Goal: Information Seeking & Learning: Learn about a topic

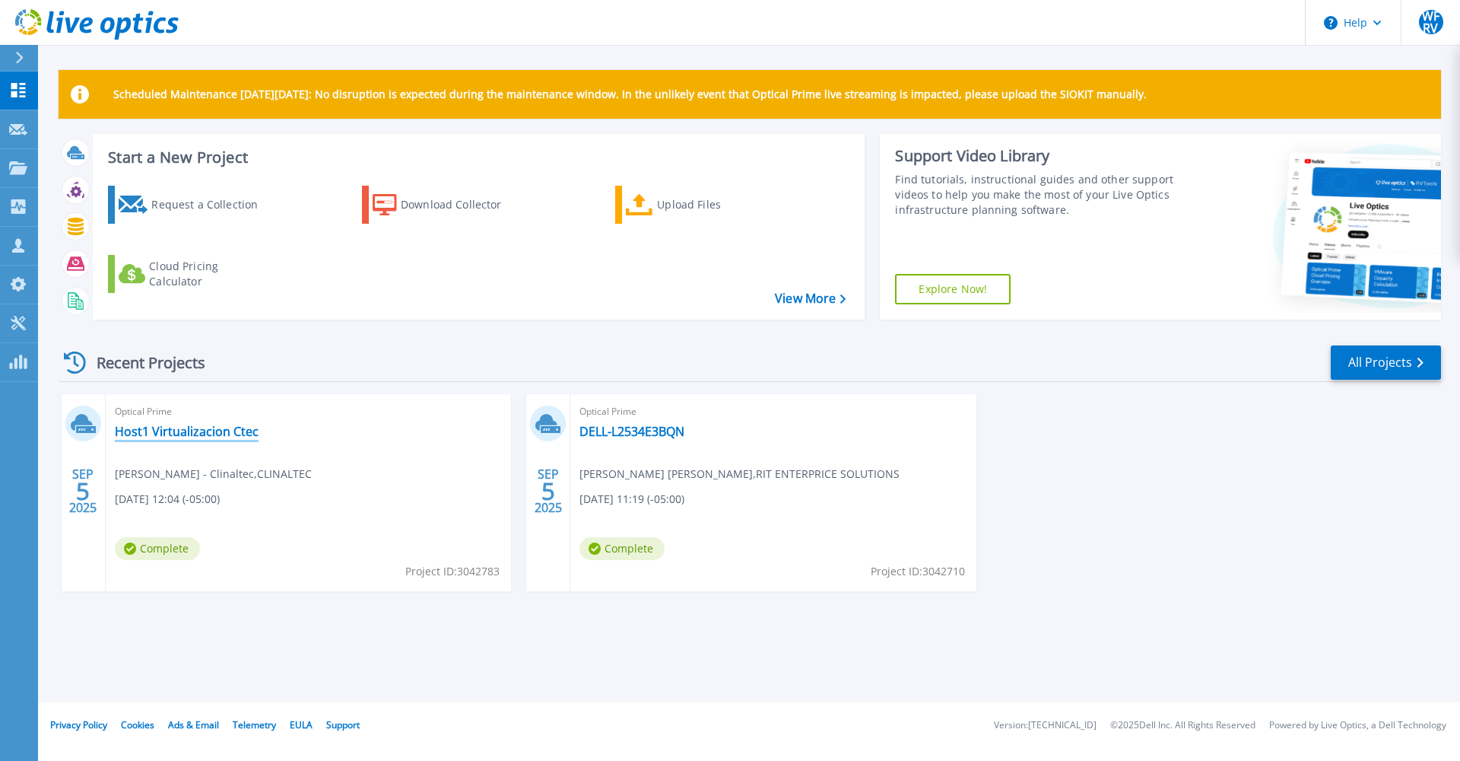
click at [253, 431] on link "Host1 Virtualizacion Ctec" at bounding box center [187, 431] width 144 height 15
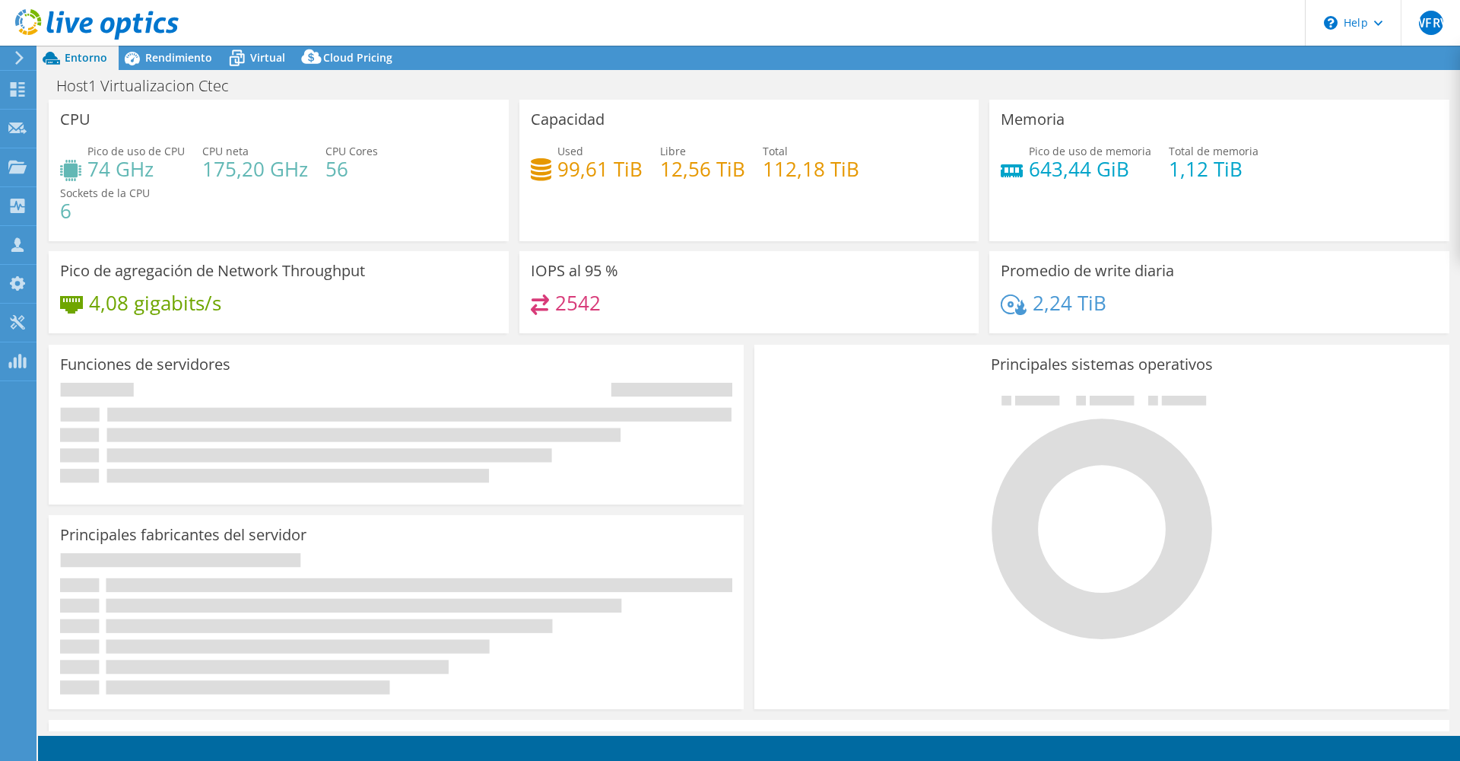
select select "USD"
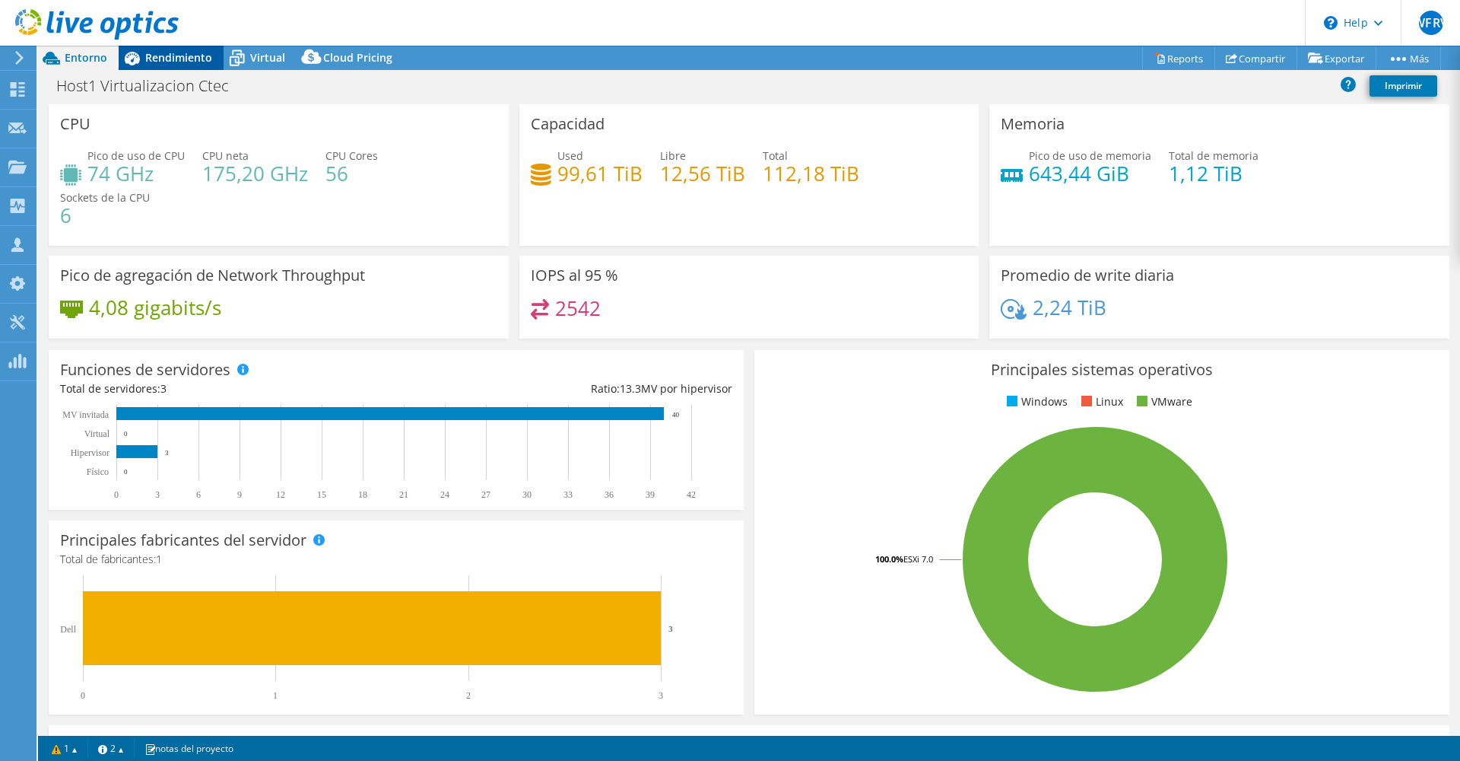
click at [178, 56] on span "Rendimiento" at bounding box center [178, 57] width 67 height 14
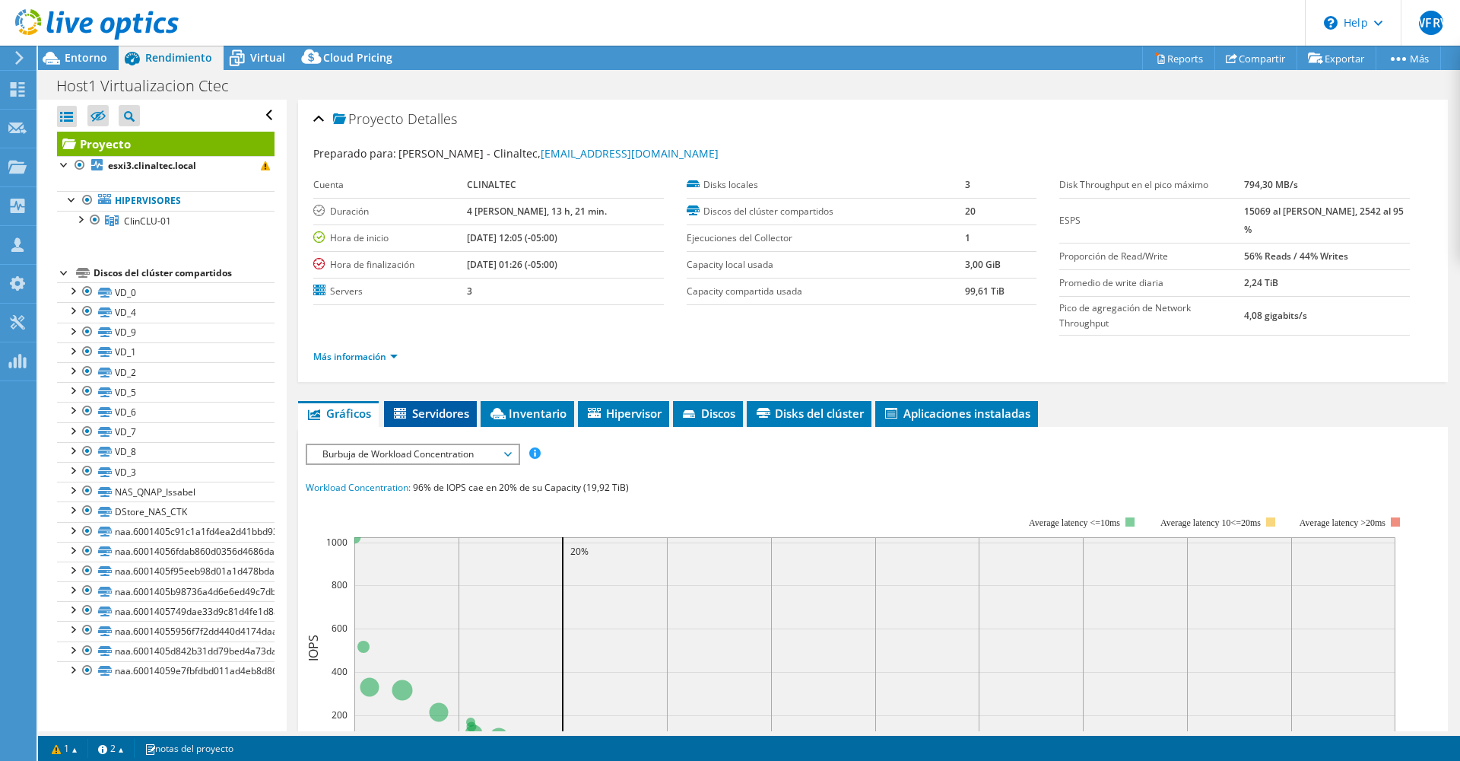
click at [443, 401] on li "Servidores" at bounding box center [430, 414] width 93 height 26
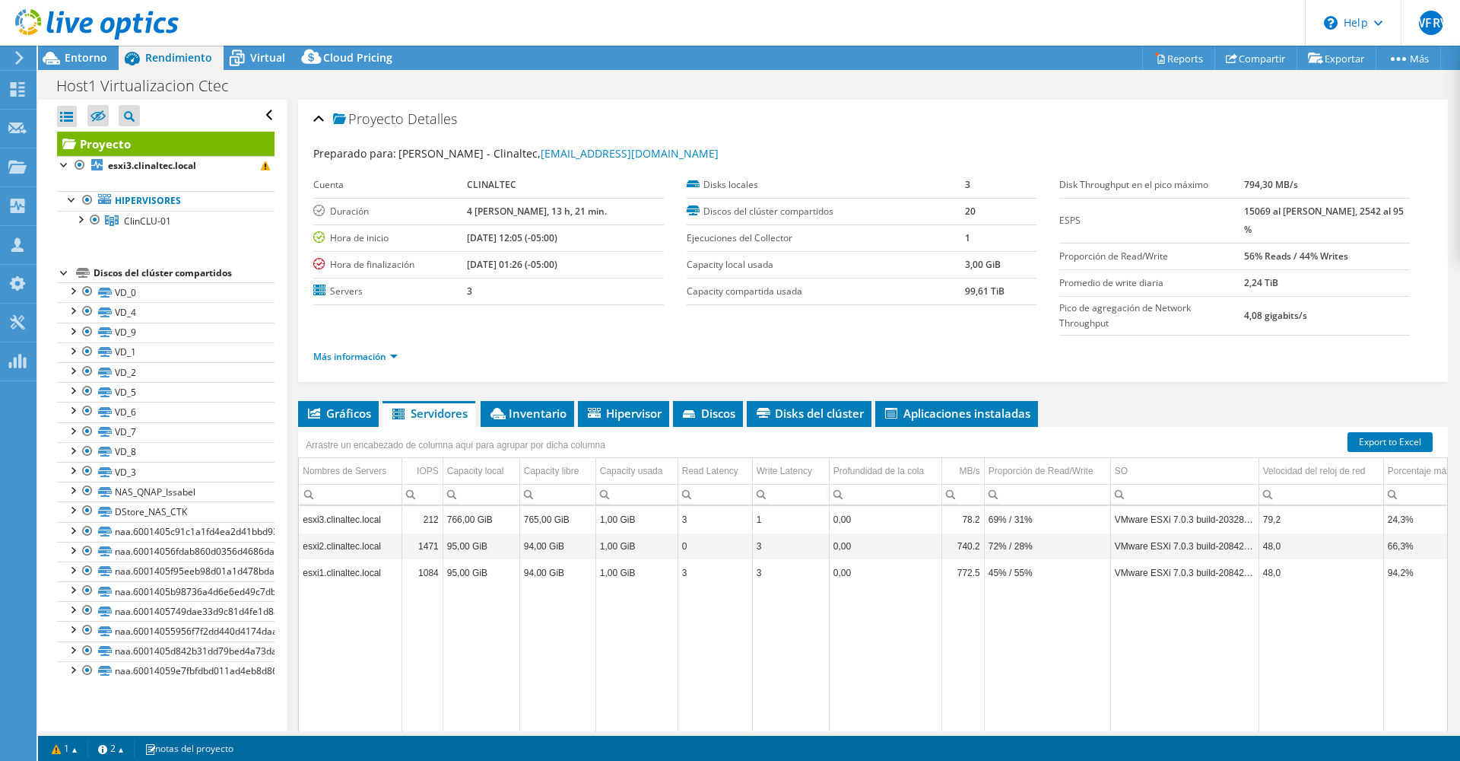
click at [530, 367] on div "Proyecto Detalles Preparado para: Fernando Alvira - Clinaltec, jefe.tic@clinalt…" at bounding box center [873, 454] width 1173 height 708
click at [523, 405] on span "Inventario" at bounding box center [527, 412] width 78 height 15
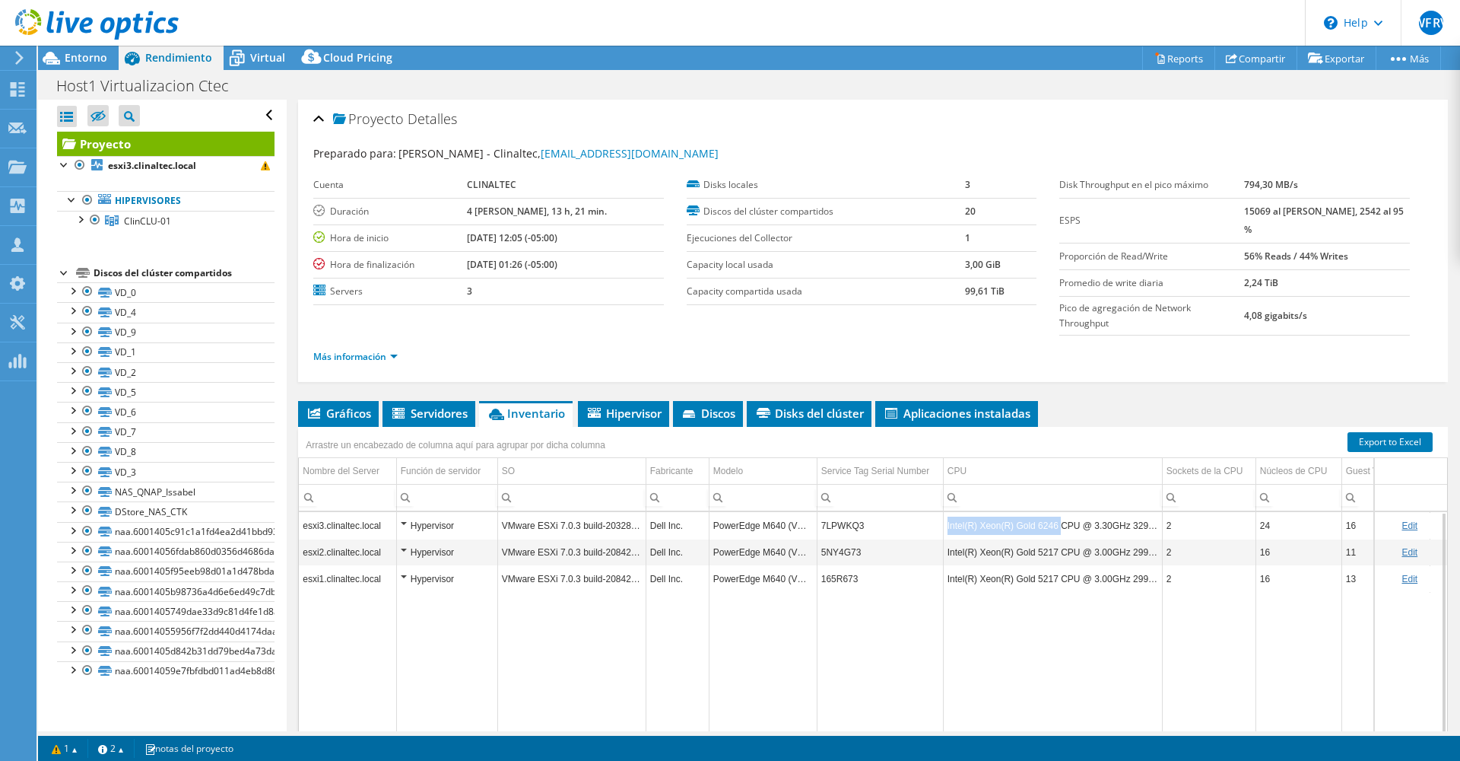
drag, startPoint x: 995, startPoint y: 497, endPoint x: 940, endPoint y: 501, distance: 54.9
click at [940, 512] on tr "esxi3.clinaltec.local Hypervisor VMware ESXi 7.0.3 build-20328353 Dell Inc. Pow…" at bounding box center [930, 525] width 1262 height 27
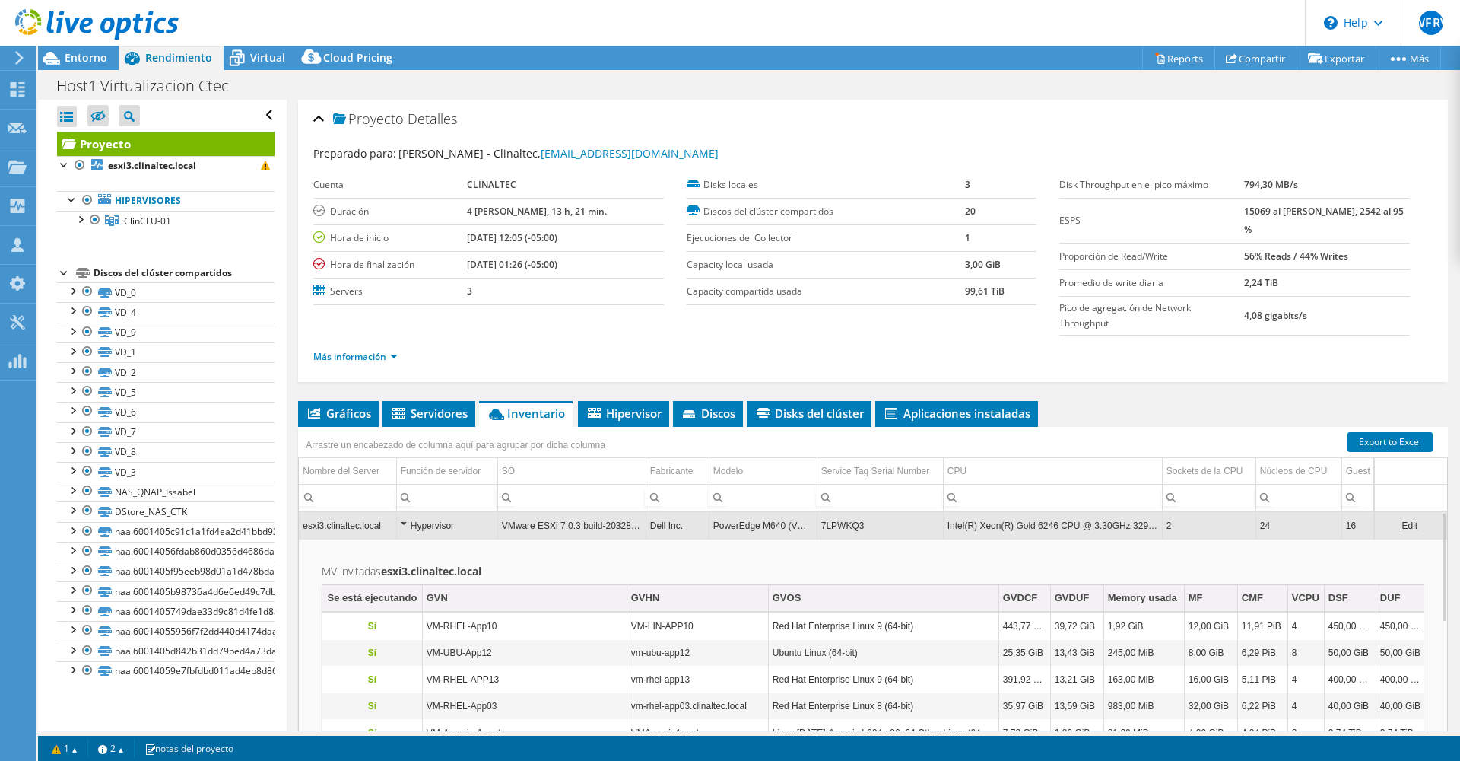
click at [965, 512] on td "Intel(R) Xeon(R) Gold 6246 CPU @ 3.30GHz 329 GHz" at bounding box center [1052, 525] width 219 height 27
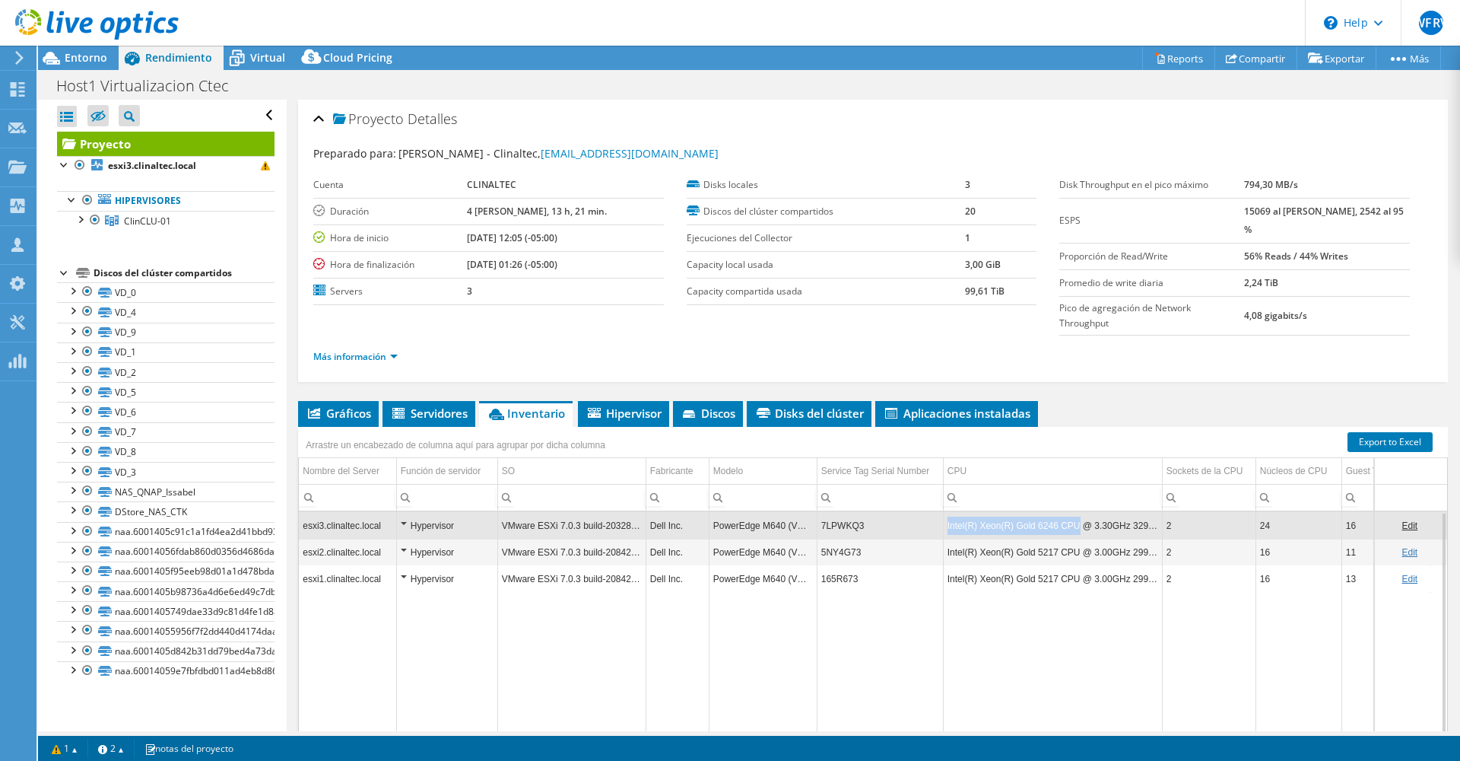
drag, startPoint x: 1005, startPoint y: 497, endPoint x: 1073, endPoint y: 498, distance: 68.5
click at [1073, 512] on td "Intel(R) Xeon(R) Gold 6246 CPU @ 3.30GHz 329 GHz" at bounding box center [1052, 525] width 219 height 27
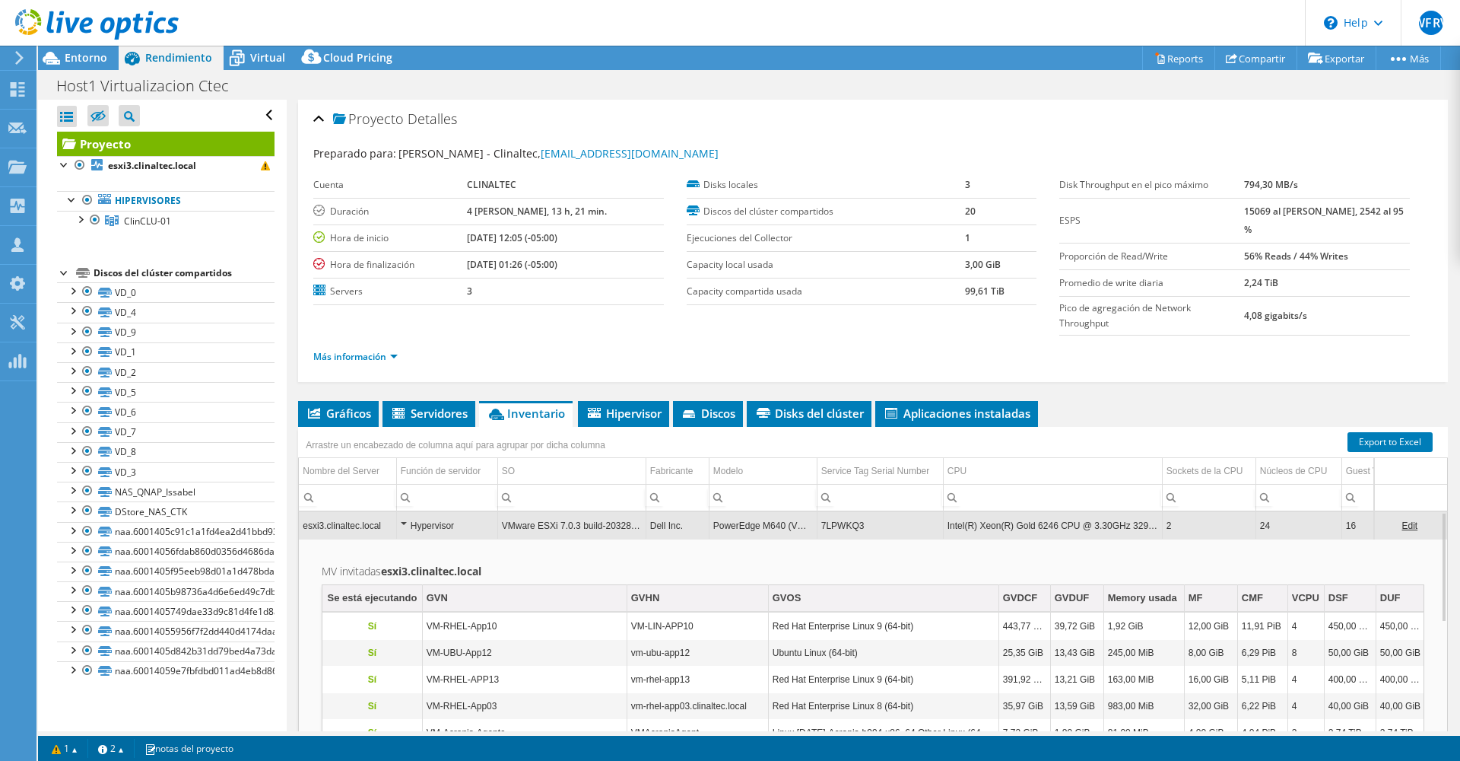
click at [1073, 512] on td "Intel(R) Xeon(R) Gold 6246 CPU @ 3.30GHz 329 GHz" at bounding box center [1052, 525] width 219 height 27
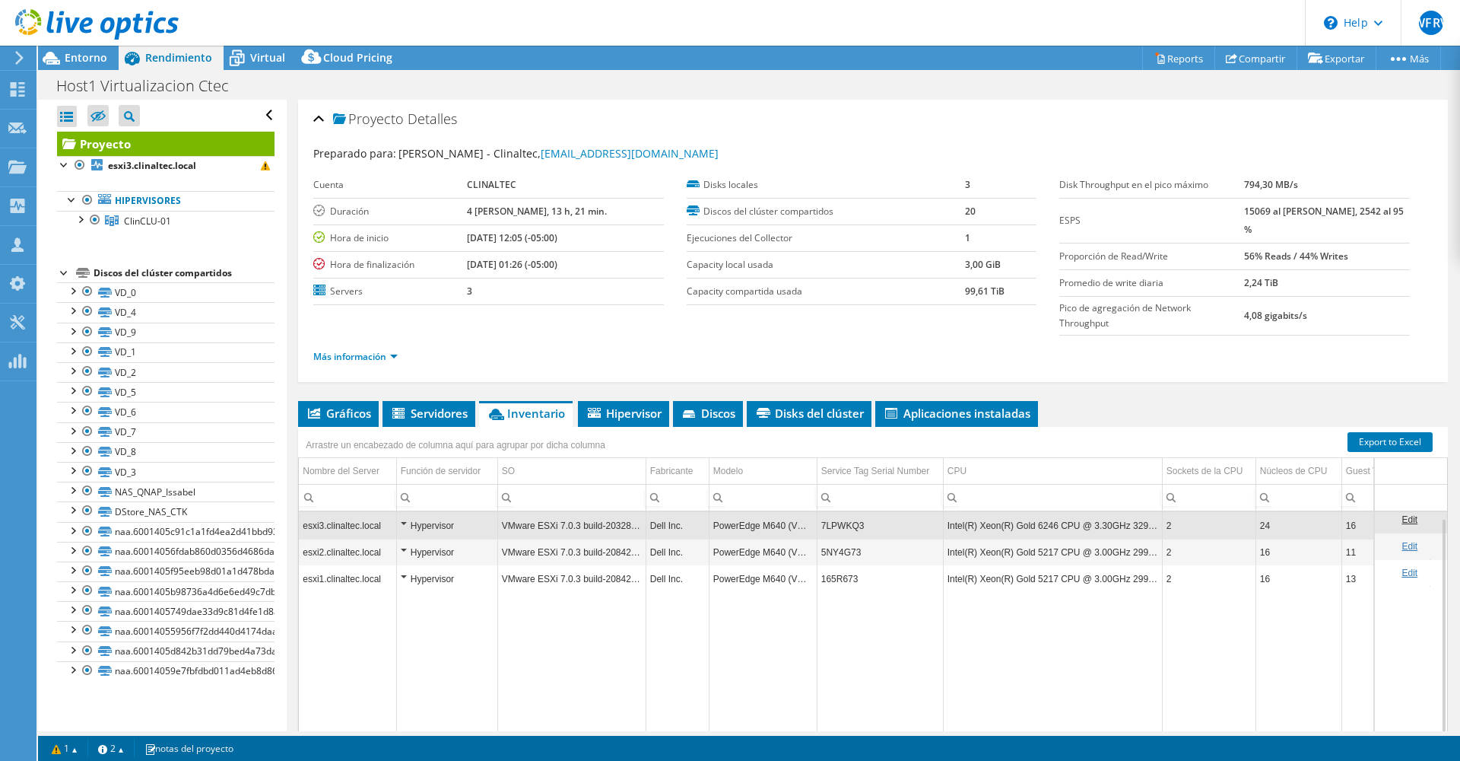
scroll to position [46, 0]
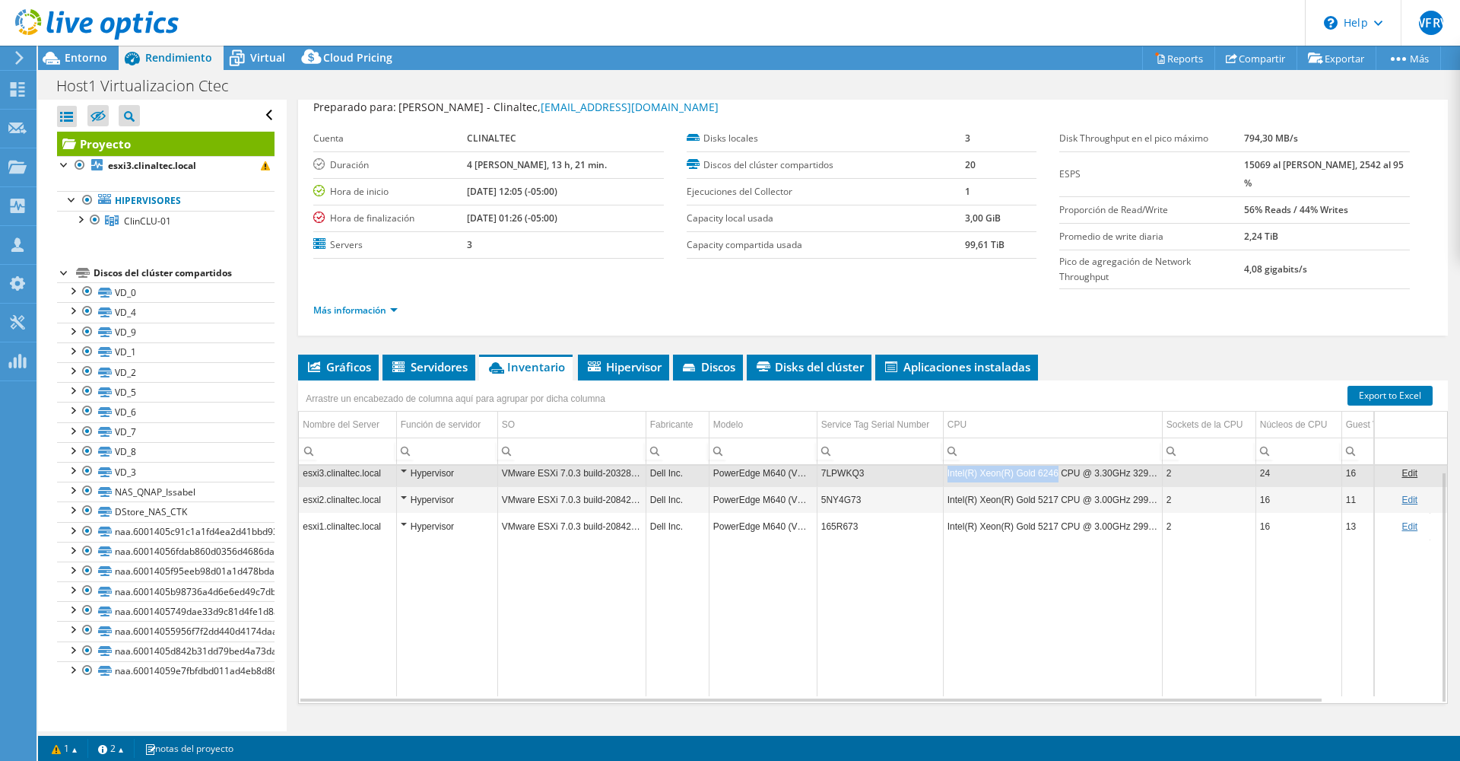
drag, startPoint x: 1053, startPoint y: 443, endPoint x: 948, endPoint y: 453, distance: 105.4
click at [948, 459] on td "Intel(R) Xeon(R) Gold 6246 CPU @ 3.30GHz 329 GHz" at bounding box center [1052, 472] width 219 height 27
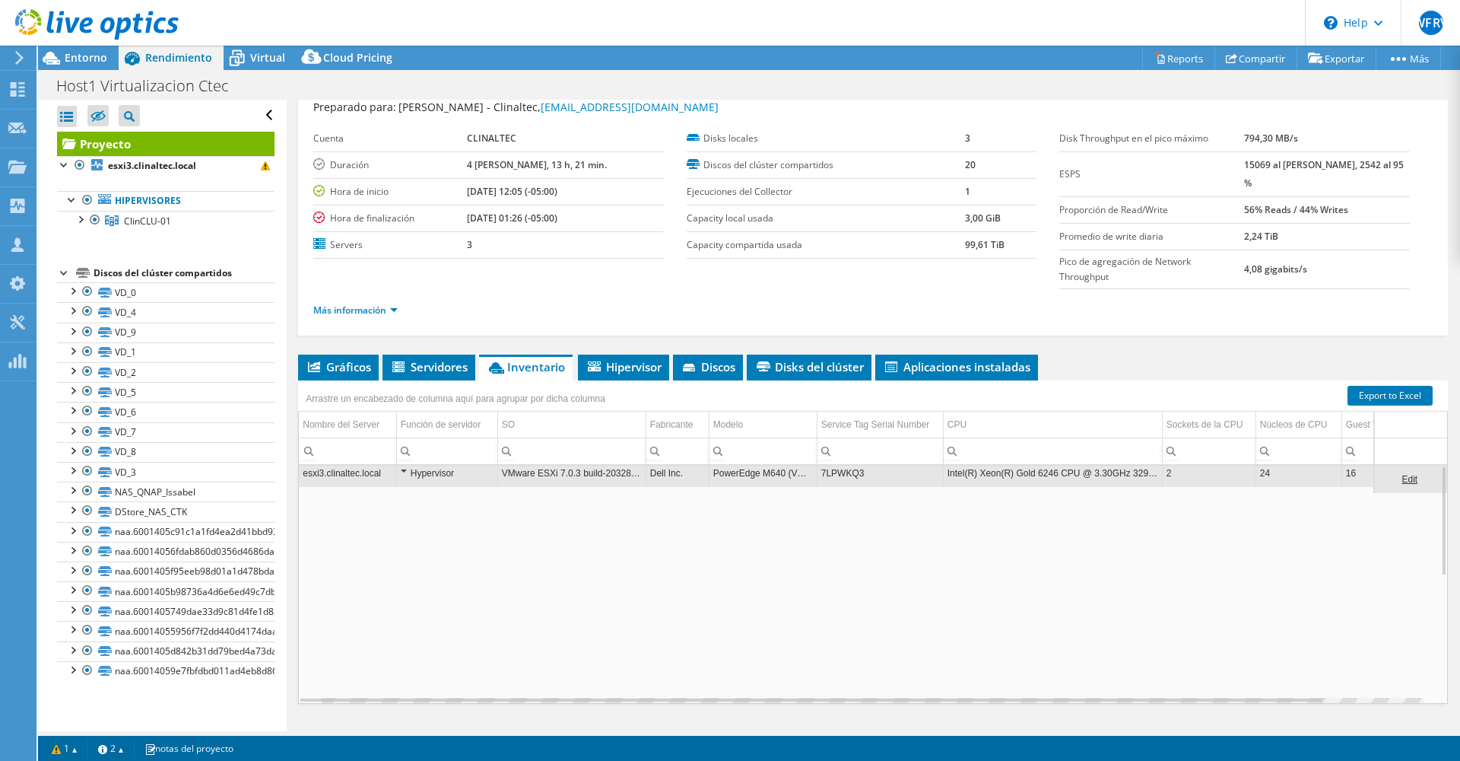
scroll to position [0, 0]
copy td "Intel(R) Xeon(R) Gold 6246"
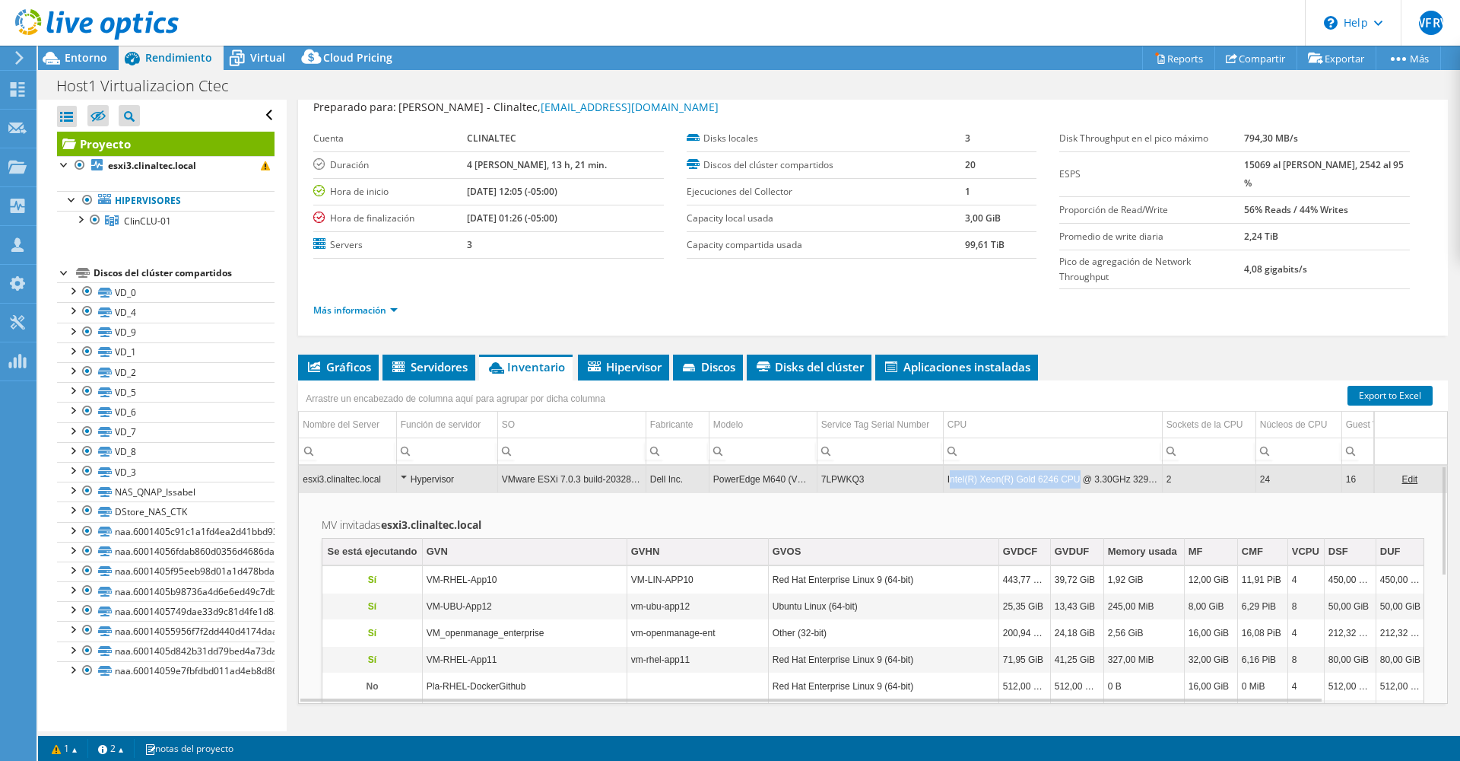
drag, startPoint x: 951, startPoint y: 450, endPoint x: 1075, endPoint y: 450, distance: 124.0
click at [1075, 466] on td "Intel(R) Xeon(R) Gold 6246 CPU @ 3.30GHz 329 GHz" at bounding box center [1052, 479] width 219 height 27
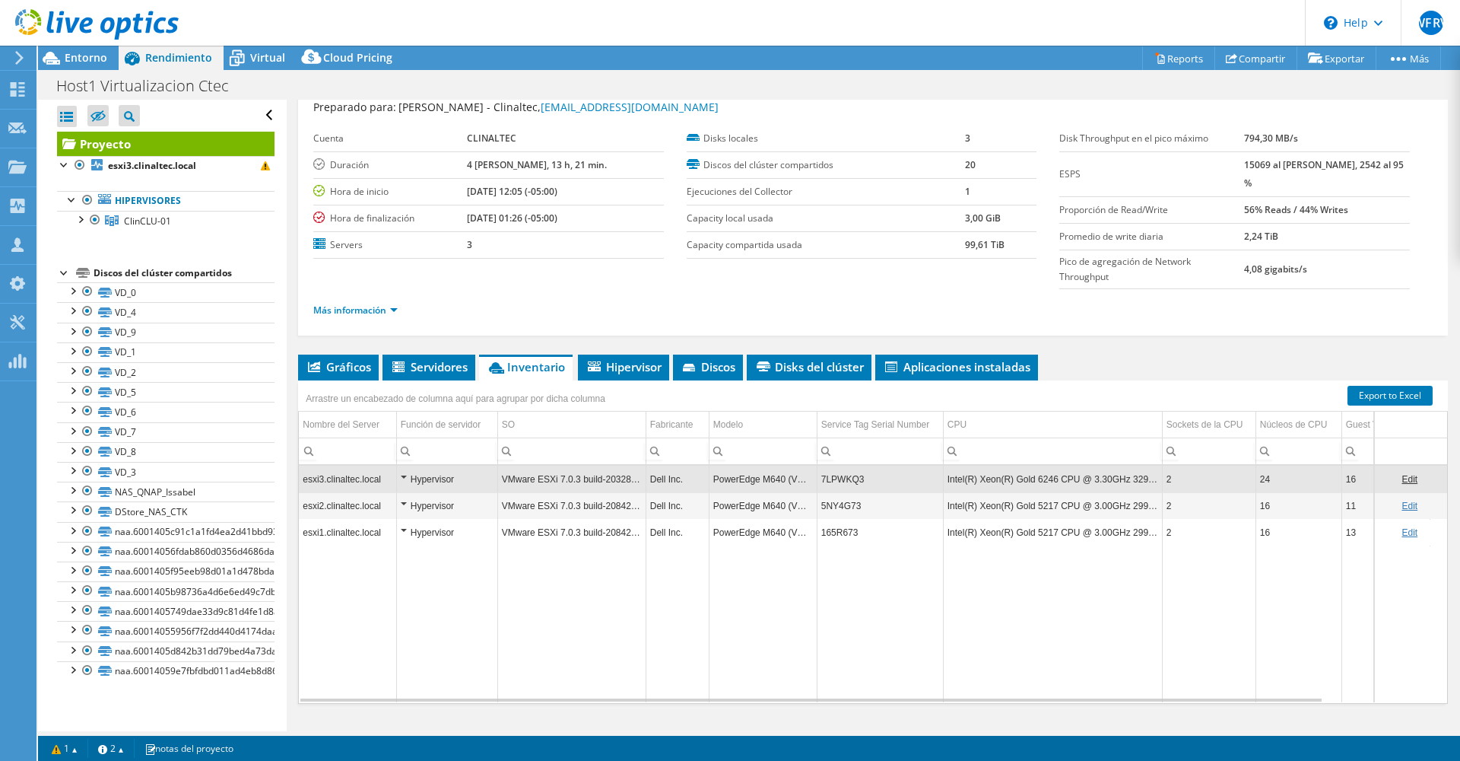
copy td "ntel(R) Xeon(R) Gold 6246 CPU"
click at [1162, 558] on td "Data grid" at bounding box center [1209, 623] width 94 height 157
click at [1034, 677] on div "Gráficos Servidores Inventario Hipervisor Discos Disks del clúster ESPS" at bounding box center [873, 544] width 1150 height 380
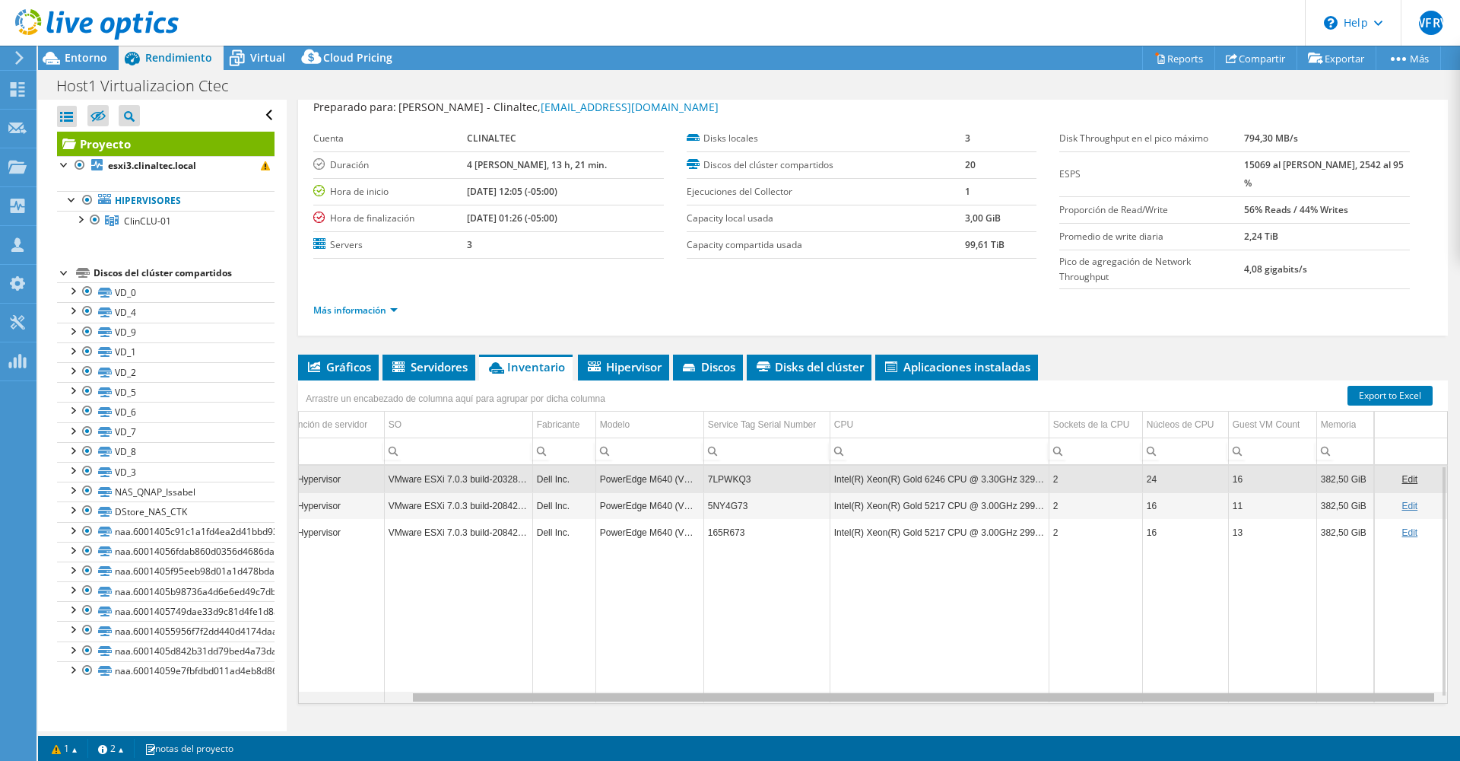
drag, startPoint x: 1089, startPoint y: 669, endPoint x: 1343, endPoint y: 625, distance: 257.9
click at [1317, 669] on body "WFRV Asociado de canal WILLIAM FERNANDO RUANO VIVEROS william.ruano@ritenterpri…" at bounding box center [730, 380] width 1460 height 761
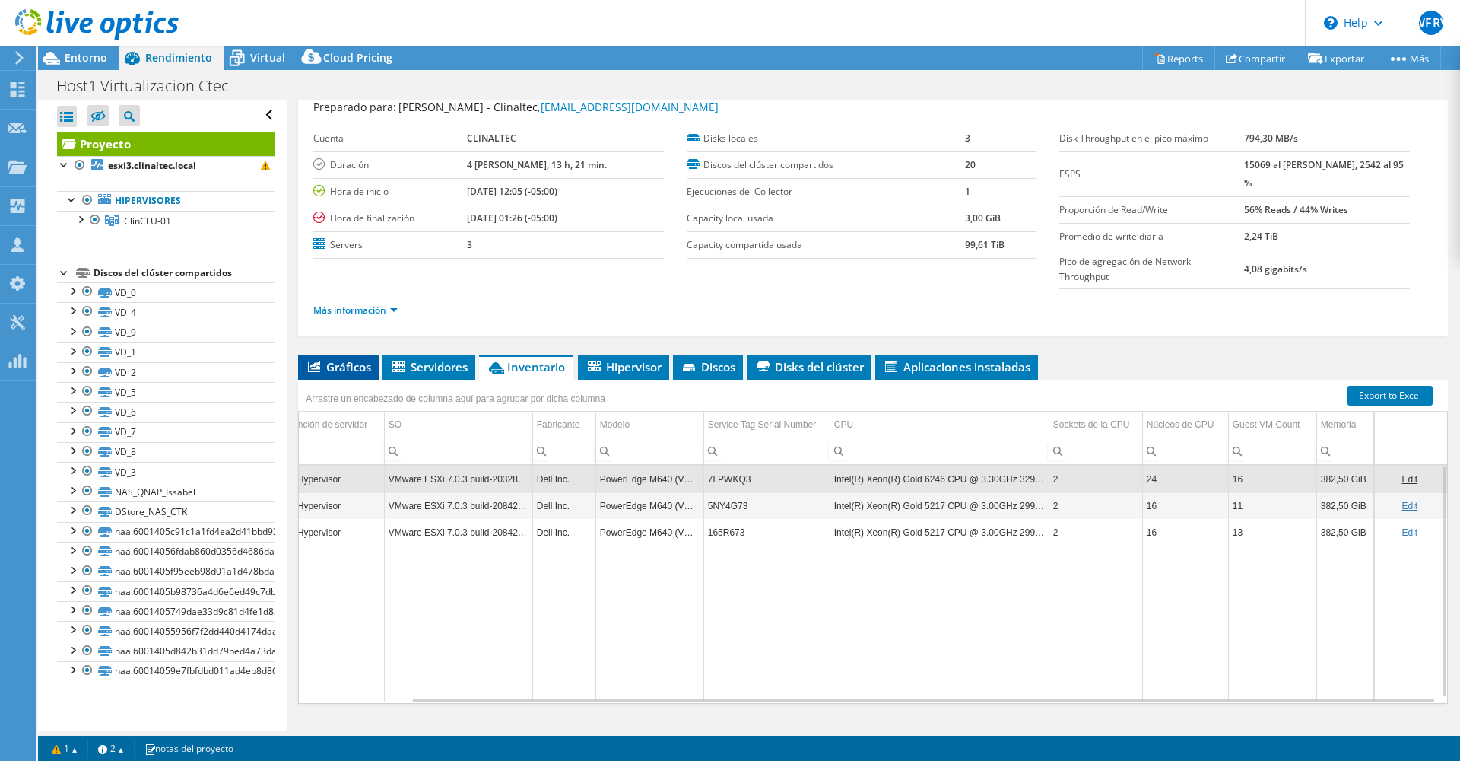
click at [364, 359] on span "Gráficos" at bounding box center [338, 366] width 65 height 15
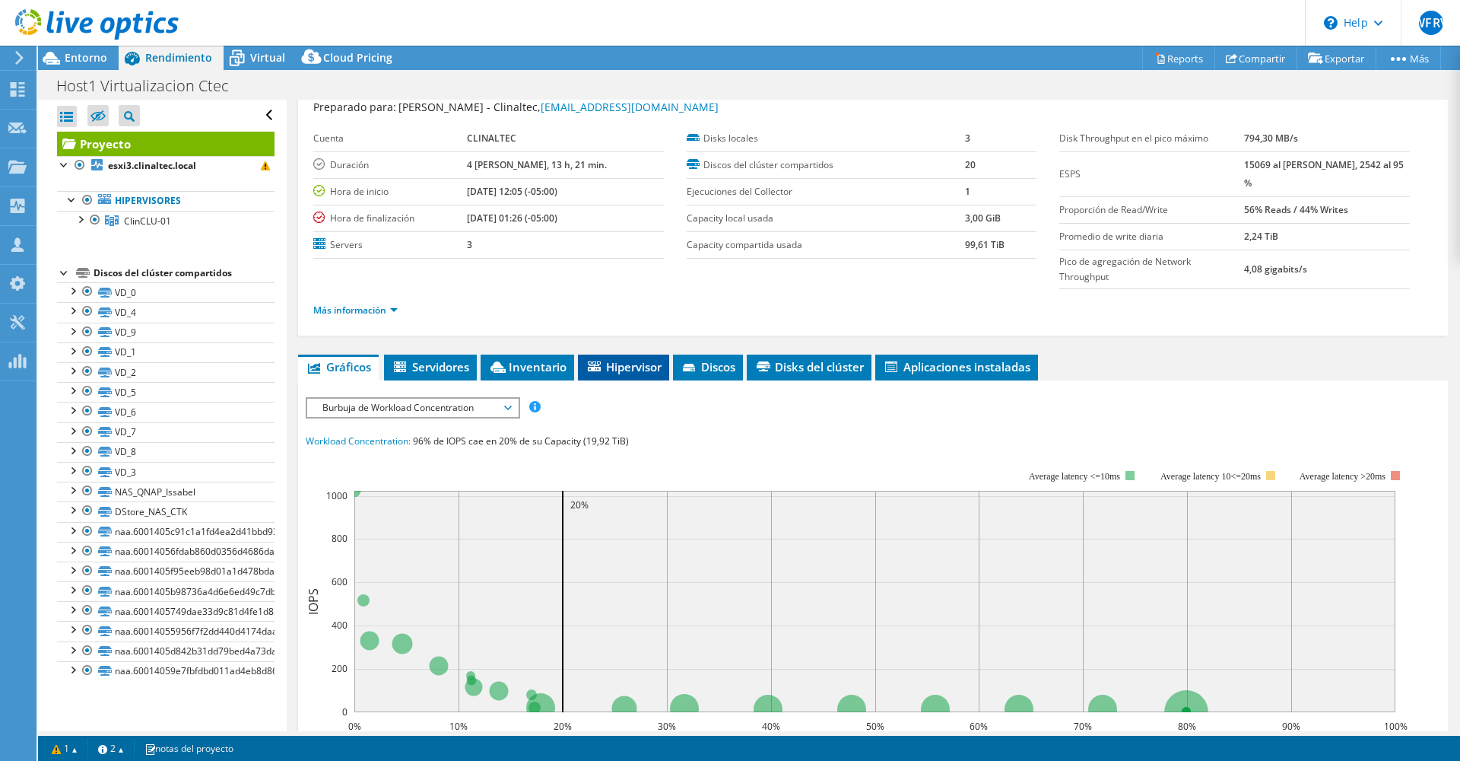
click at [656, 359] on span "Hipervisor" at bounding box center [624, 366] width 76 height 15
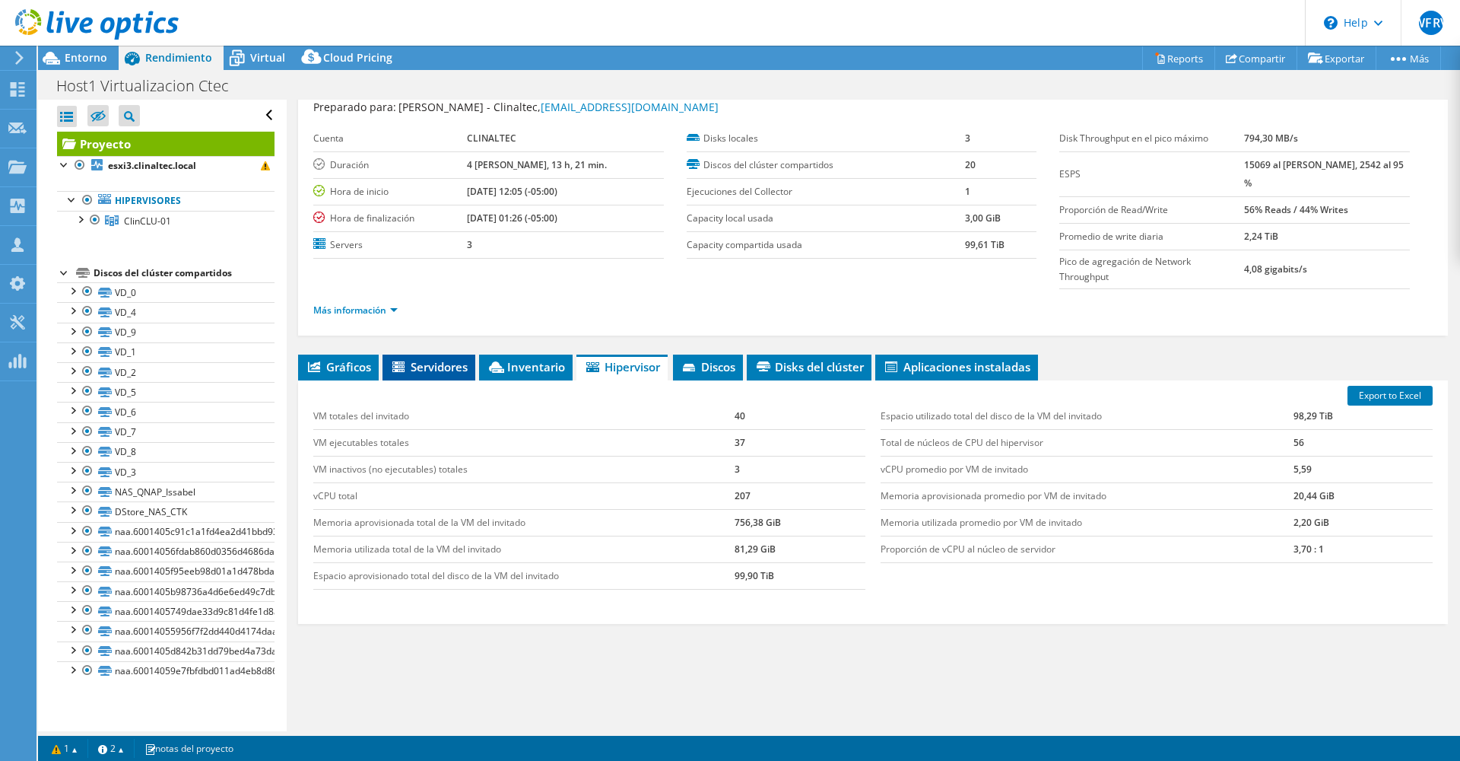
click at [415, 359] on span "Servidores" at bounding box center [429, 366] width 78 height 15
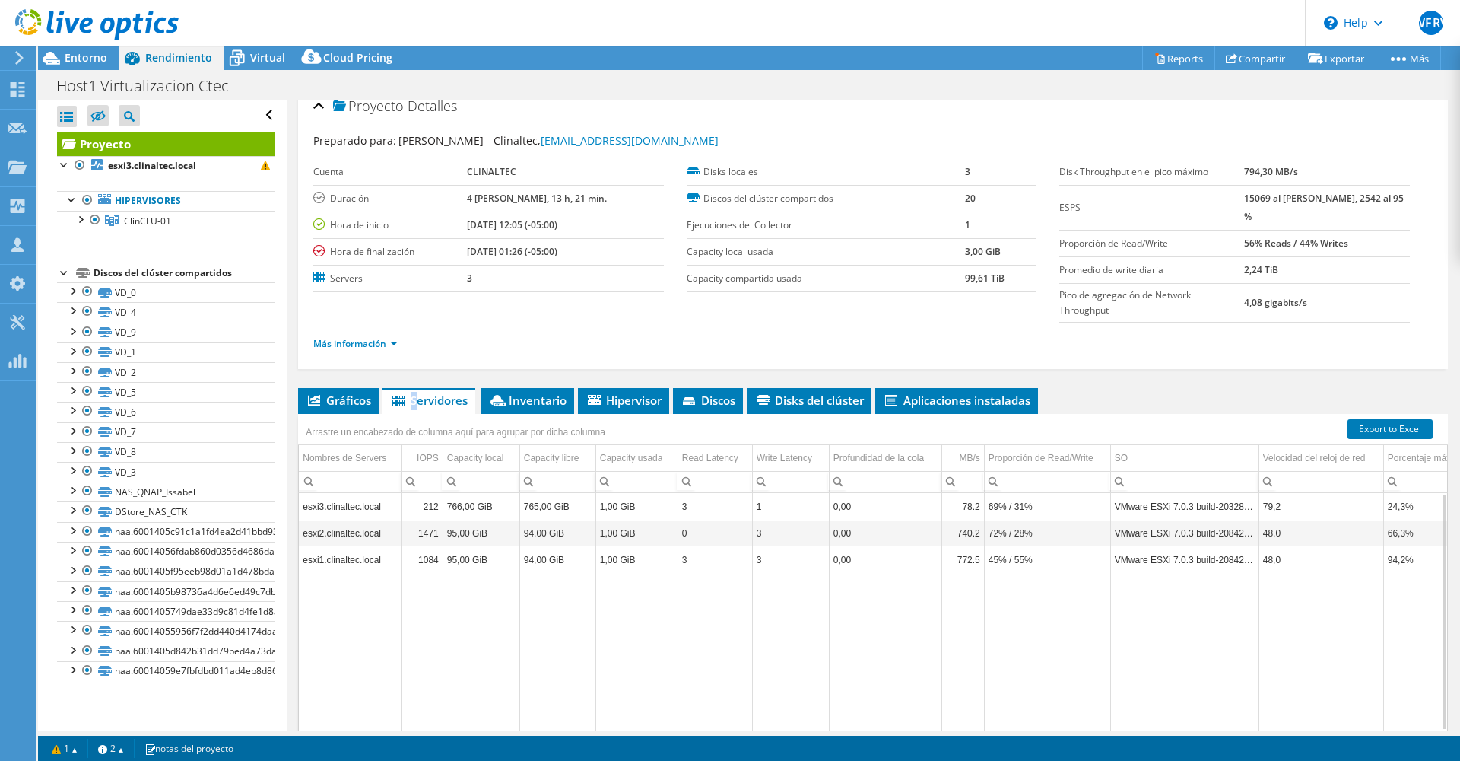
scroll to position [0, 0]
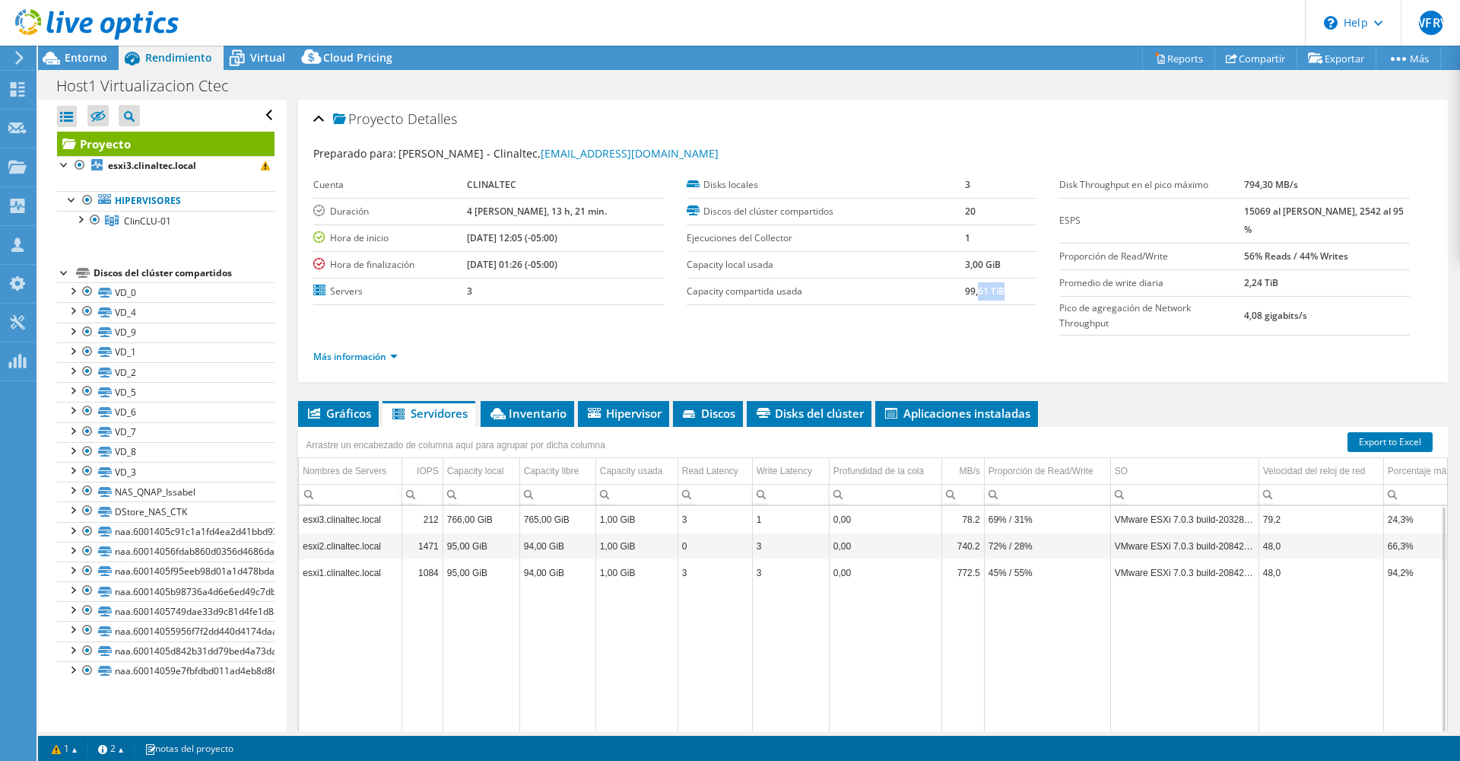
drag, startPoint x: 1006, startPoint y: 287, endPoint x: 970, endPoint y: 294, distance: 36.4
click at [971, 293] on td "99,61 TiB" at bounding box center [1001, 291] width 72 height 27
drag, startPoint x: 970, startPoint y: 294, endPoint x: 965, endPoint y: 325, distance: 31.6
click at [962, 345] on ul "Más información" at bounding box center [873, 355] width 1120 height 21
click at [728, 405] on span "Discos" at bounding box center [708, 412] width 55 height 15
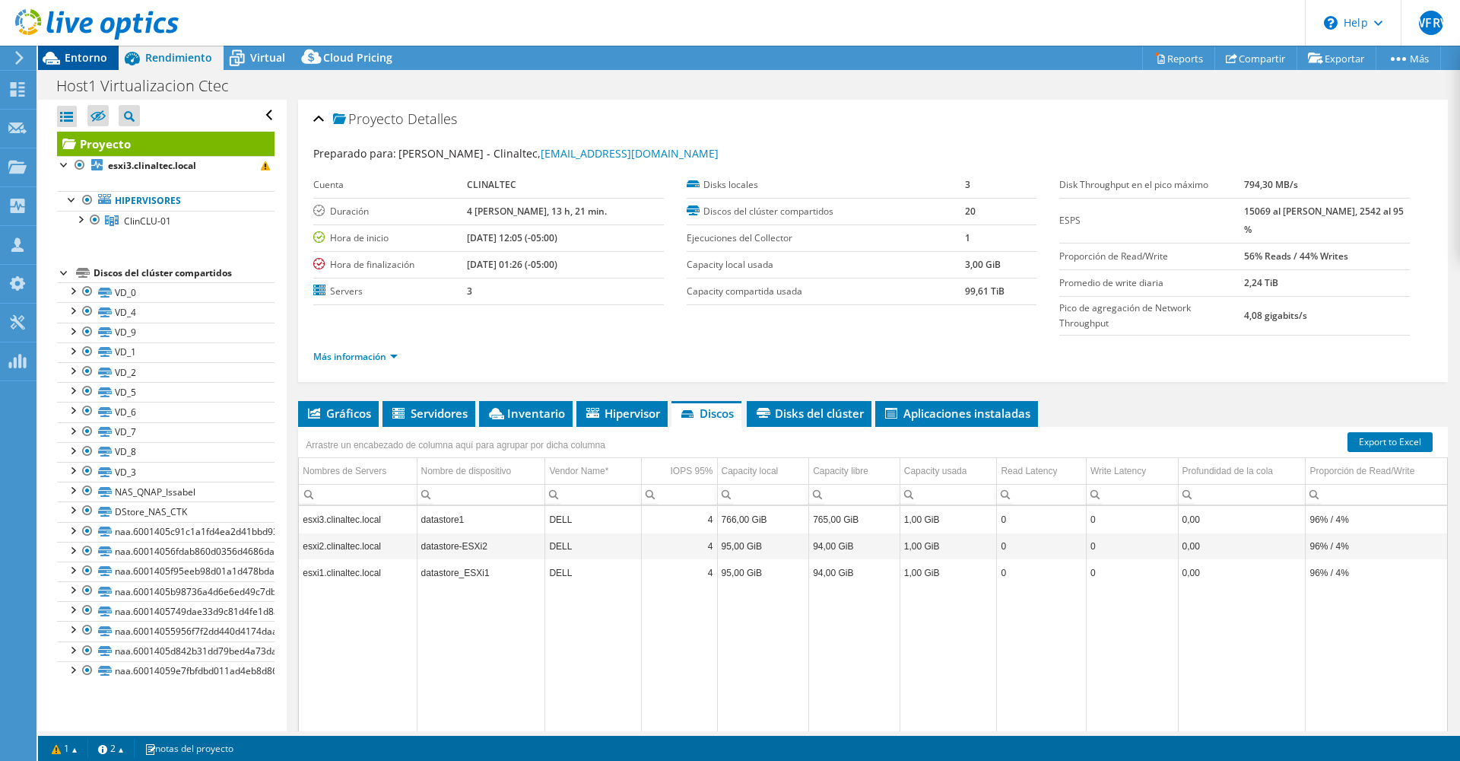
click at [83, 58] on span "Entorno" at bounding box center [86, 57] width 43 height 14
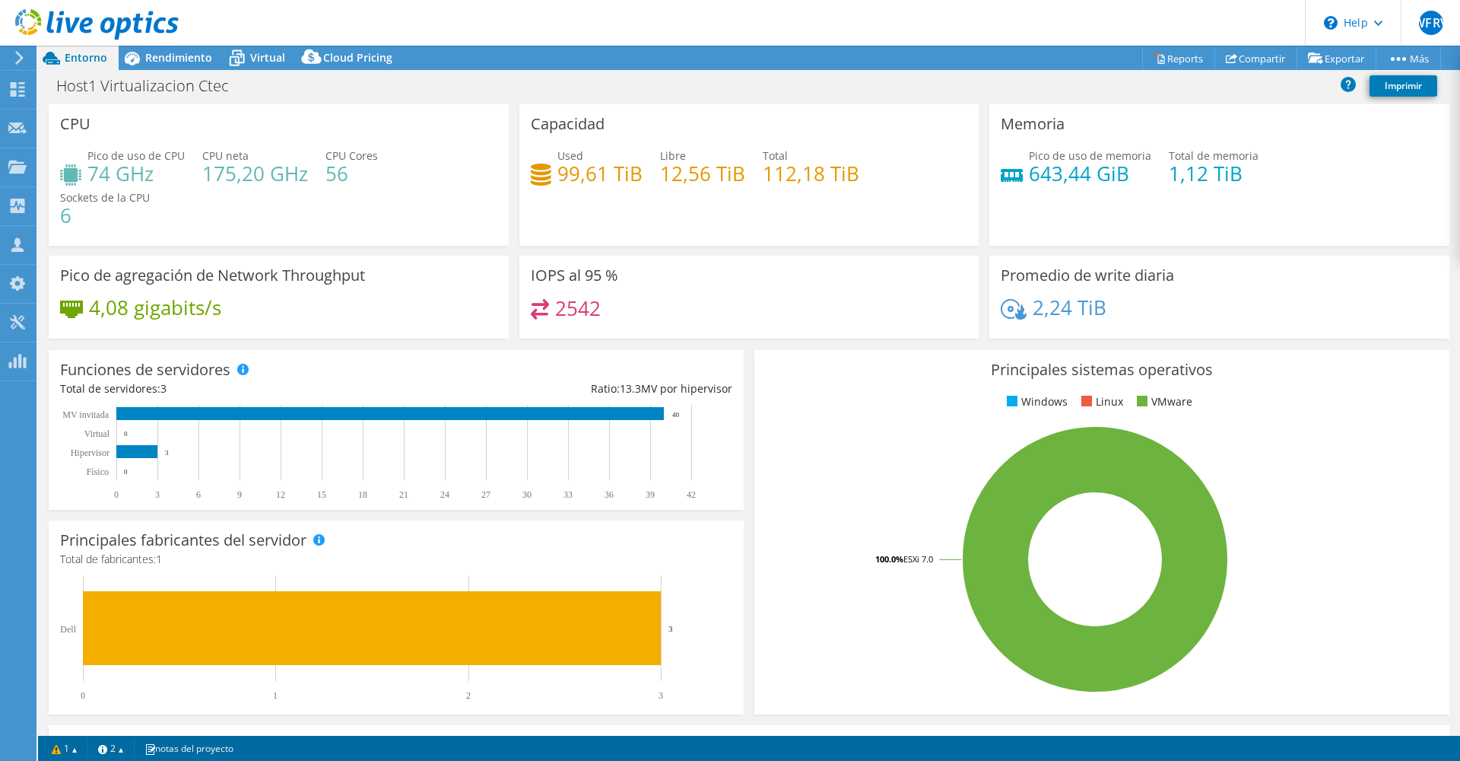
click at [462, 124] on div "CPU Pico de uso de CPU 74 GHz CPU neta 175,20 GHz CPU Cores 56 Sockets de la CP…" at bounding box center [279, 174] width 460 height 141
click at [1065, 165] on h4 "643,44 GiB" at bounding box center [1090, 173] width 122 height 17
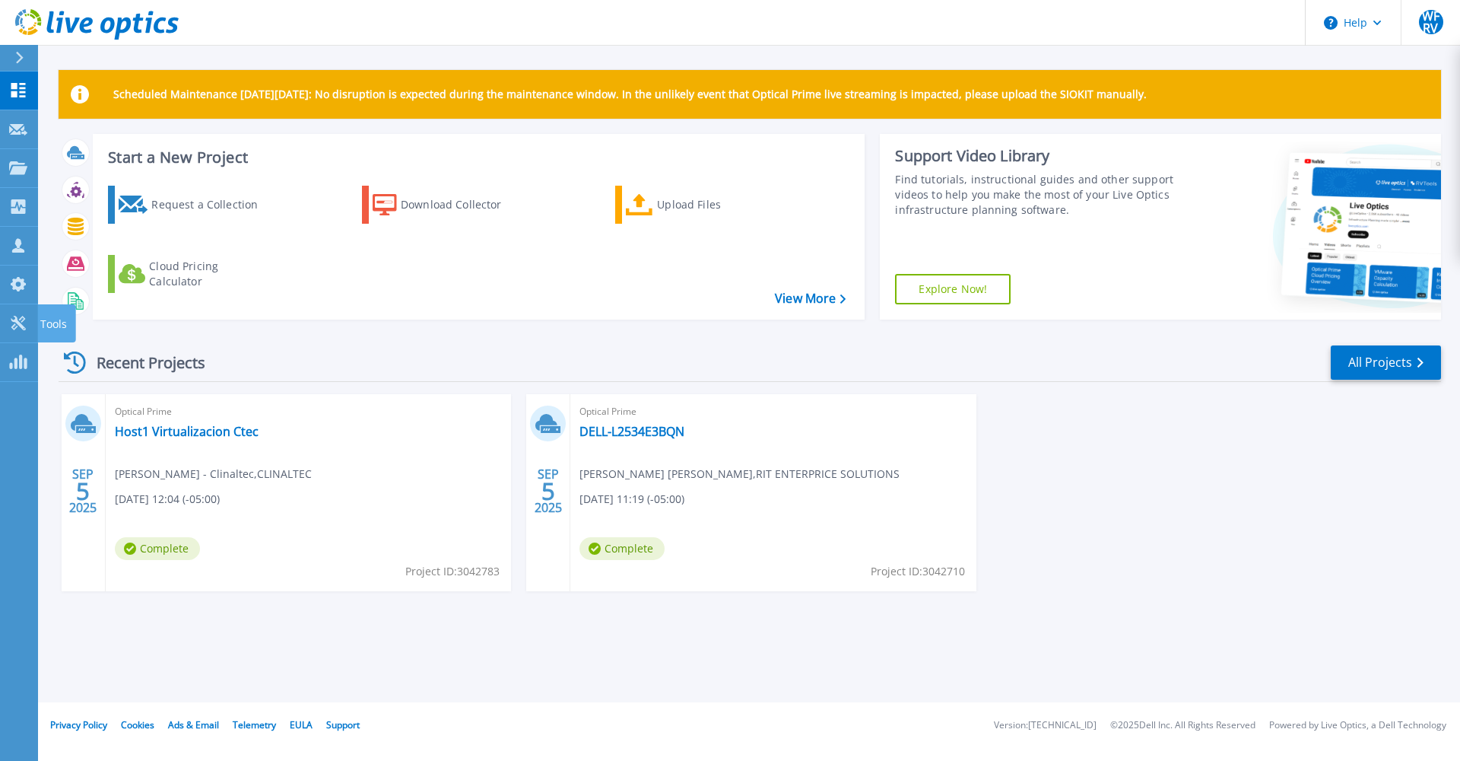
drag, startPoint x: 21, startPoint y: 335, endPoint x: 176, endPoint y: 351, distance: 156.0
click at [21, 335] on link "Tools Tools" at bounding box center [19, 323] width 38 height 39
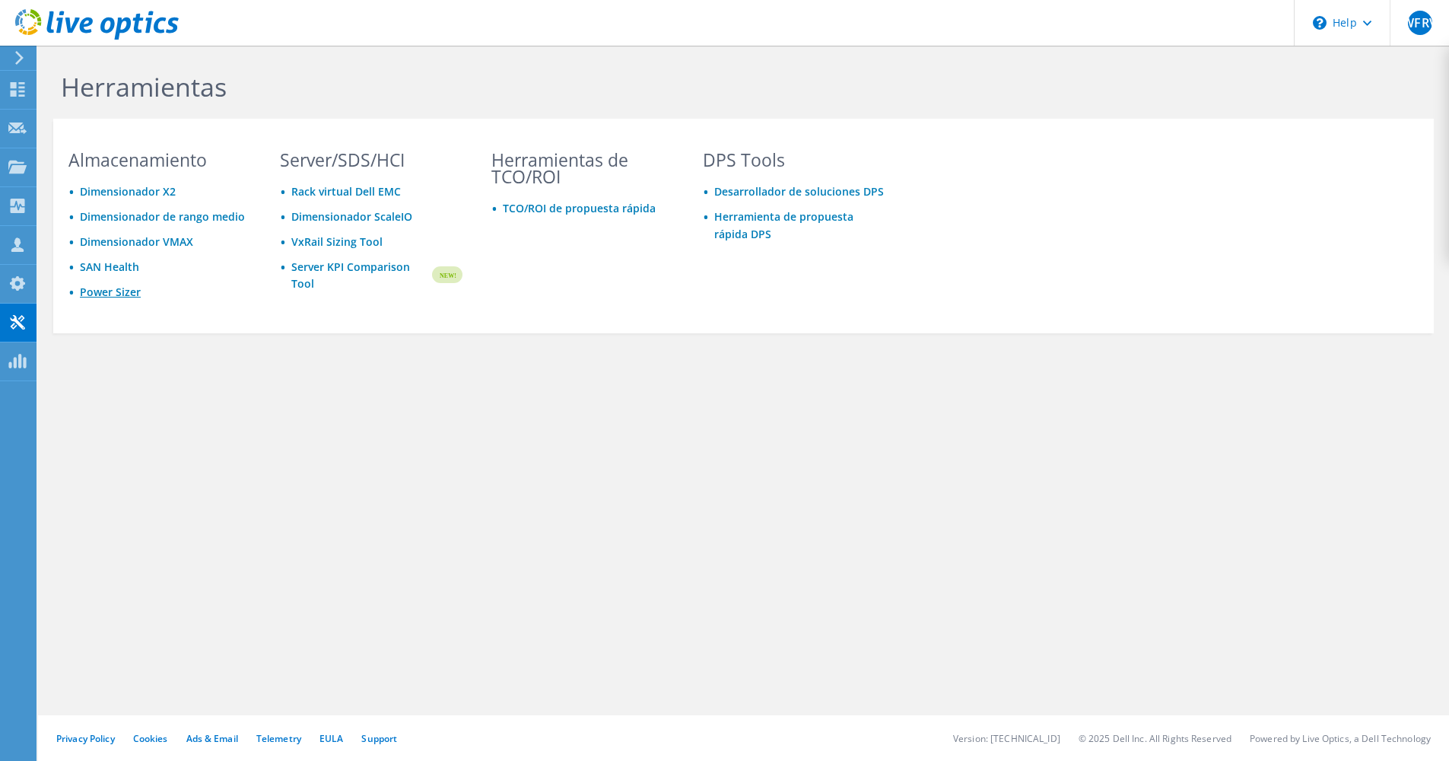
click at [85, 294] on link "Power Sizer" at bounding box center [110, 291] width 61 height 14
click at [17, 161] on icon at bounding box center [17, 167] width 18 height 14
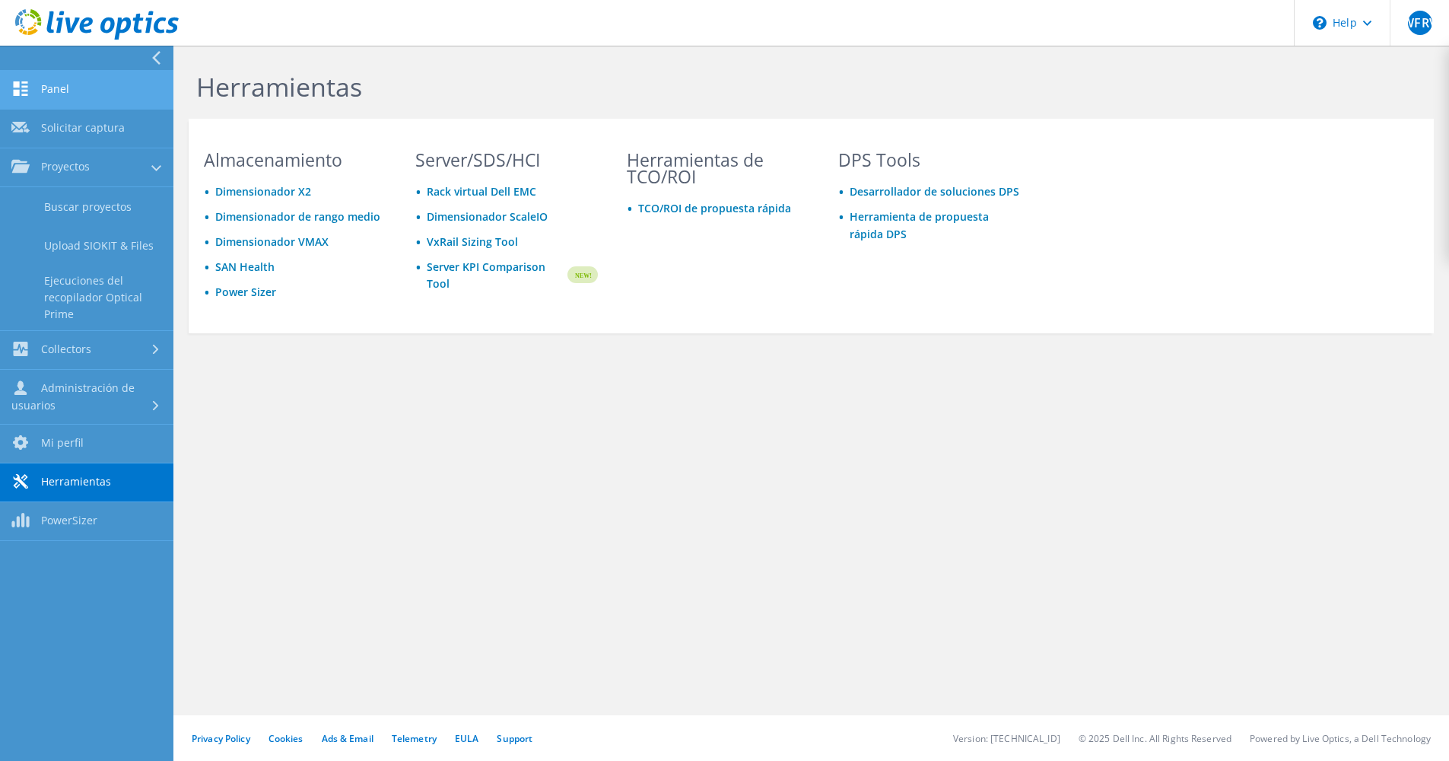
click at [107, 99] on link "Panel" at bounding box center [86, 90] width 173 height 39
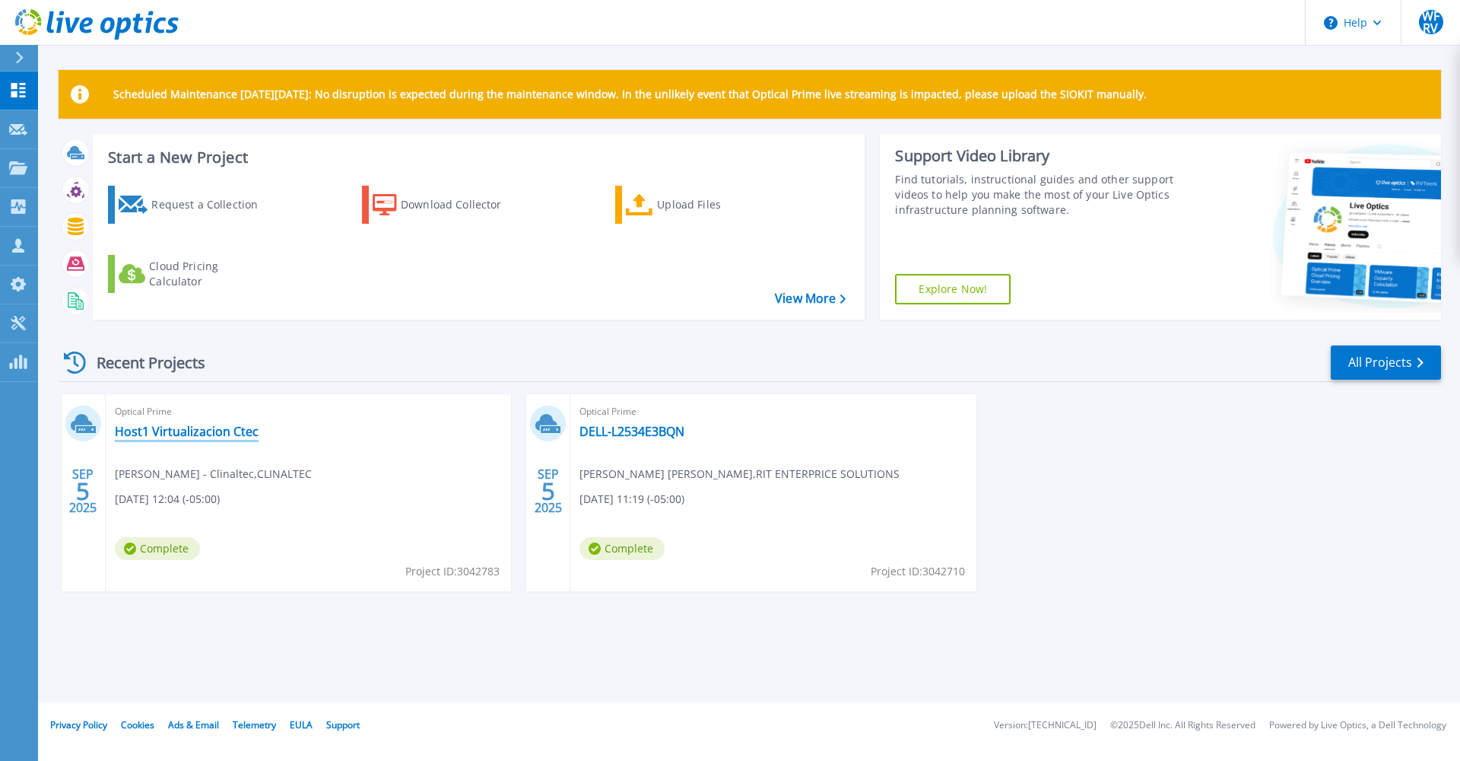
drag, startPoint x: 192, startPoint y: 427, endPoint x: 554, endPoint y: 369, distance: 366.7
click at [192, 427] on link "Host1 Virtualizacion Ctec" at bounding box center [187, 431] width 144 height 15
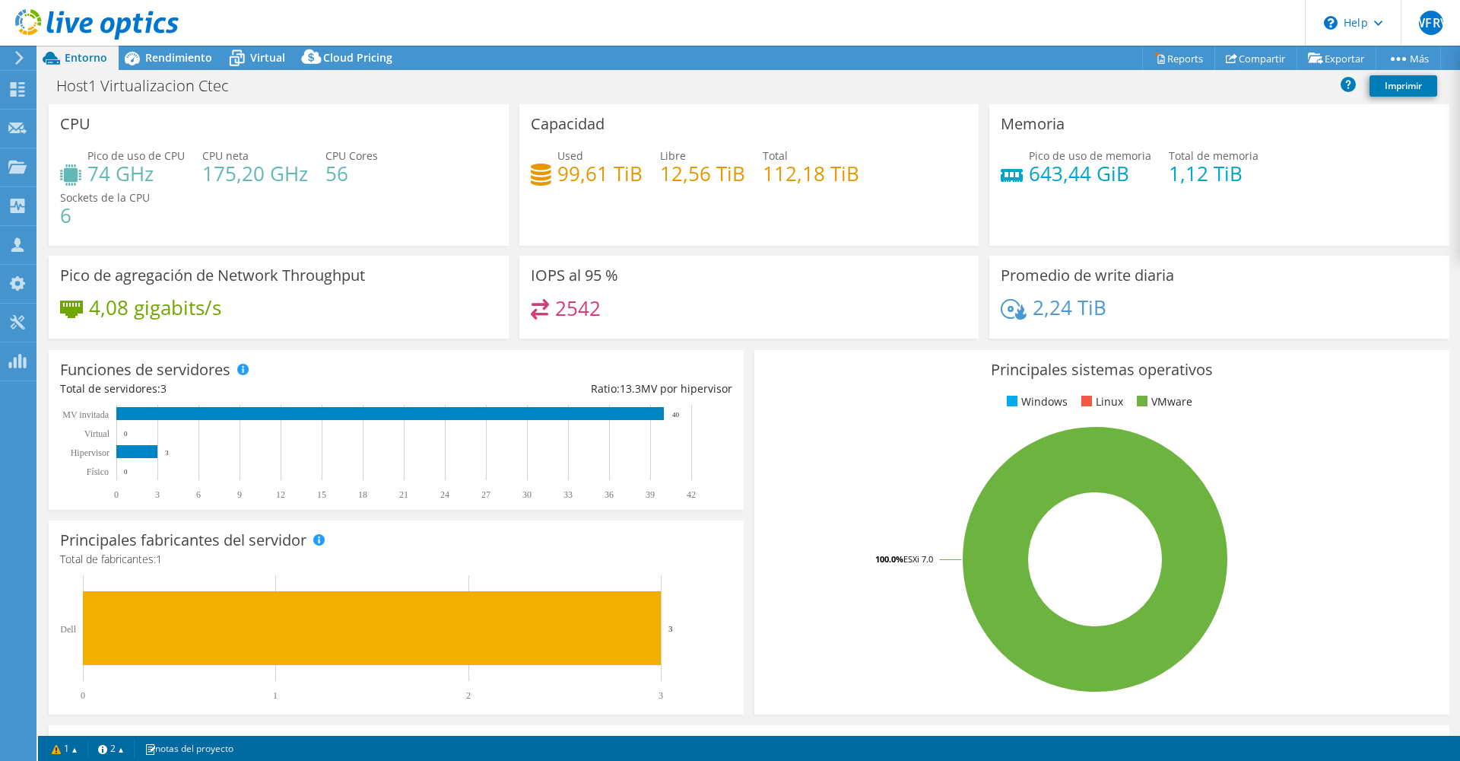
drag, startPoint x: 1094, startPoint y: 291, endPoint x: 1073, endPoint y: 290, distance: 20.6
click at [1082, 291] on div "Promedio de write diaria 2,24 TiB" at bounding box center [1220, 297] width 460 height 83
click at [155, 45] on div at bounding box center [89, 25] width 179 height 51
click at [150, 59] on span "Rendimiento" at bounding box center [178, 57] width 67 height 14
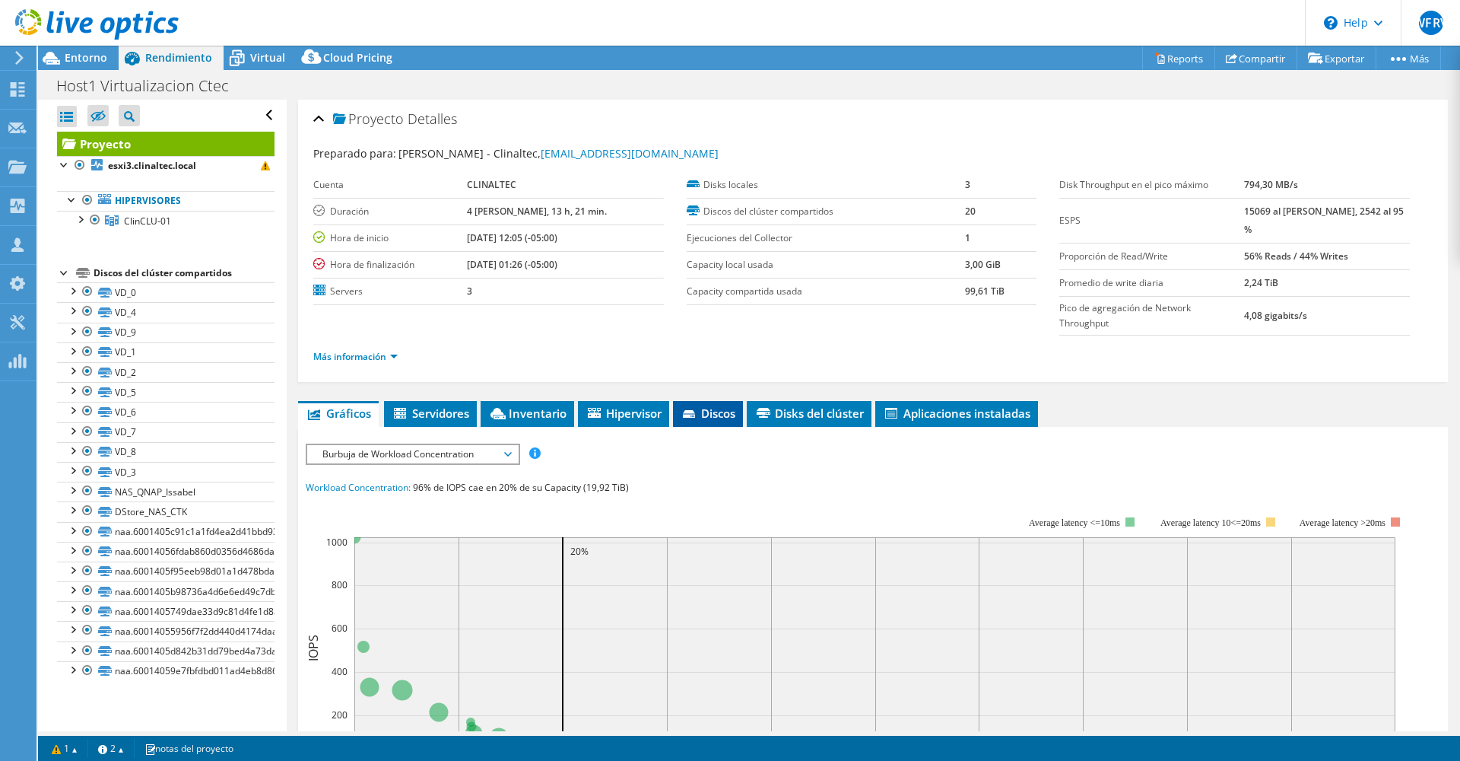
click at [697, 370] on div "Proyecto Detalles Preparado para: Fernando Alvira - Clinaltec, jefe.tic@clinalt…" at bounding box center [873, 606] width 1173 height 1012
click at [697, 410] on icon at bounding box center [690, 415] width 15 height 10
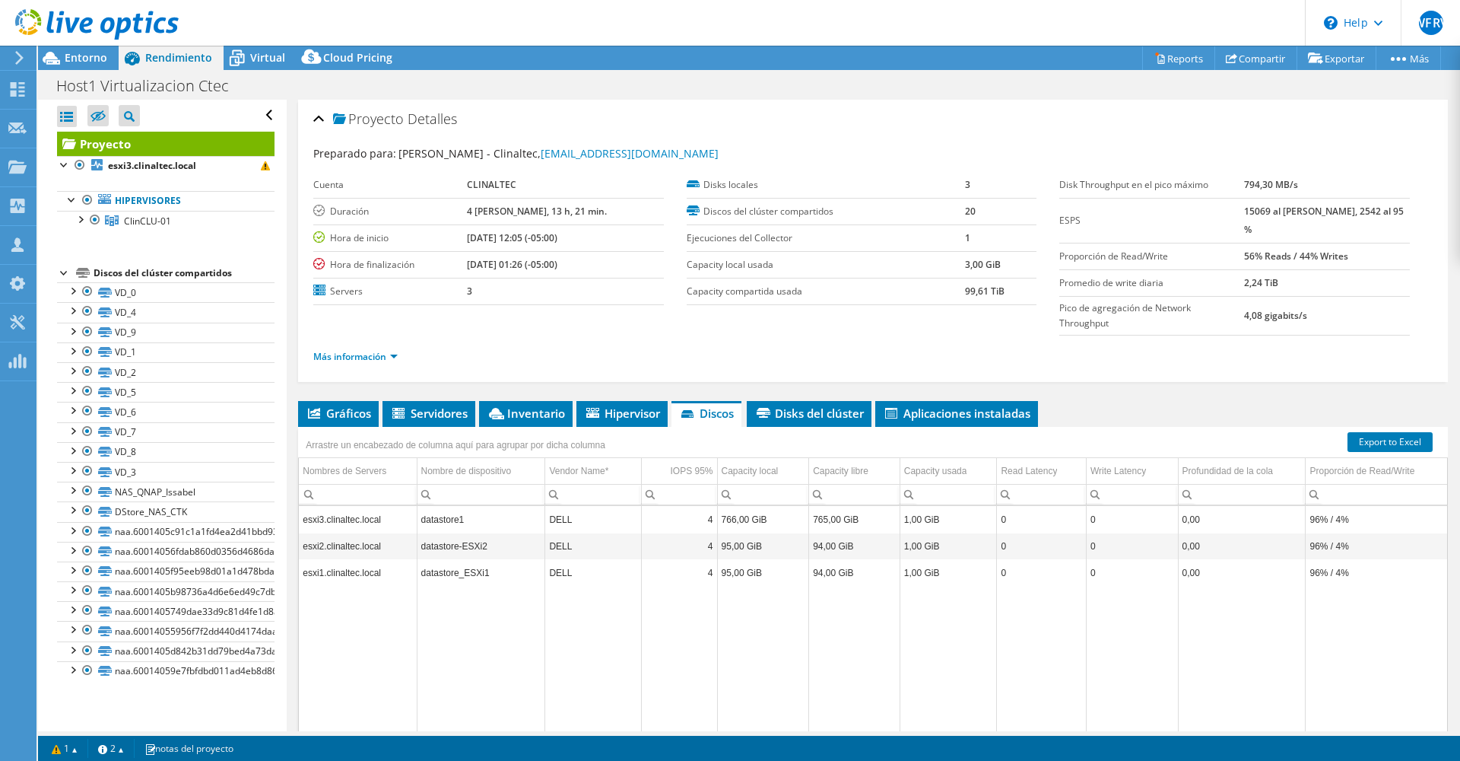
click at [395, 532] on td "esxi2.clinaltec.local" at bounding box center [358, 545] width 118 height 27
drag, startPoint x: 618, startPoint y: 716, endPoint x: 1232, endPoint y: 697, distance: 614.2
click at [1224, 701] on body "WFRV Asociado de canal WILLIAM FERNANDO RUANO VIVEROS william.ruano@ritenterpri…" at bounding box center [730, 380] width 1460 height 761
click at [745, 506] on td "766,00 GiB" at bounding box center [763, 519] width 92 height 27
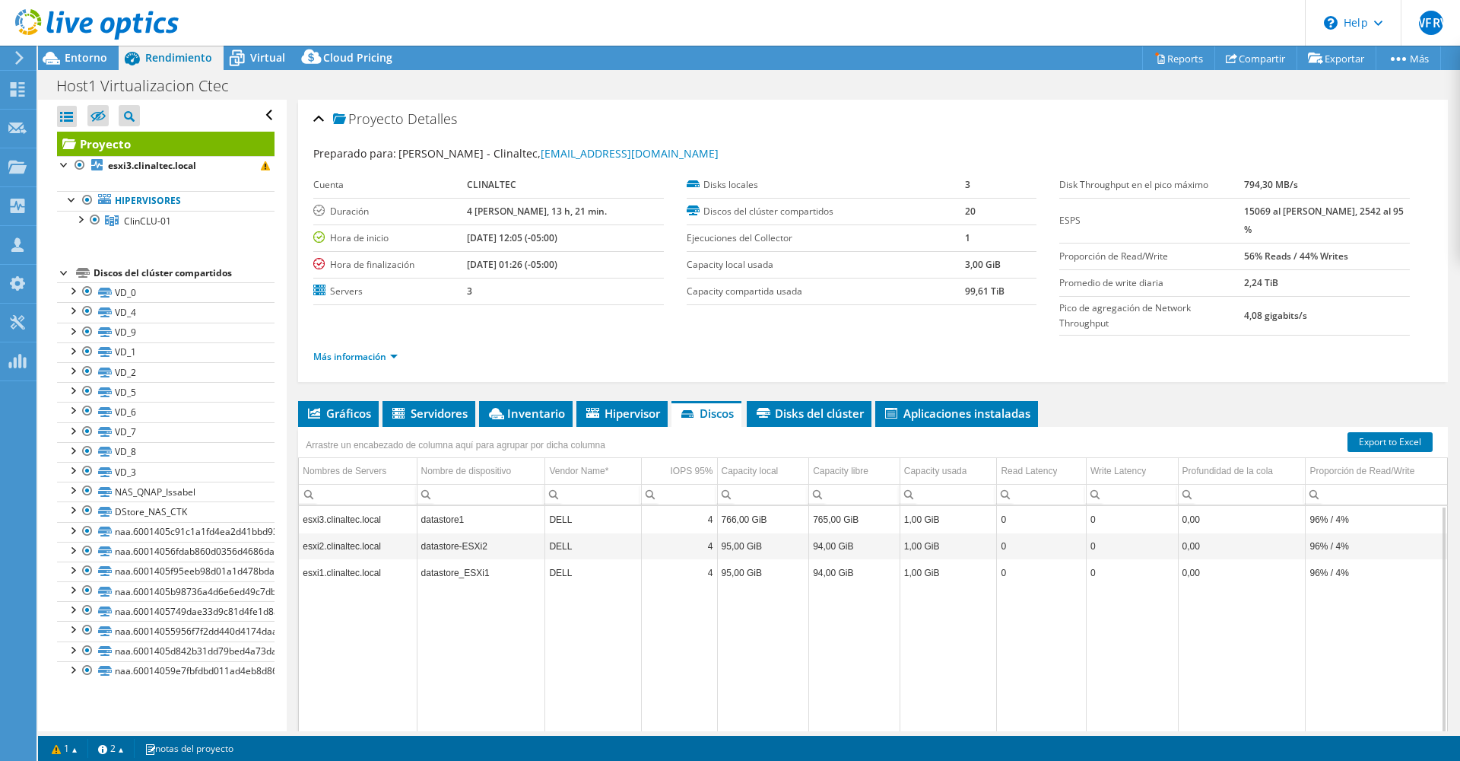
click at [696, 506] on td "4" at bounding box center [680, 519] width 76 height 27
drag, startPoint x: 696, startPoint y: 485, endPoint x: 636, endPoint y: 665, distance: 189.3
click at [648, 670] on td "Data grid" at bounding box center [680, 667] width 76 height 163
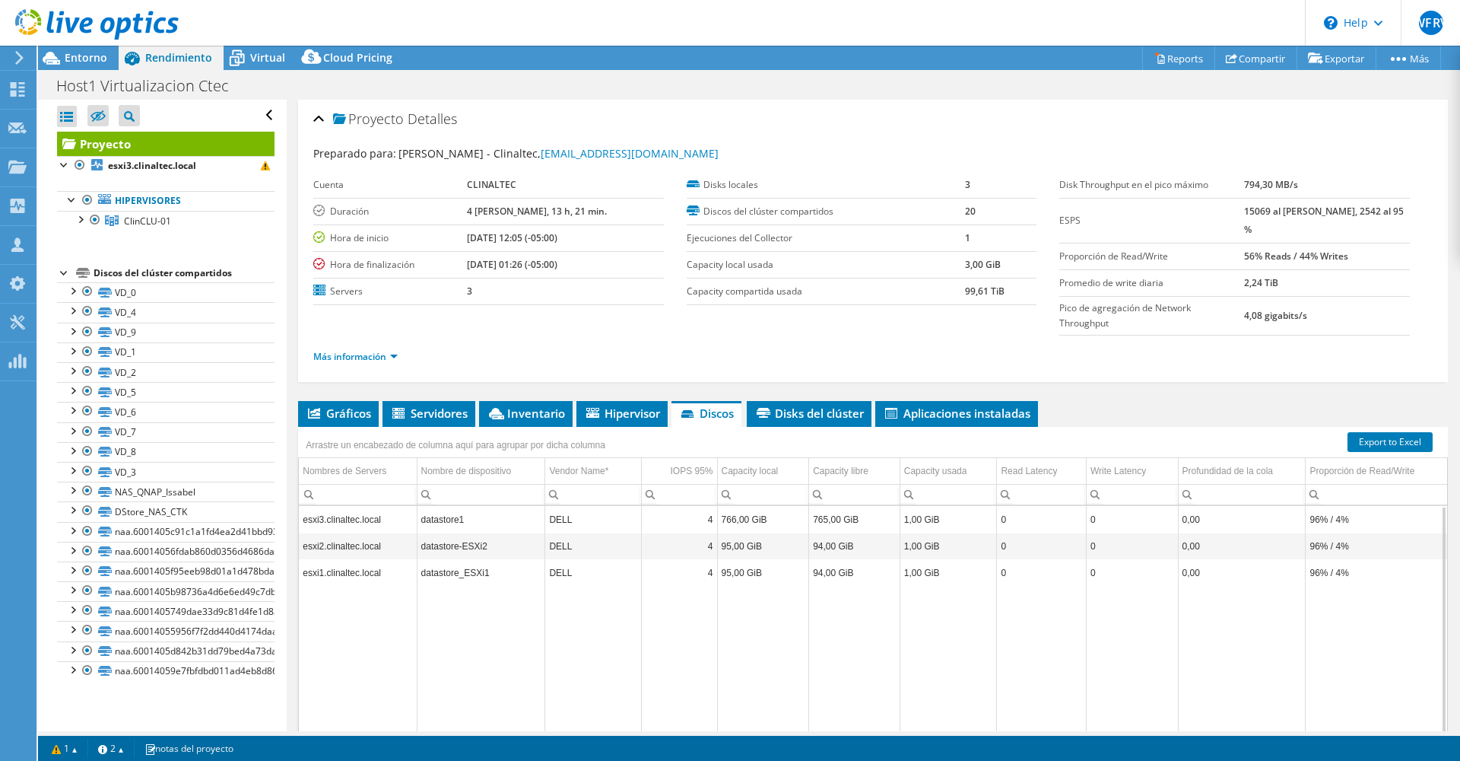
drag, startPoint x: 527, startPoint y: 713, endPoint x: 347, endPoint y: 641, distance: 193.9
click at [345, 691] on body "WFRV Asociado de canal WILLIAM FERNANDO RUANO VIVEROS william.ruano@ritenterpri…" at bounding box center [730, 380] width 1460 height 761
click at [355, 506] on td "esxi3.clinaltec.local" at bounding box center [358, 519] width 118 height 27
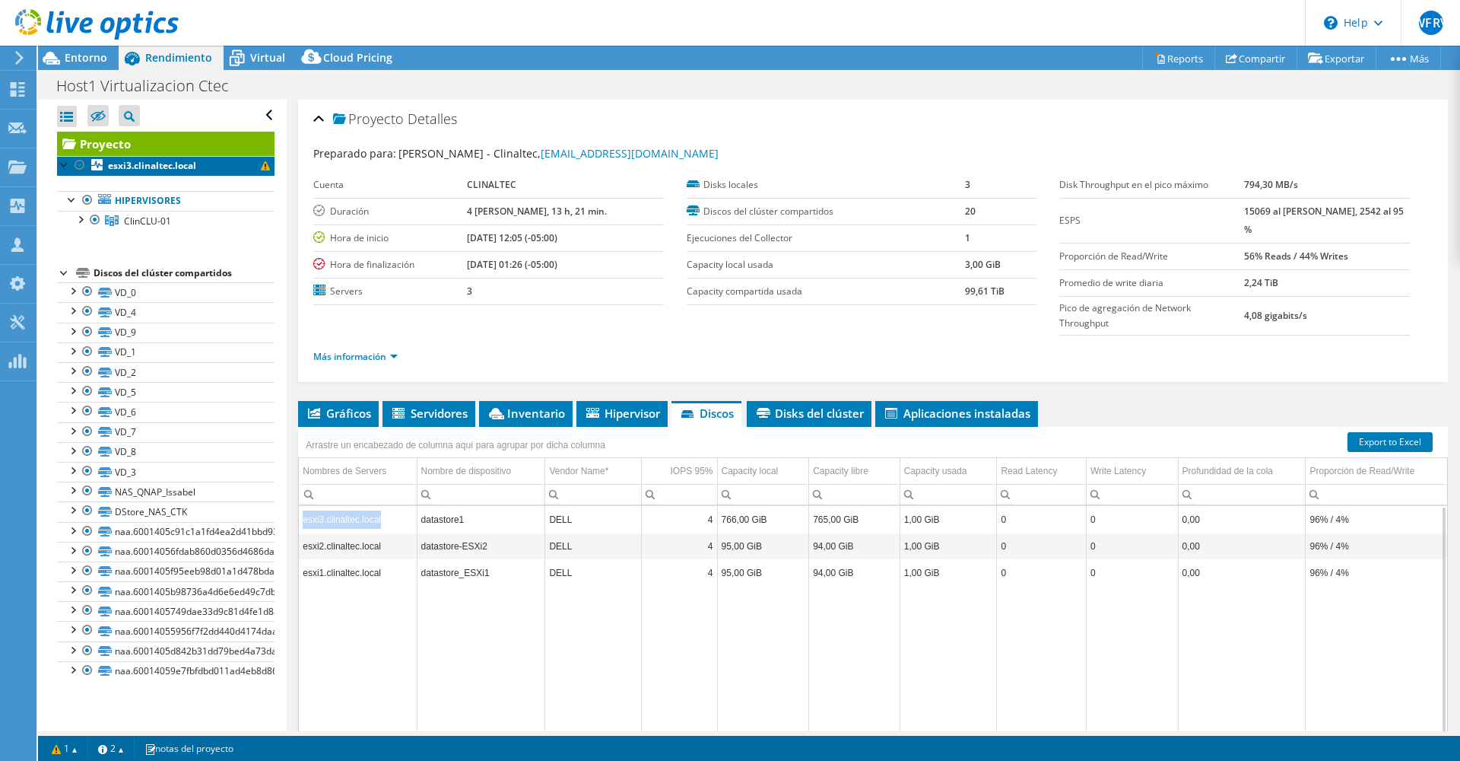
click at [178, 169] on b "esxi3.clinaltec.local" at bounding box center [152, 165] width 88 height 13
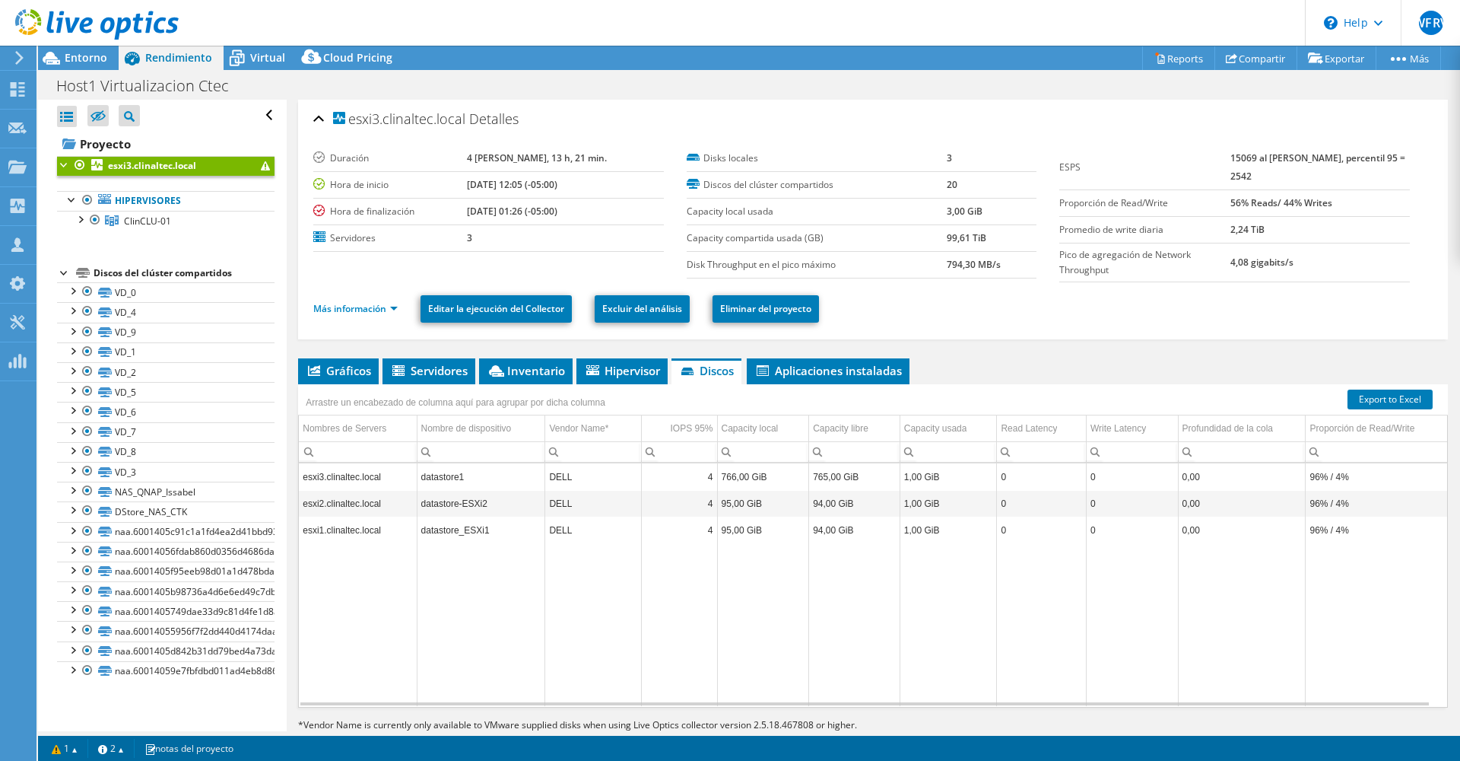
click at [63, 163] on div at bounding box center [64, 163] width 15 height 15
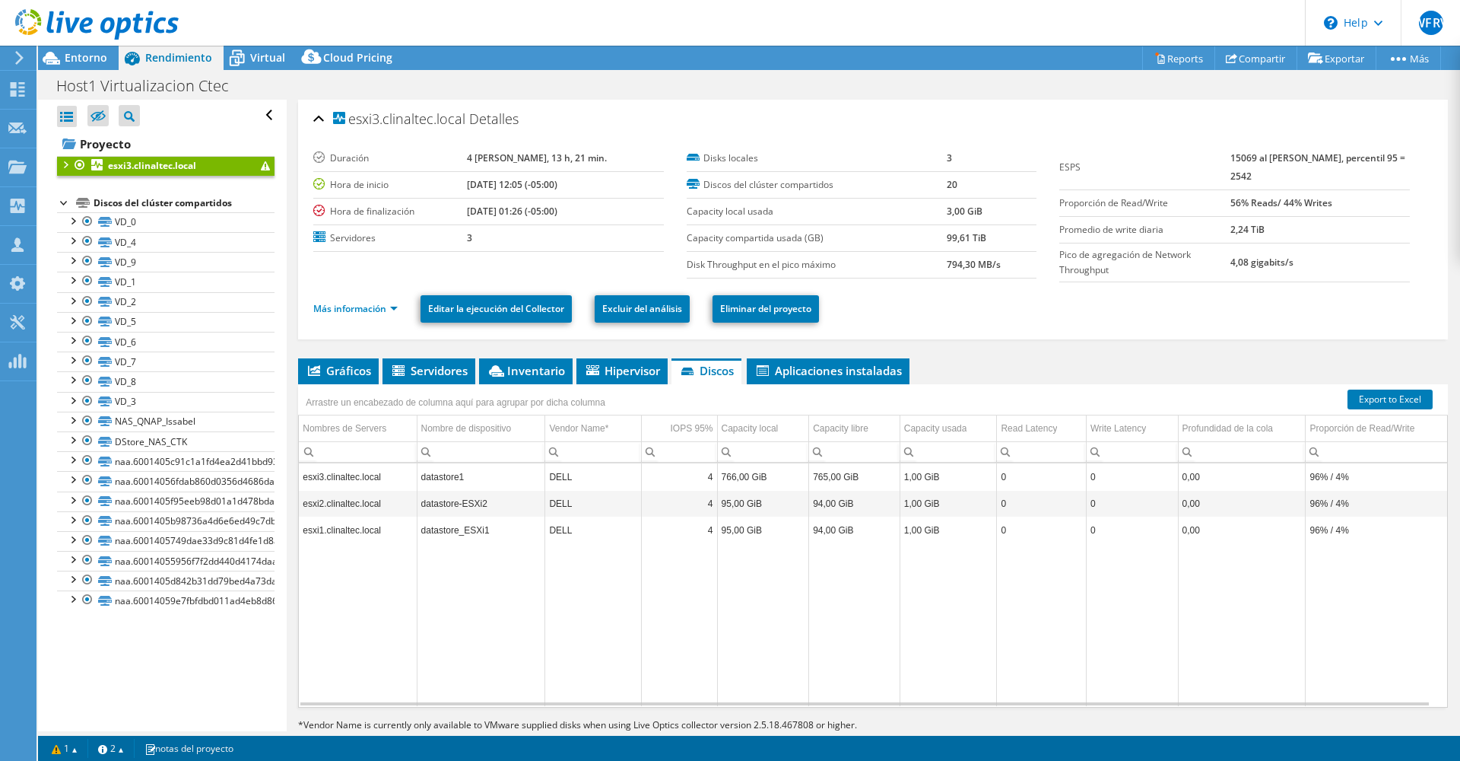
click at [68, 166] on div at bounding box center [64, 163] width 15 height 15
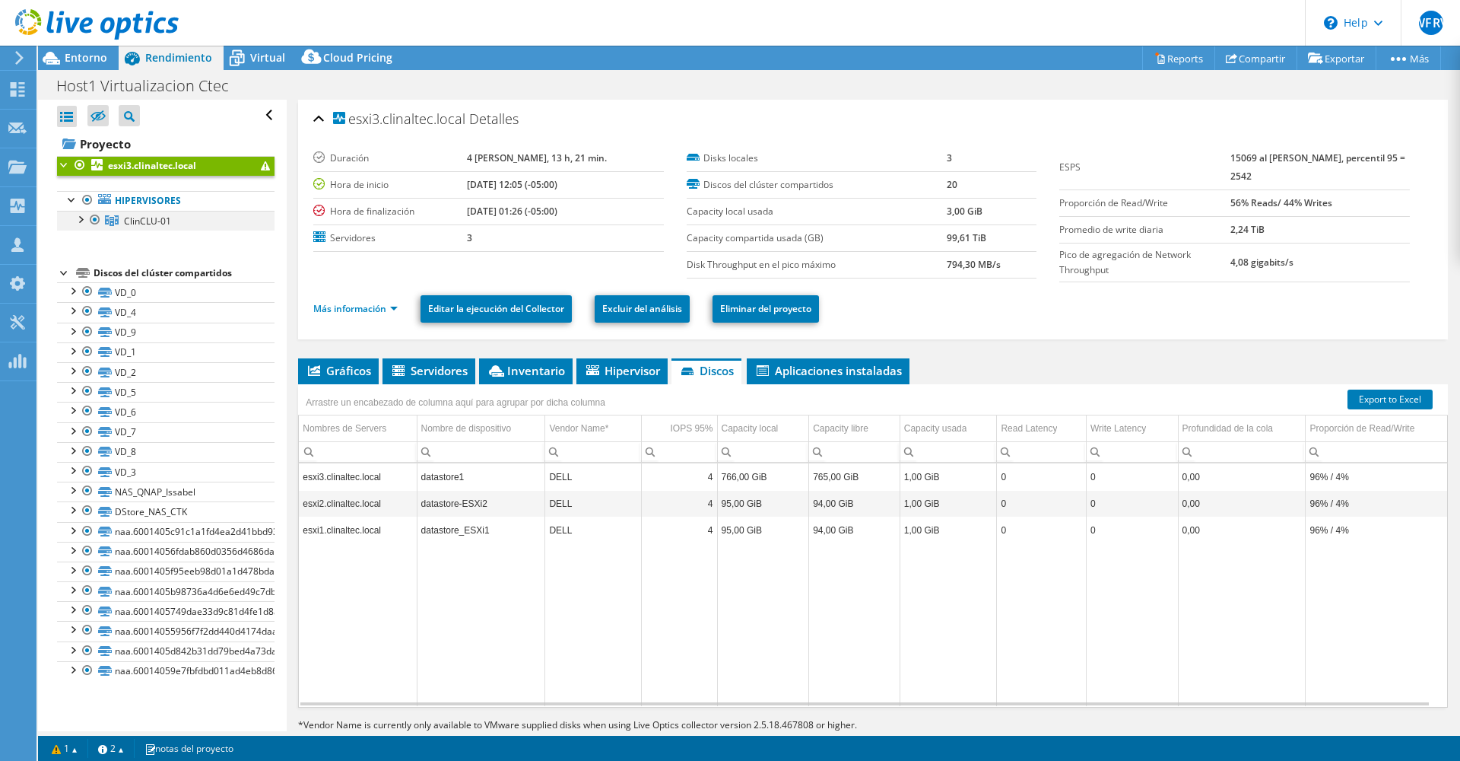
click at [82, 218] on div at bounding box center [79, 218] width 15 height 15
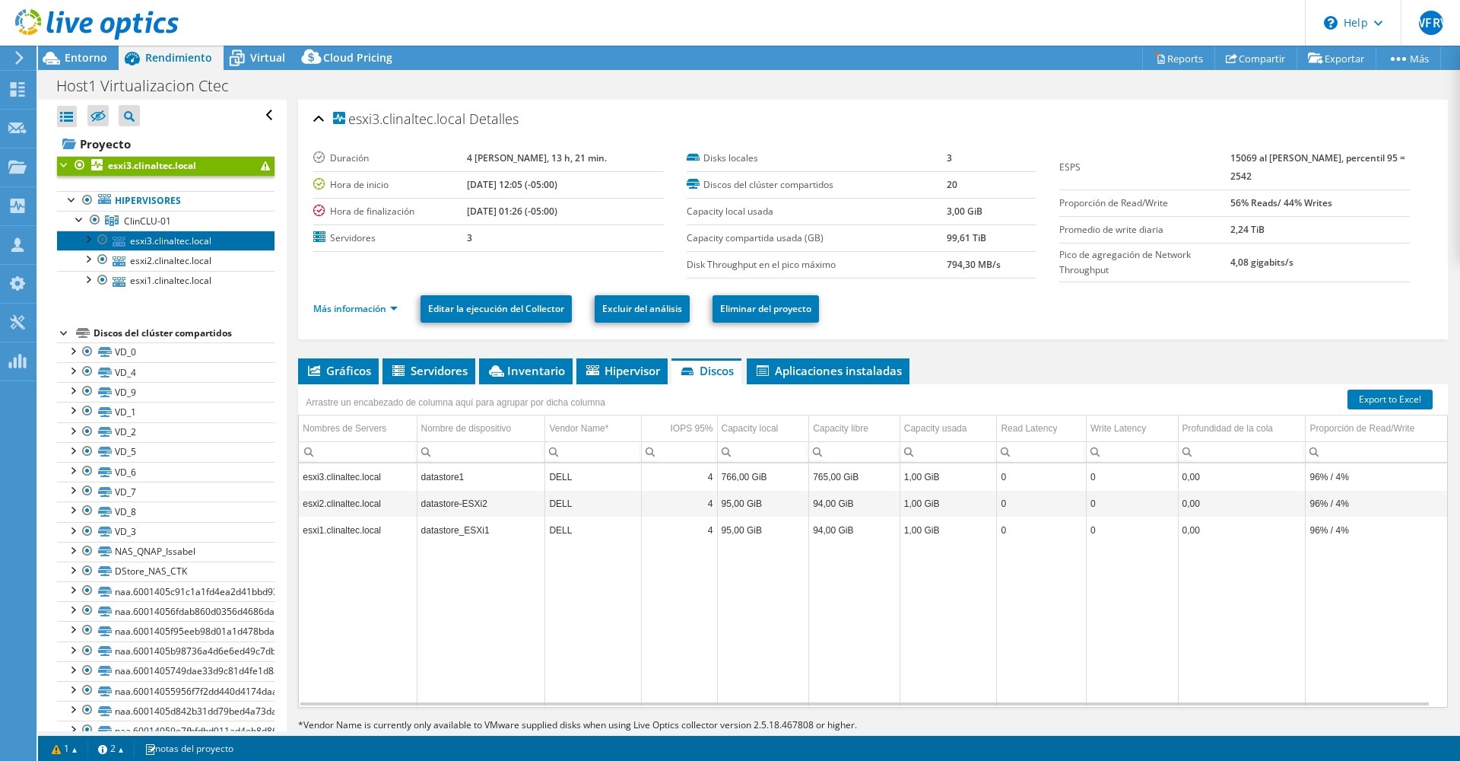
click at [195, 241] on link "esxi3.clinaltec.local" at bounding box center [166, 240] width 218 height 20
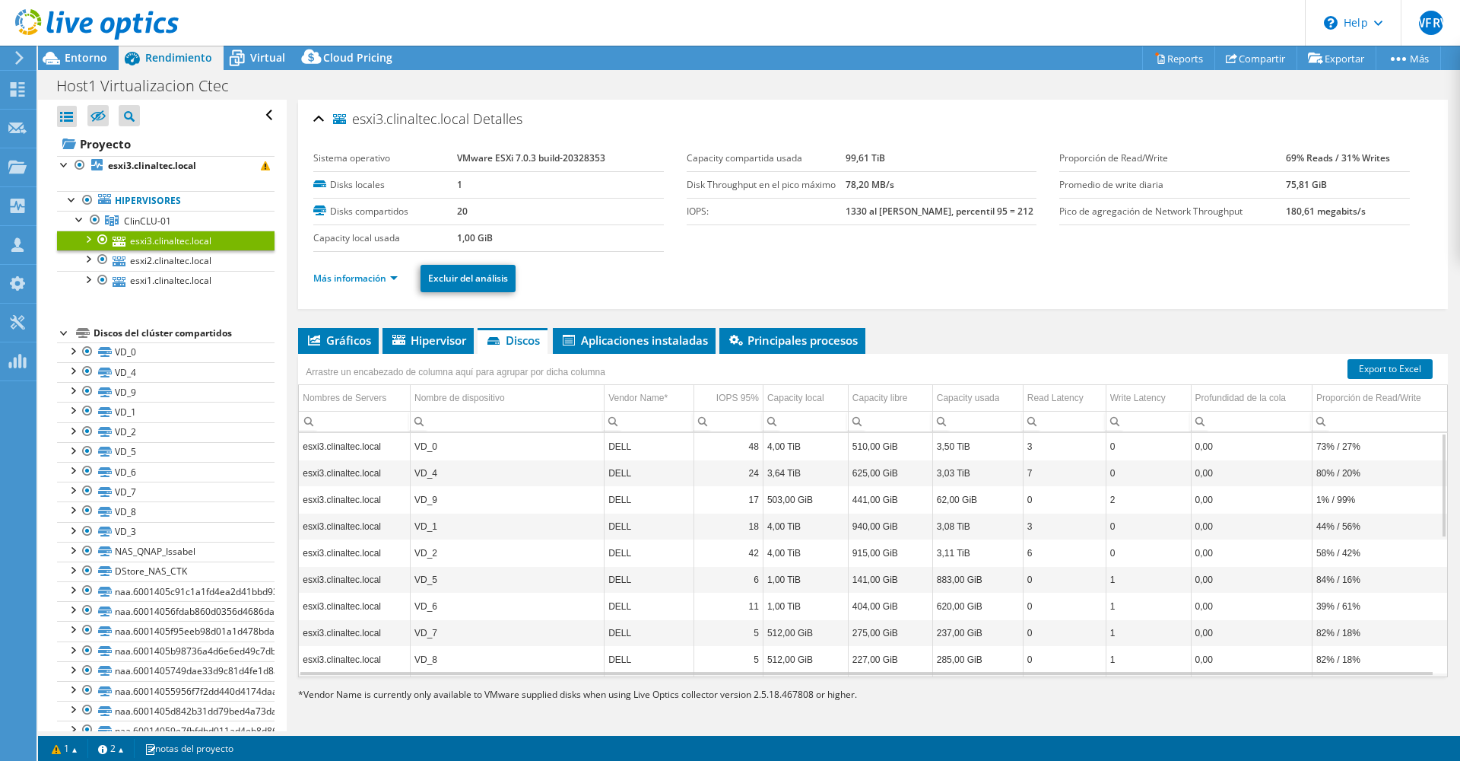
click at [92, 237] on div at bounding box center [87, 237] width 15 height 15
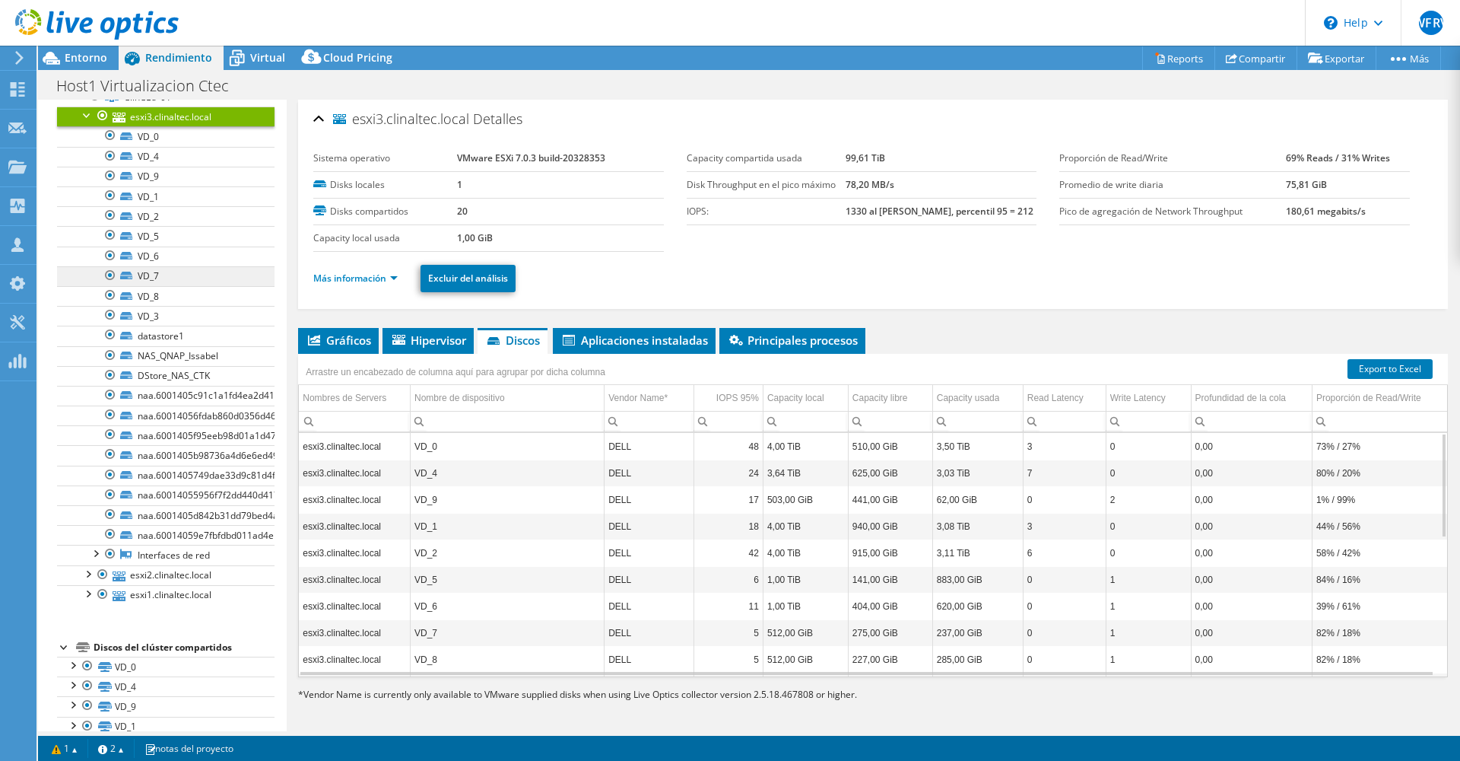
scroll to position [152, 0]
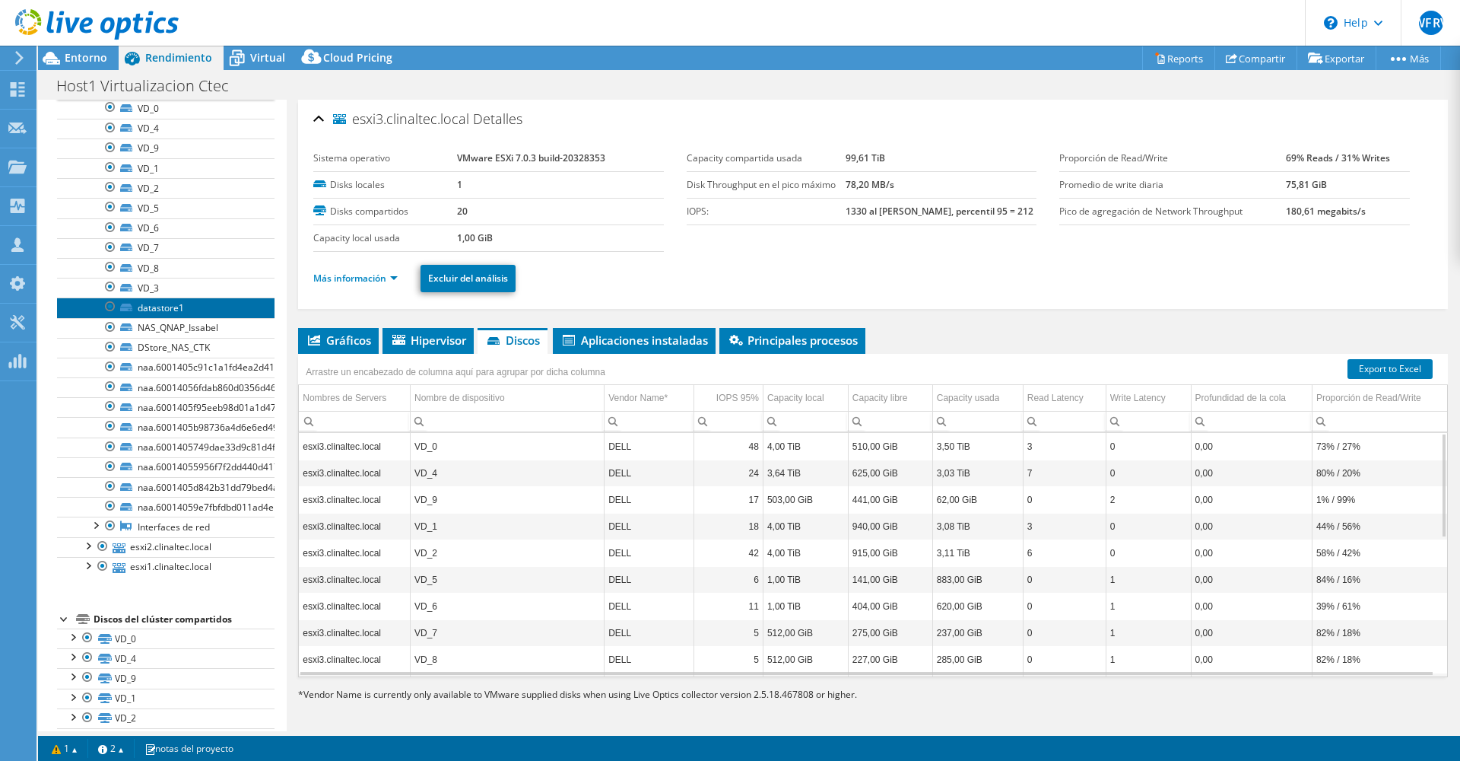
click at [147, 307] on link "datastore1" at bounding box center [166, 307] width 218 height 20
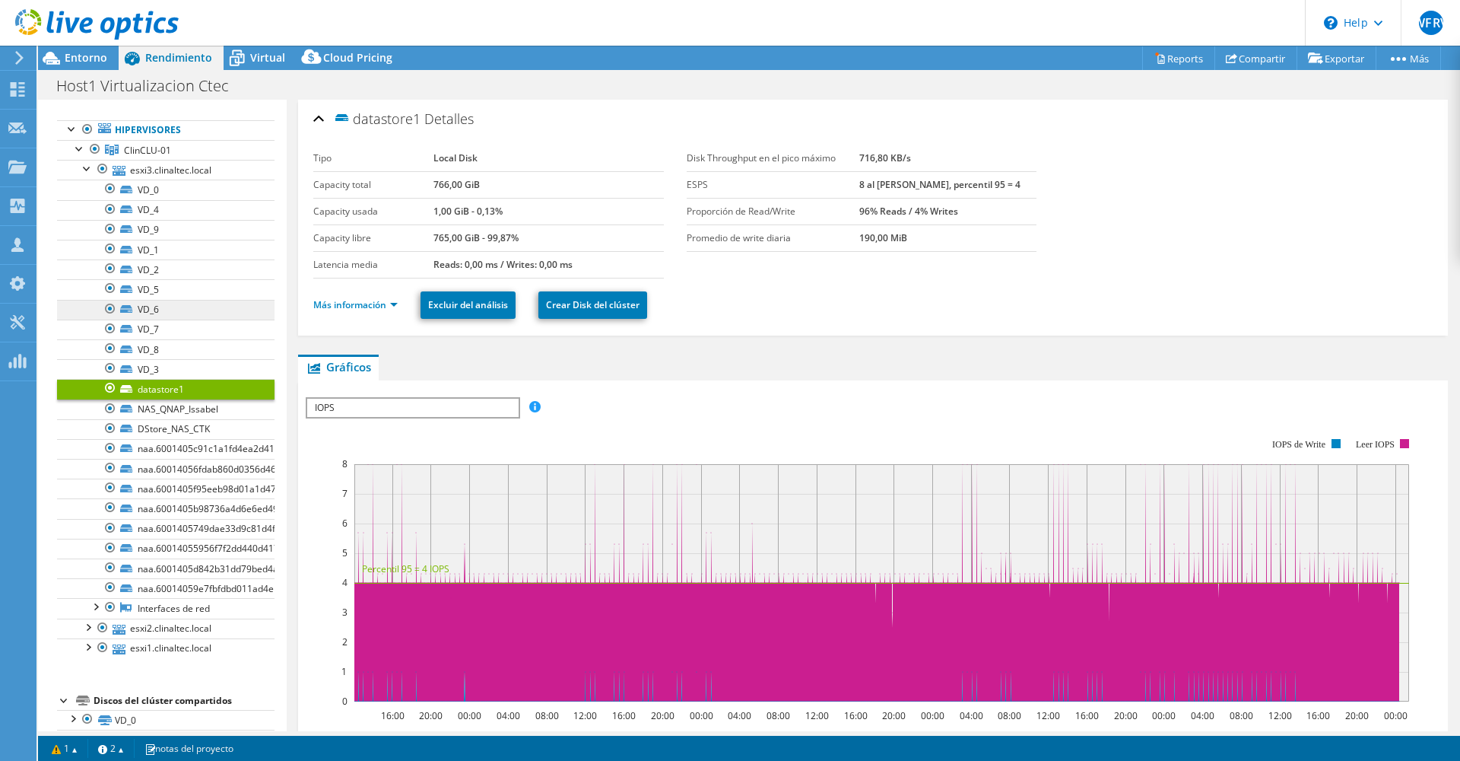
scroll to position [0, 0]
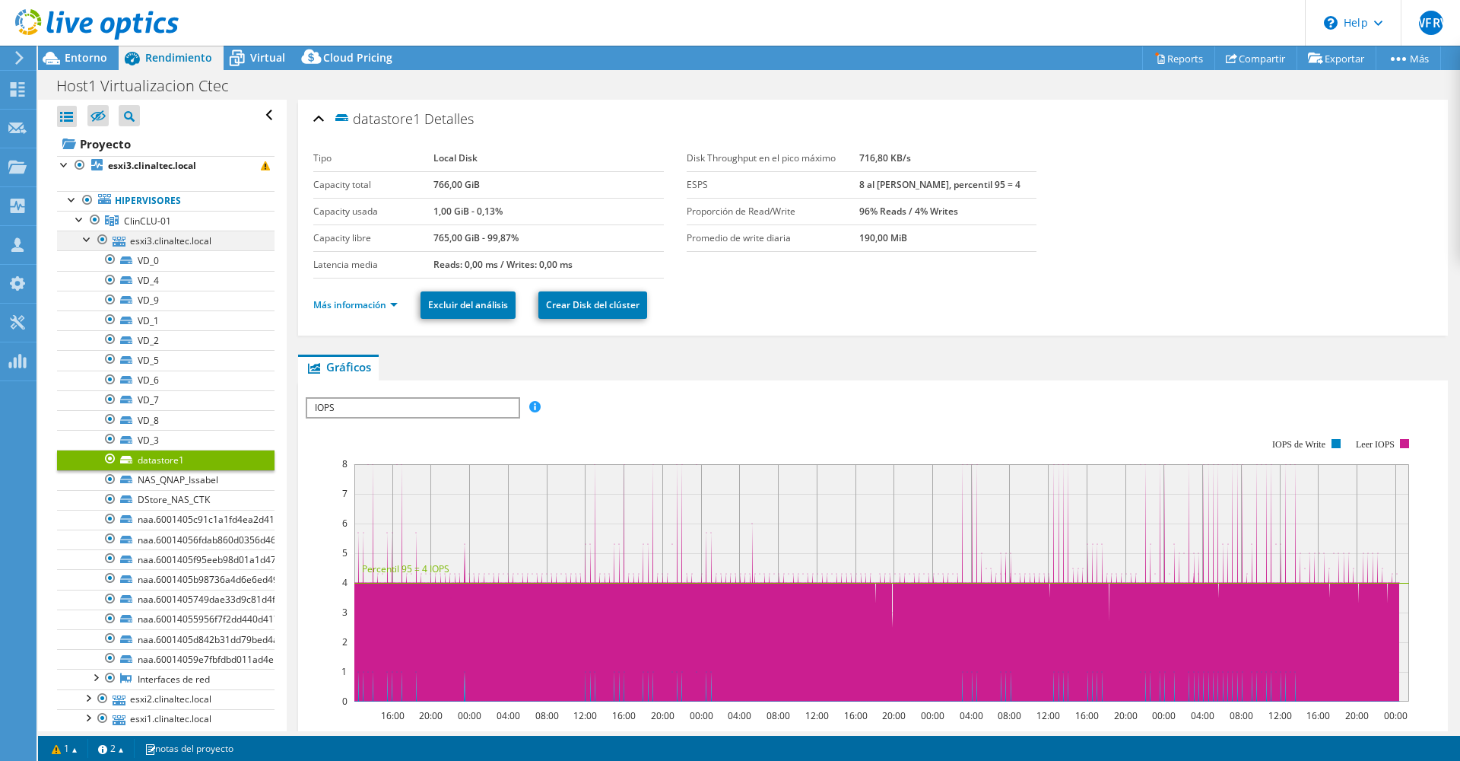
click at [87, 240] on div at bounding box center [87, 237] width 15 height 15
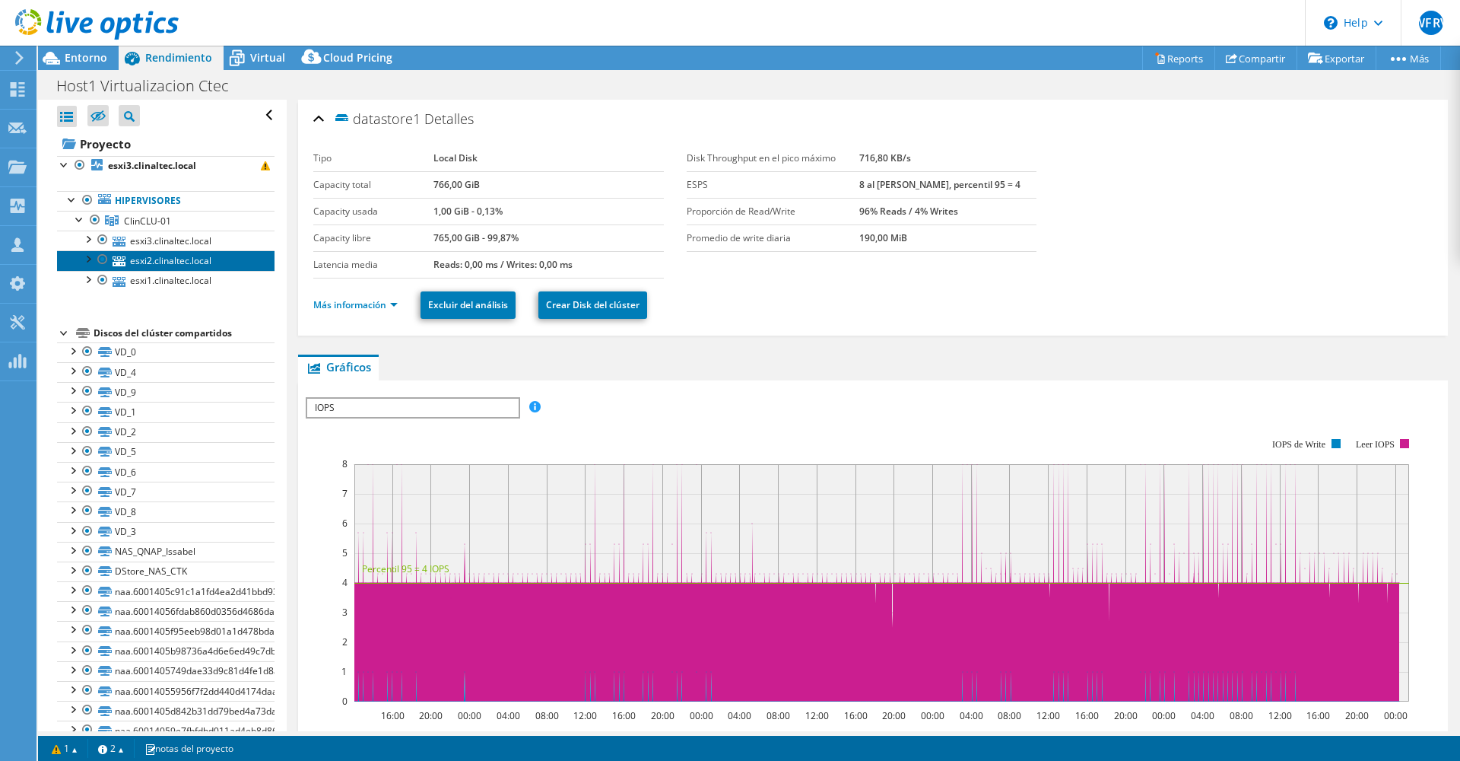
click at [151, 257] on link "esxi2.clinaltec.local" at bounding box center [166, 260] width 218 height 20
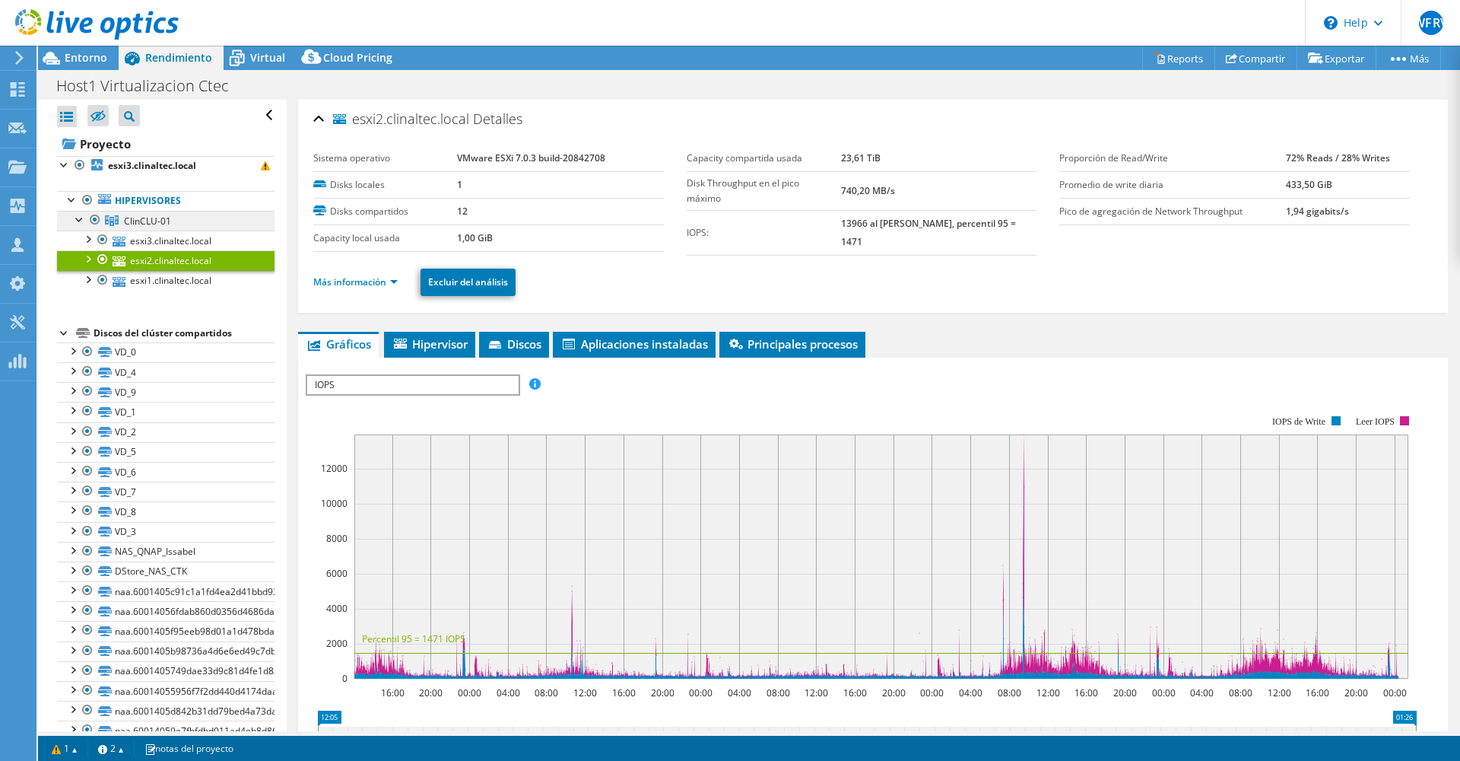
click at [138, 224] on span "ClinCLU-01" at bounding box center [147, 221] width 47 height 13
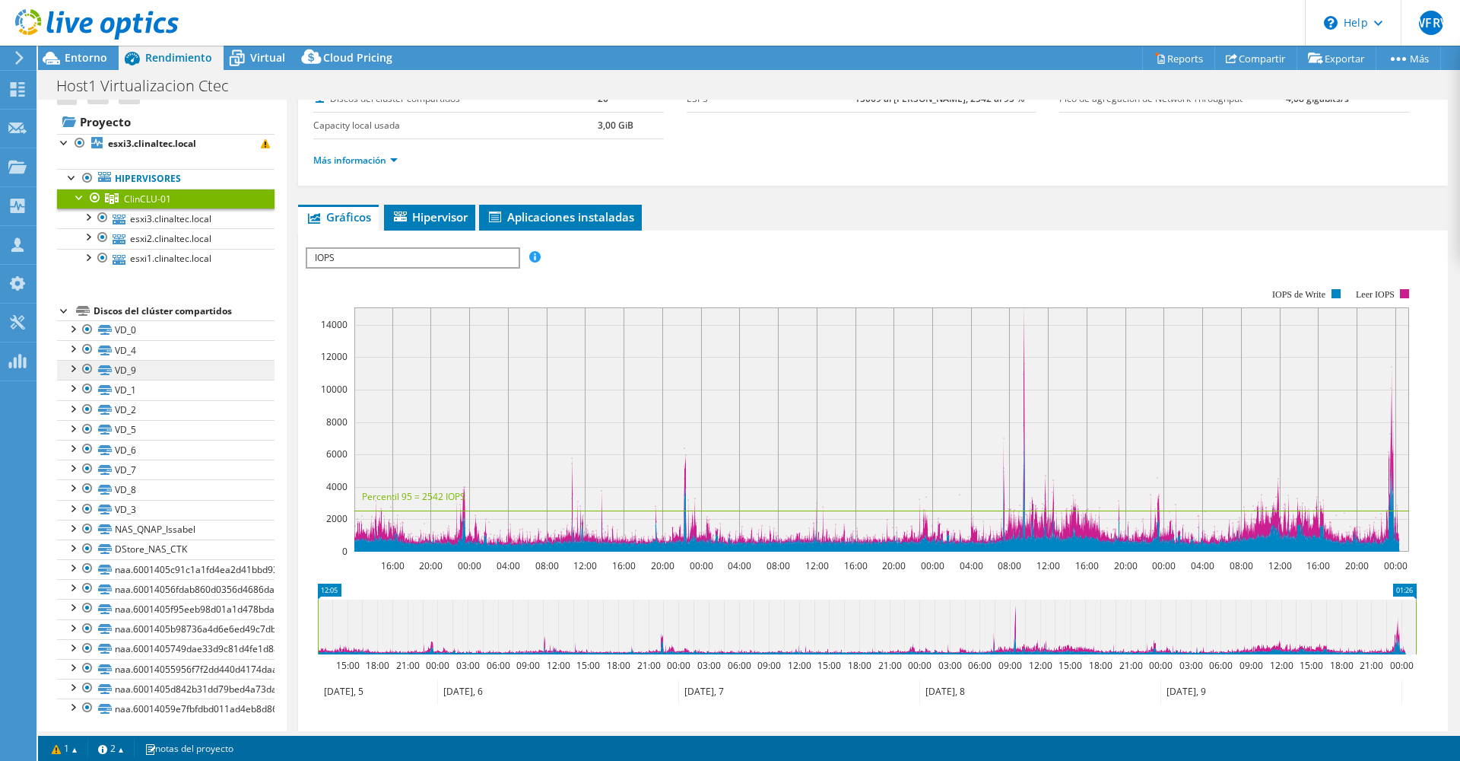
scroll to position [28, 0]
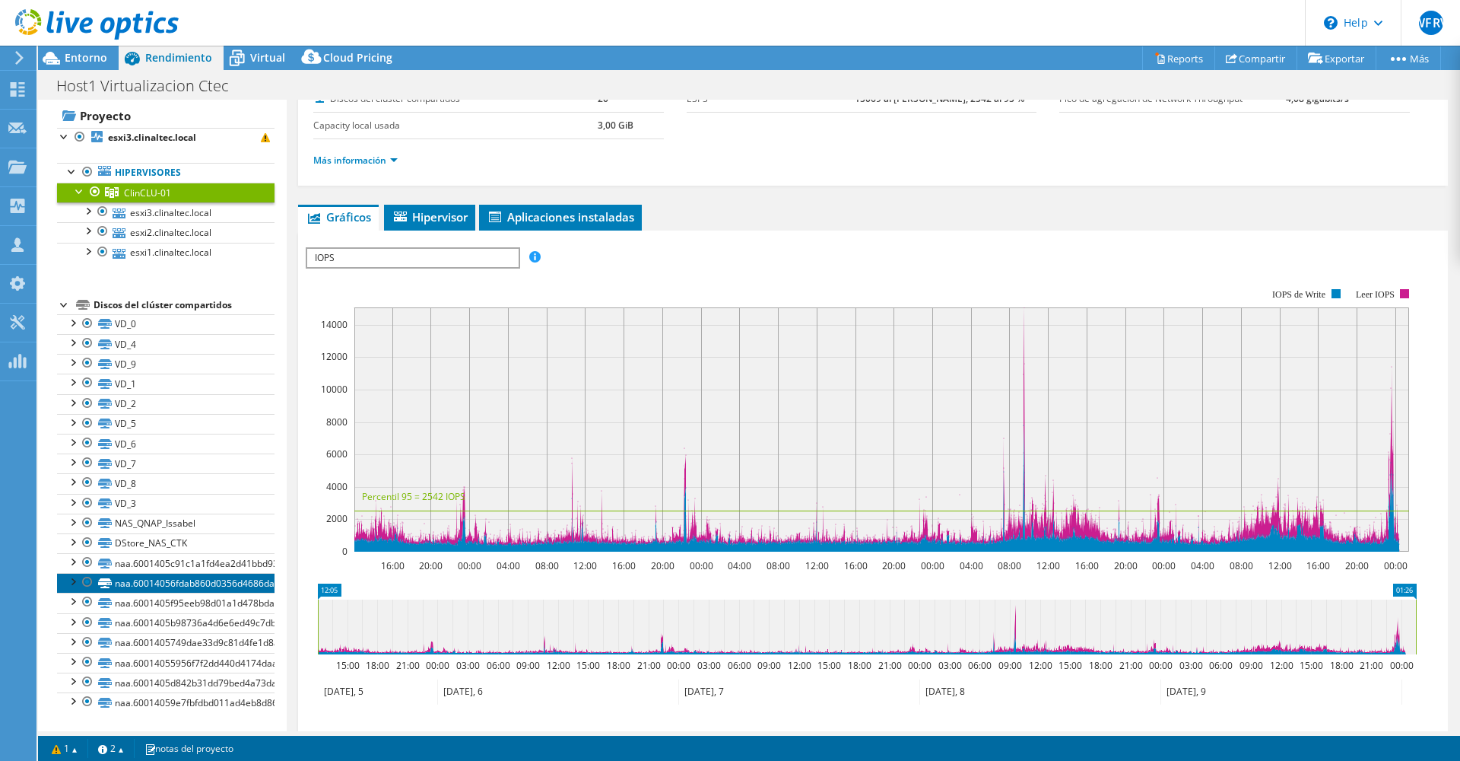
click at [143, 583] on link "naa.60014056fdab860d0356d4686dac00d8" at bounding box center [166, 583] width 218 height 20
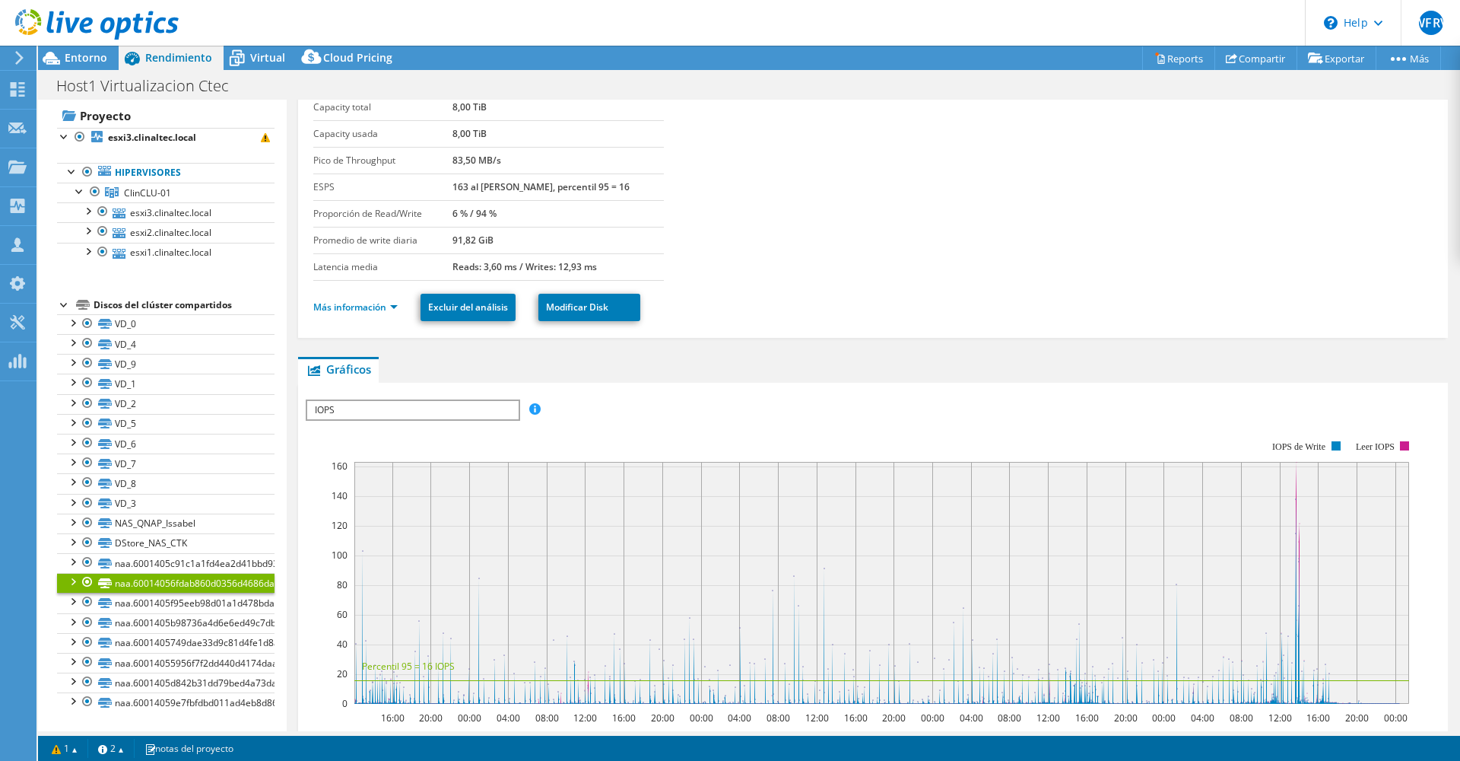
scroll to position [0, 0]
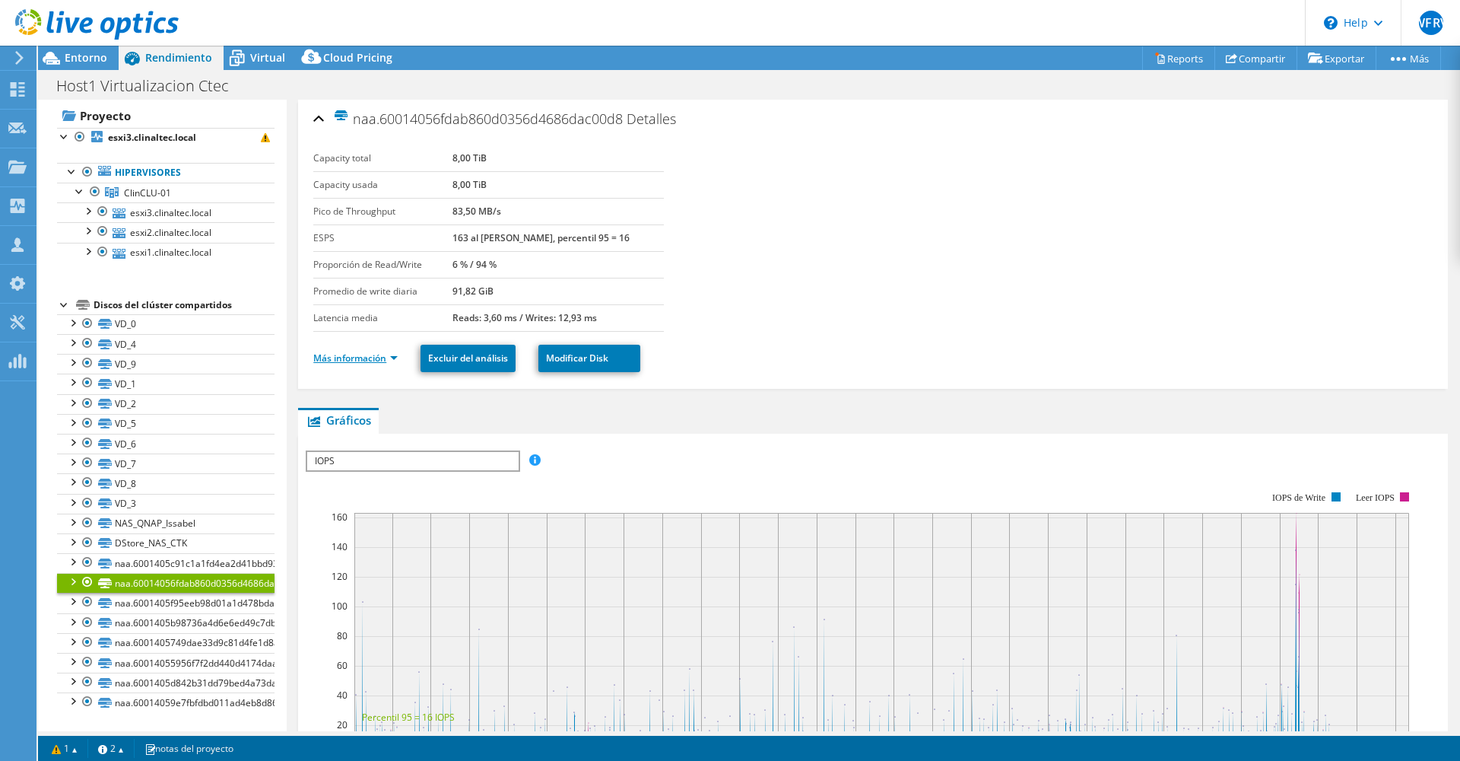
click at [386, 359] on link "Más información" at bounding box center [355, 357] width 84 height 13
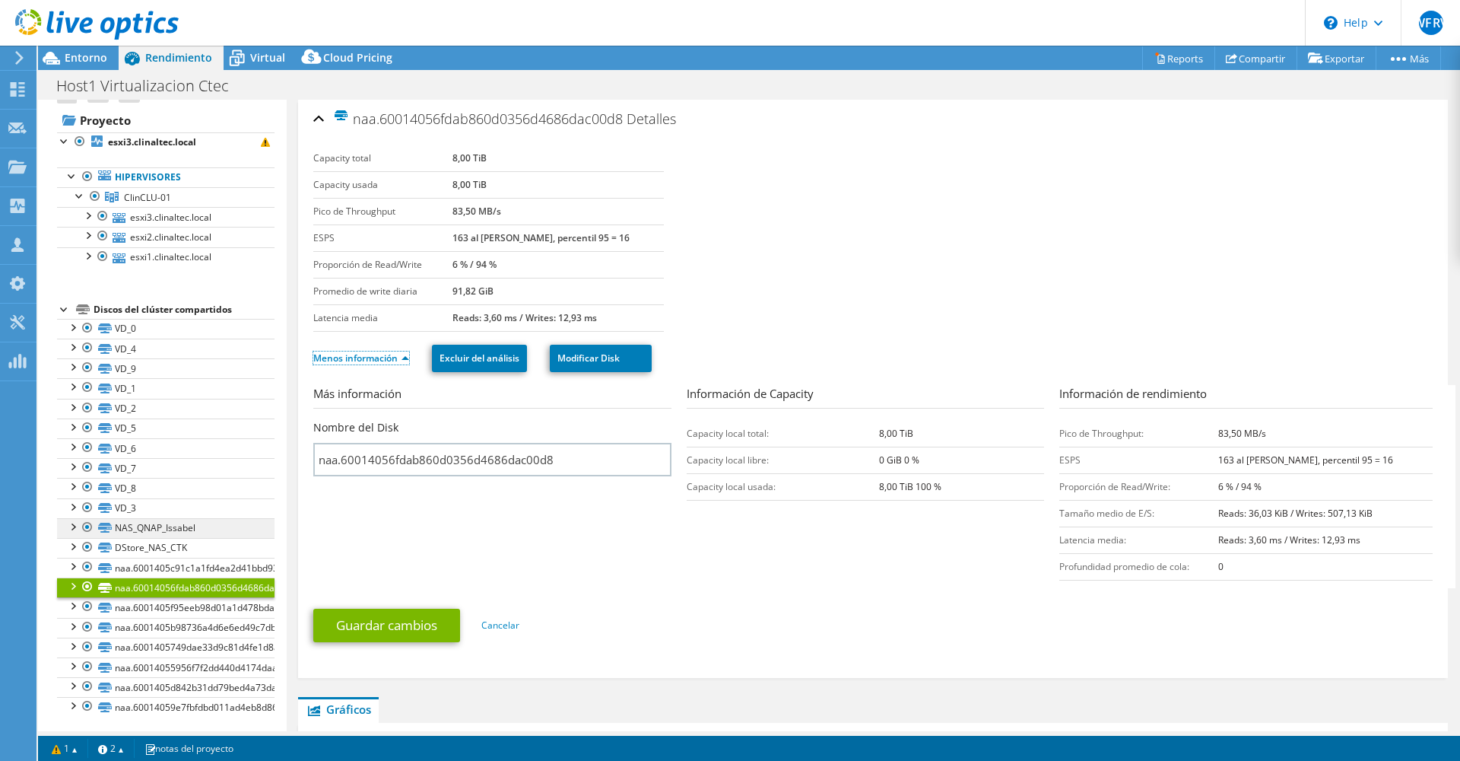
scroll to position [28, 0]
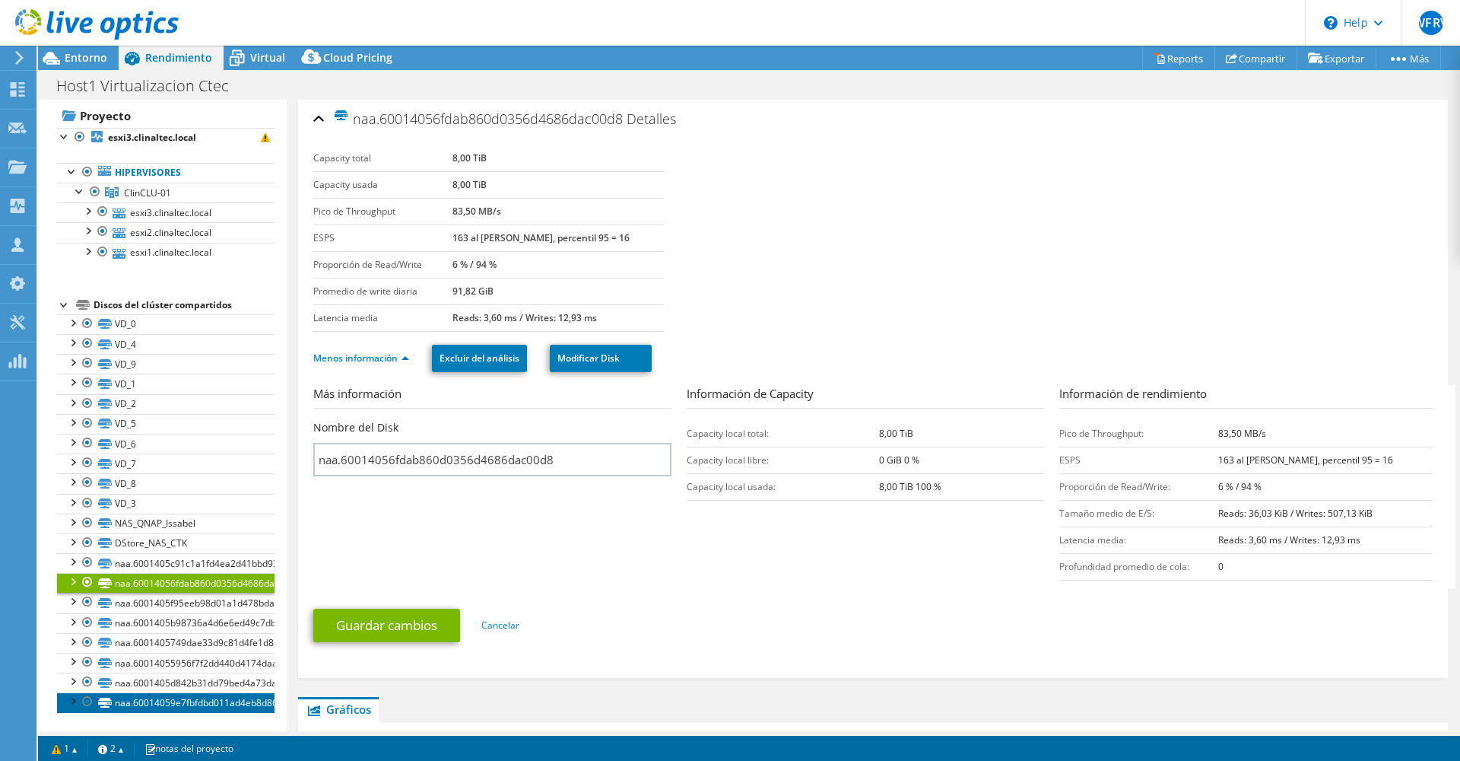
click at [199, 694] on link "naa.60014059e7fbfdbd011ad4eb8d8618df" at bounding box center [166, 702] width 218 height 20
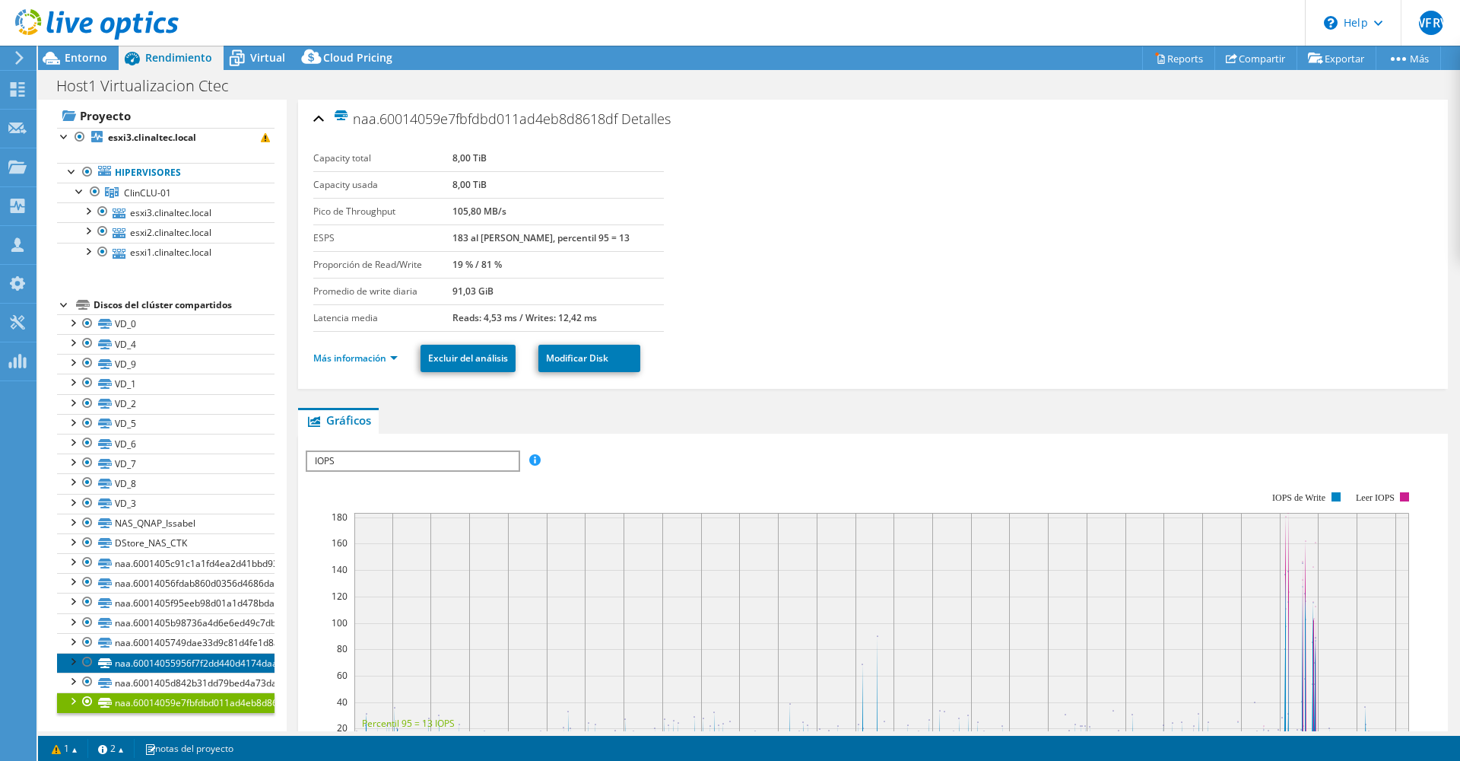
click at [153, 665] on link "naa.60014055956f7f2dd440d4174daad4d4" at bounding box center [166, 663] width 218 height 20
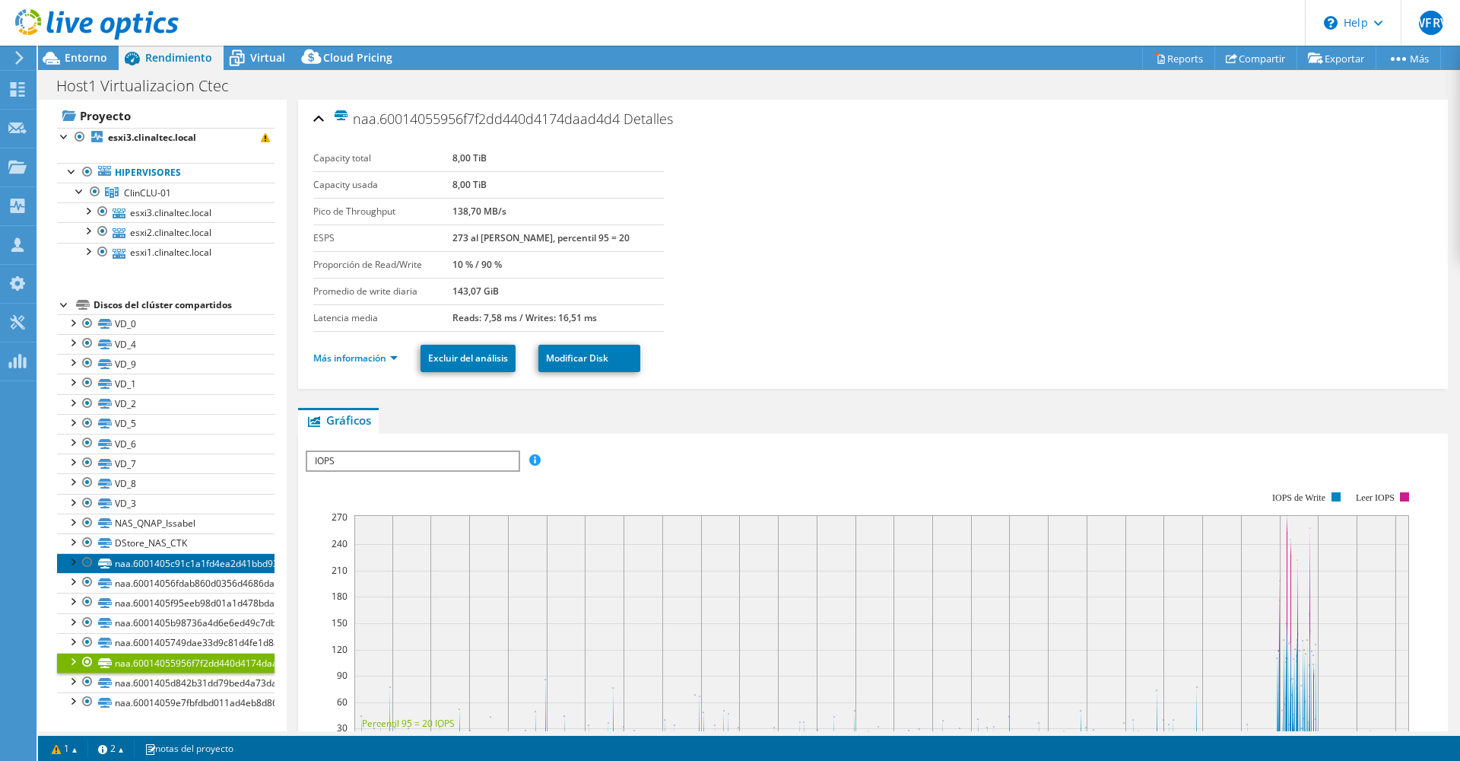
click at [180, 569] on link "naa.6001405c91c1a1fd4ea2d41bbd937bd9" at bounding box center [166, 563] width 218 height 20
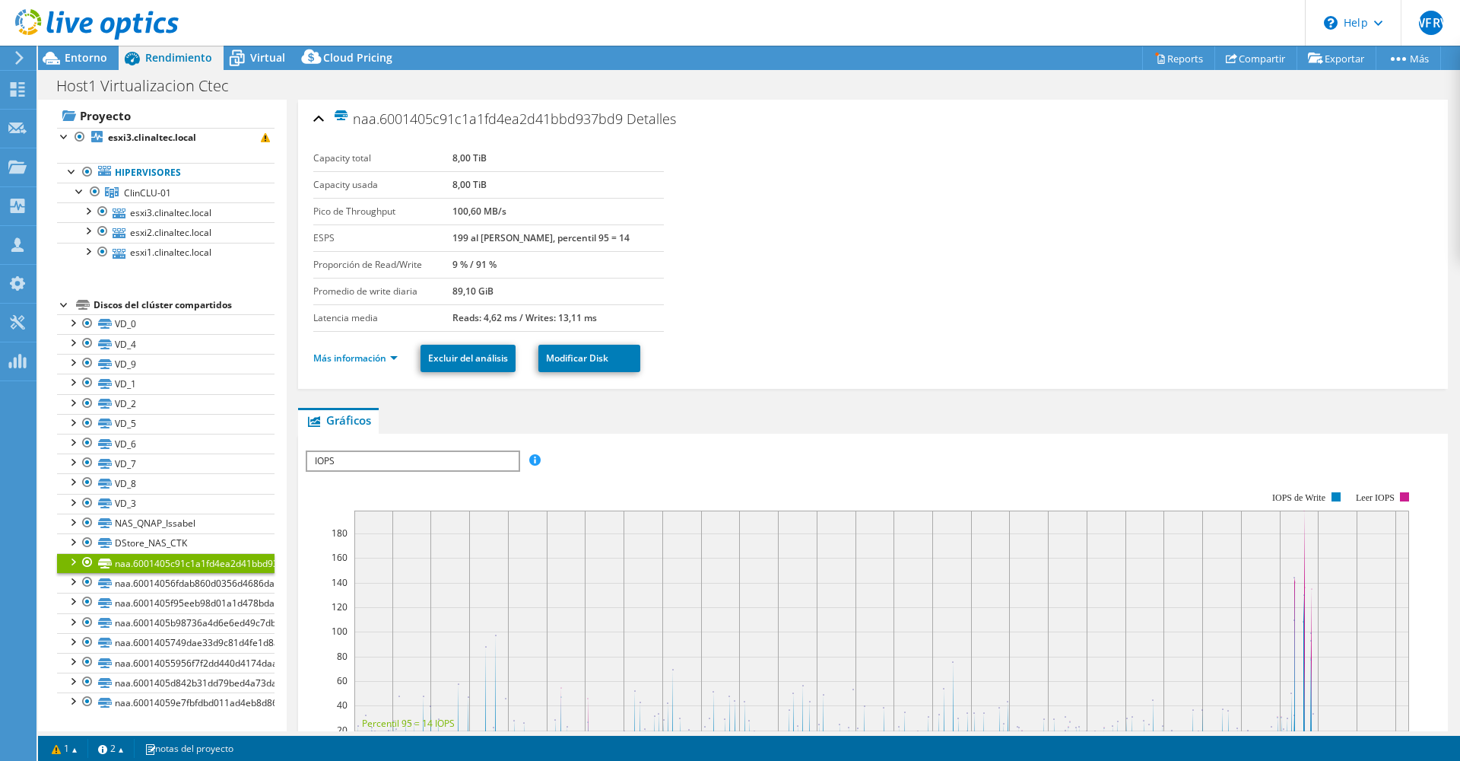
click at [145, 573] on link "naa.6001405c91c1a1fd4ea2d41bbd937bd9" at bounding box center [166, 563] width 218 height 20
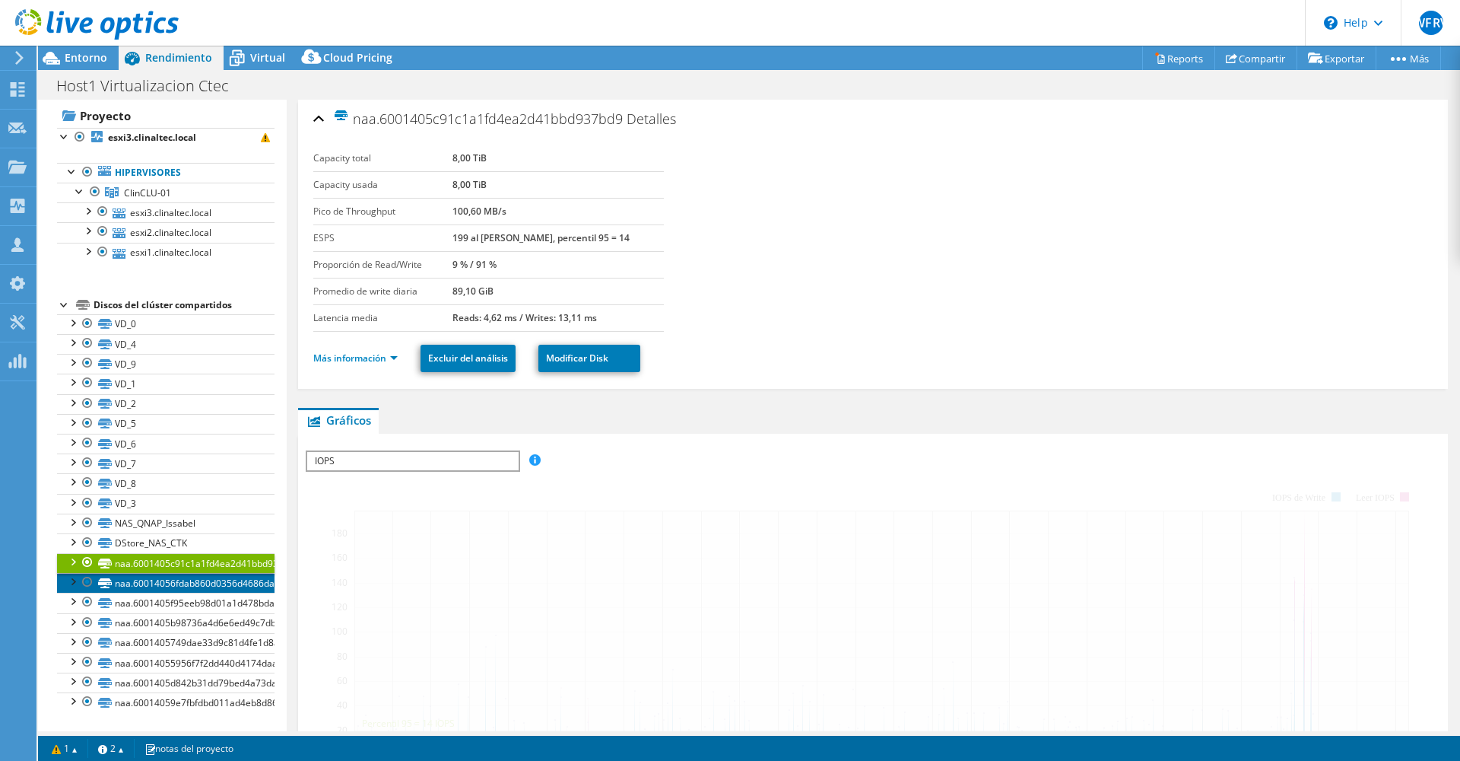
click at [145, 577] on link "naa.60014056fdab860d0356d4686dac00d8" at bounding box center [166, 583] width 218 height 20
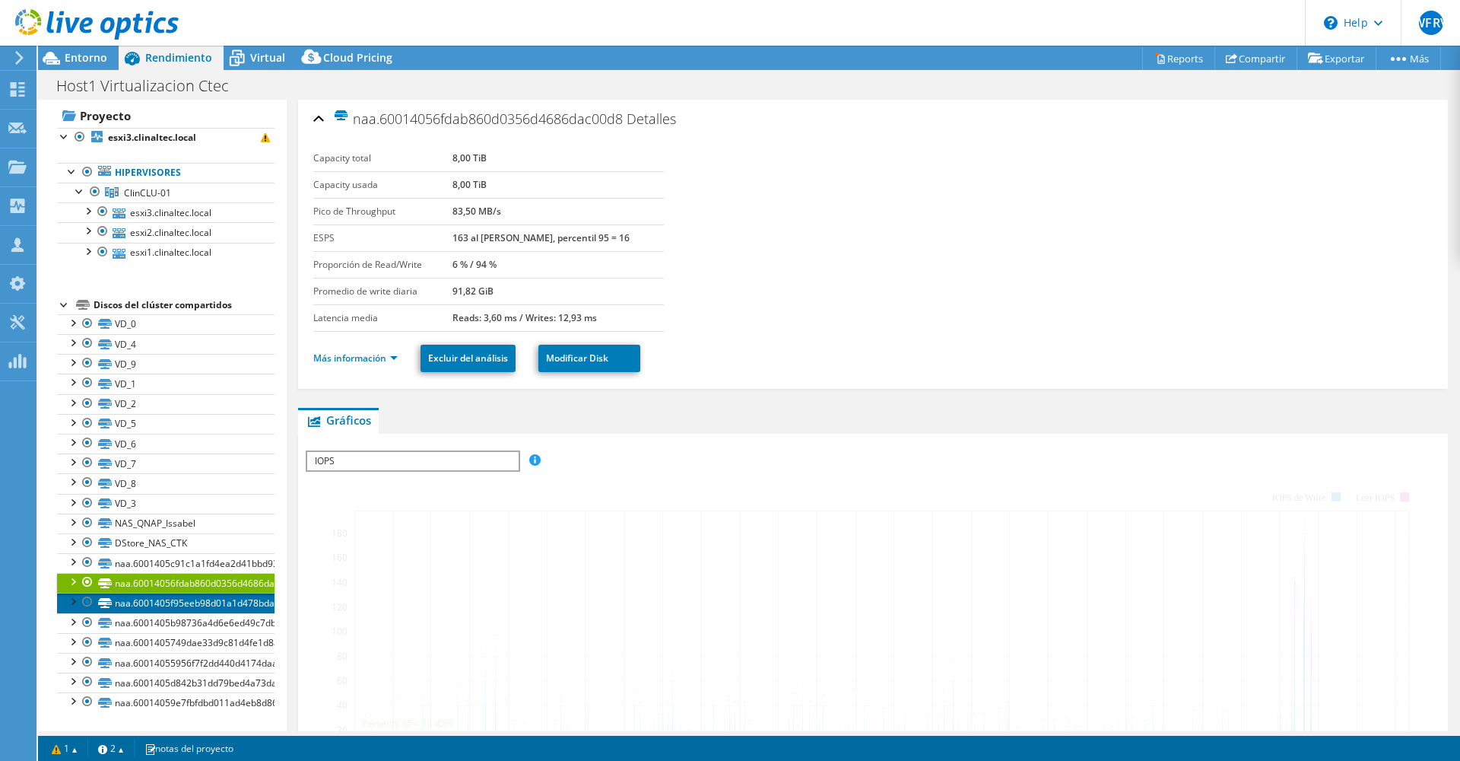
click at [142, 600] on link "naa.6001405f95eeb98d01a1d478bdae10d8" at bounding box center [166, 603] width 218 height 20
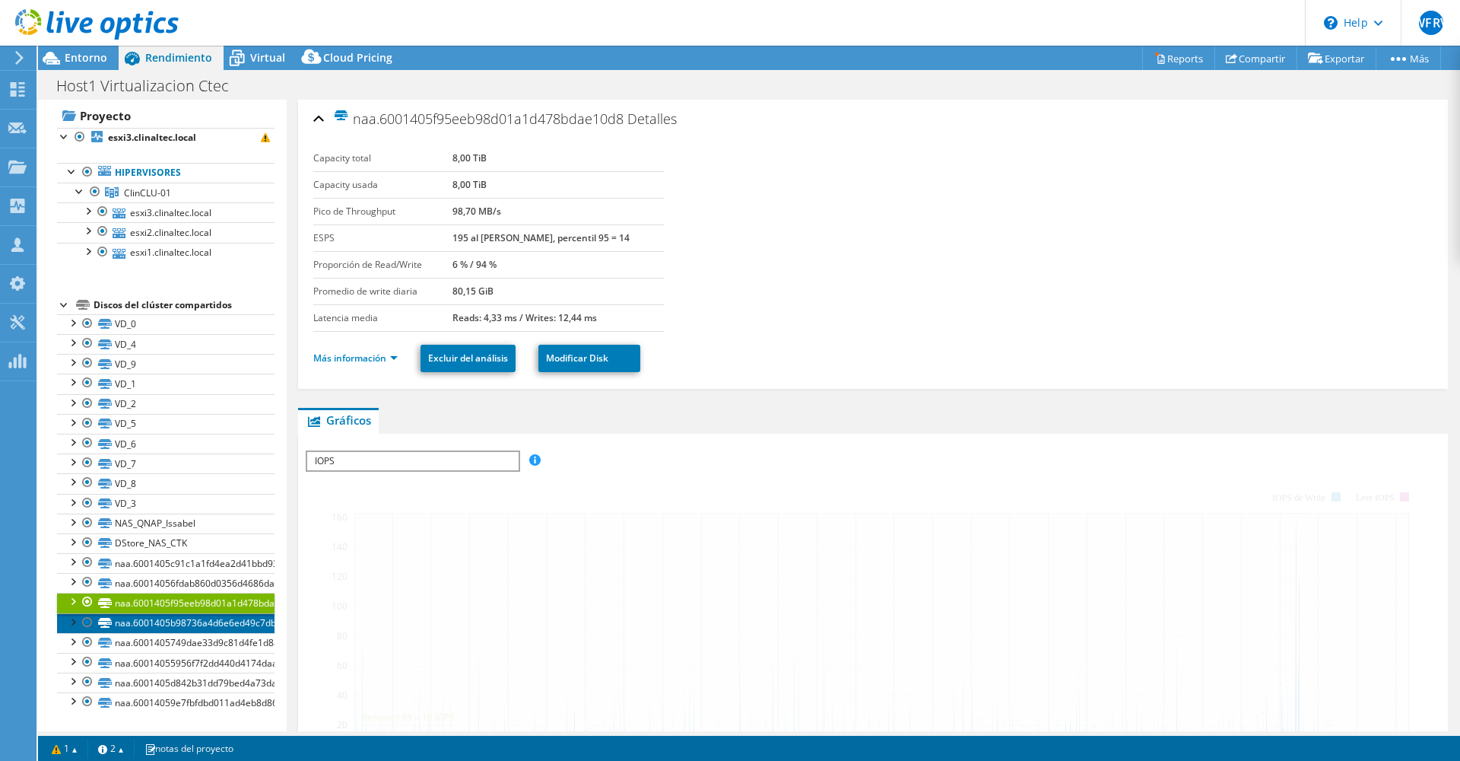
click at [157, 621] on link "naa.6001405b98736a4d6e6ed49c7db1feda" at bounding box center [166, 623] width 218 height 20
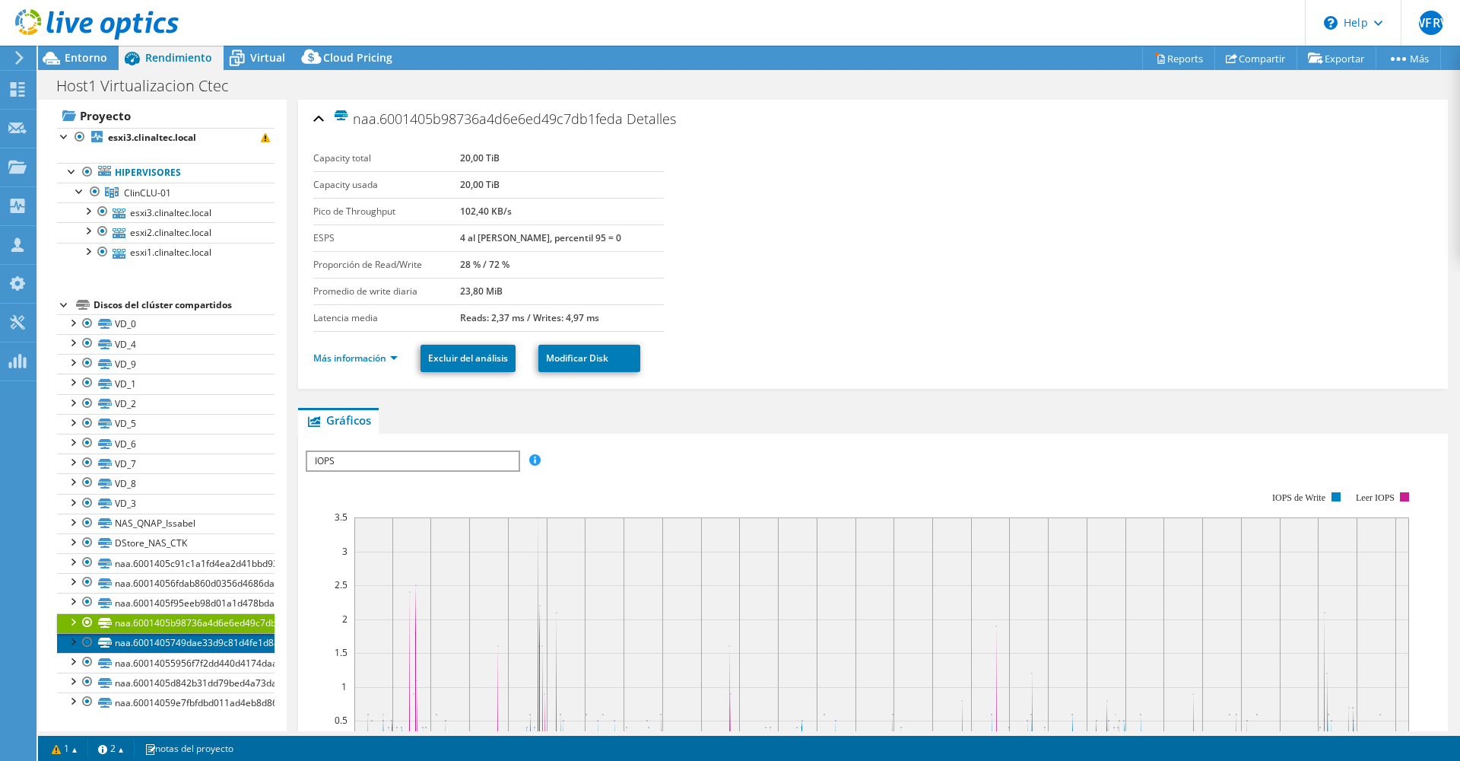
click at [157, 646] on link "naa.6001405749dae33d9c81d4fe1d8a51d0" at bounding box center [166, 643] width 218 height 20
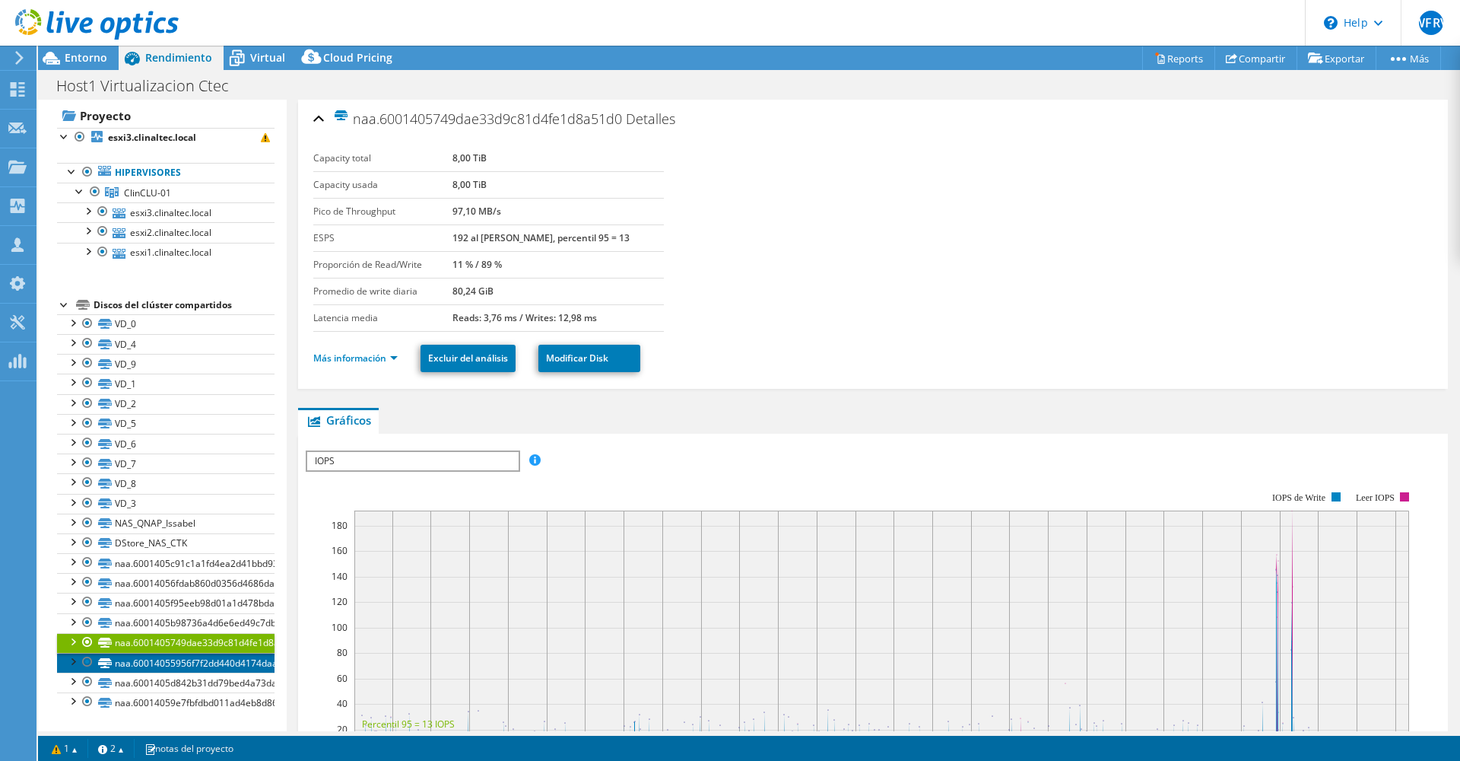
click at [161, 662] on link "naa.60014055956f7f2dd440d4174daad4d4" at bounding box center [166, 663] width 218 height 20
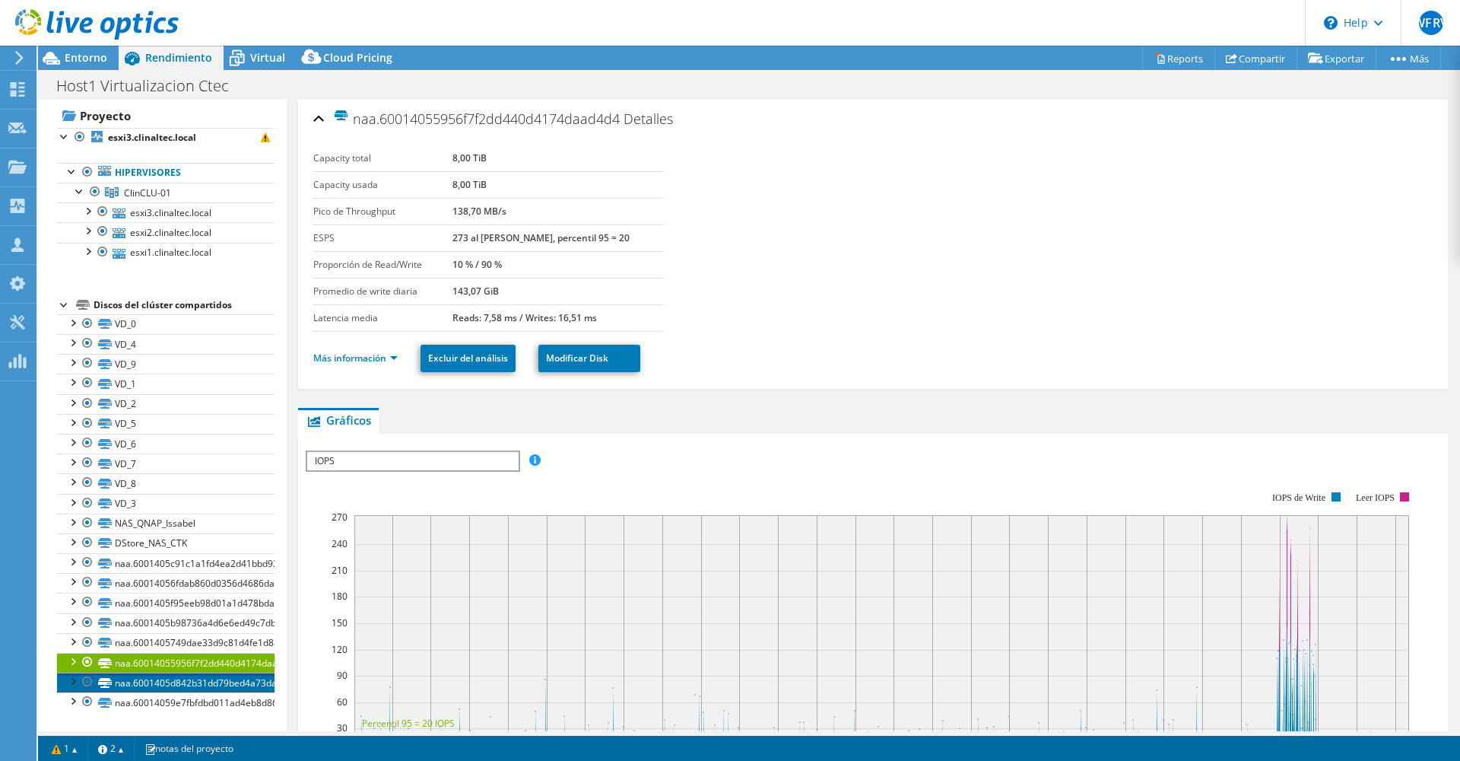
click at [161, 677] on link "naa.6001405d842b31dd79bed4a73da559dc" at bounding box center [166, 682] width 218 height 20
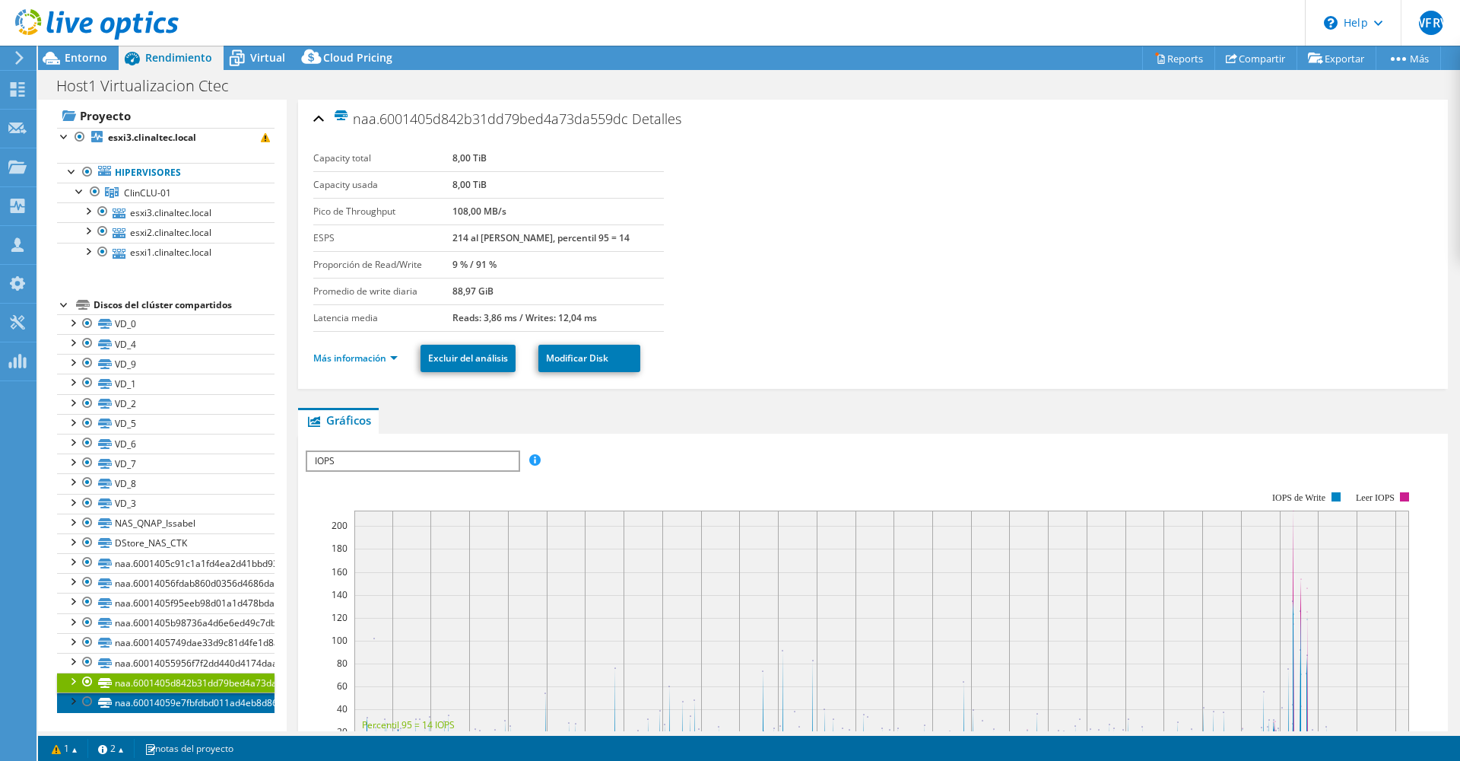
click at [135, 698] on link "naa.60014059e7fbfdbd011ad4eb8d8618df" at bounding box center [166, 702] width 218 height 20
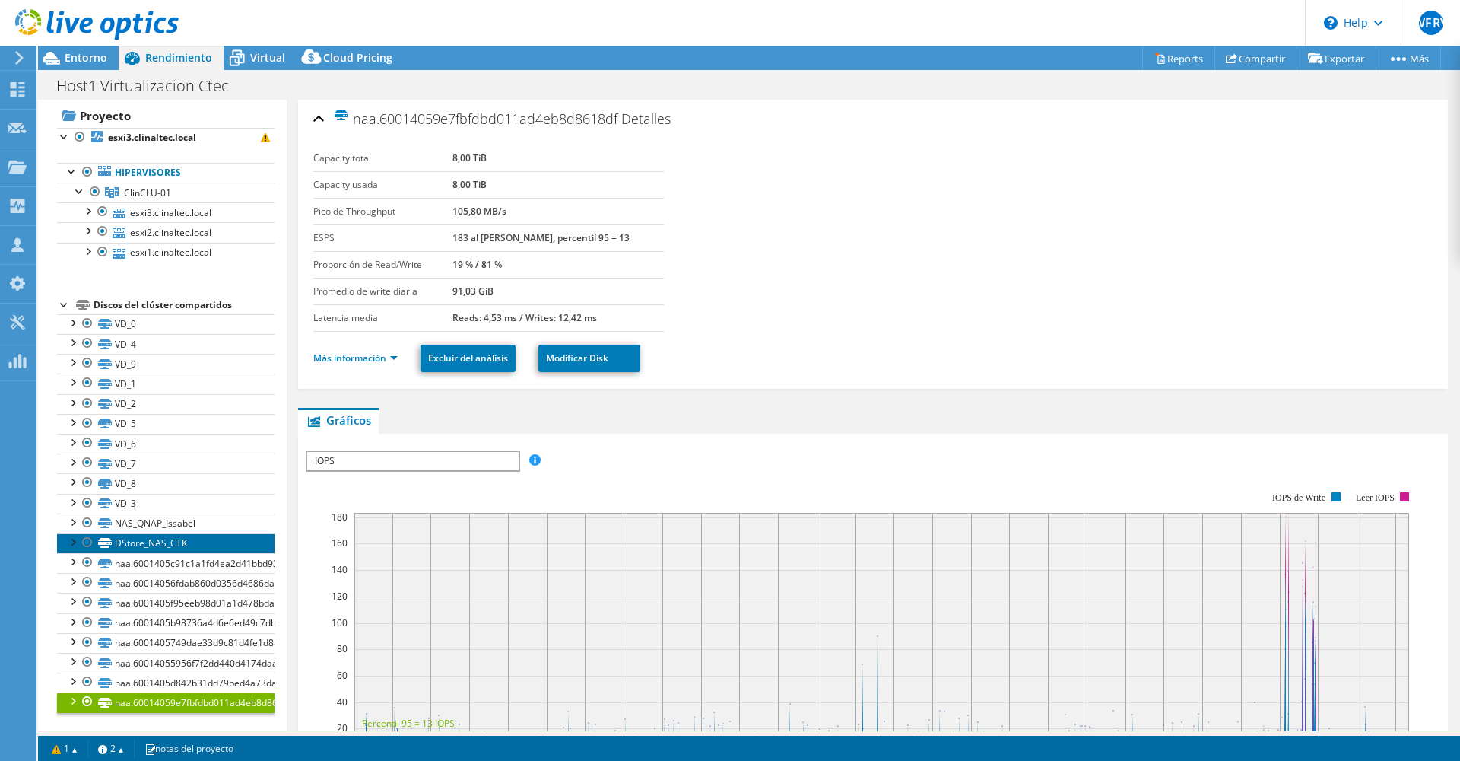
click at [161, 542] on link "DStore_NAS_CTK" at bounding box center [166, 543] width 218 height 20
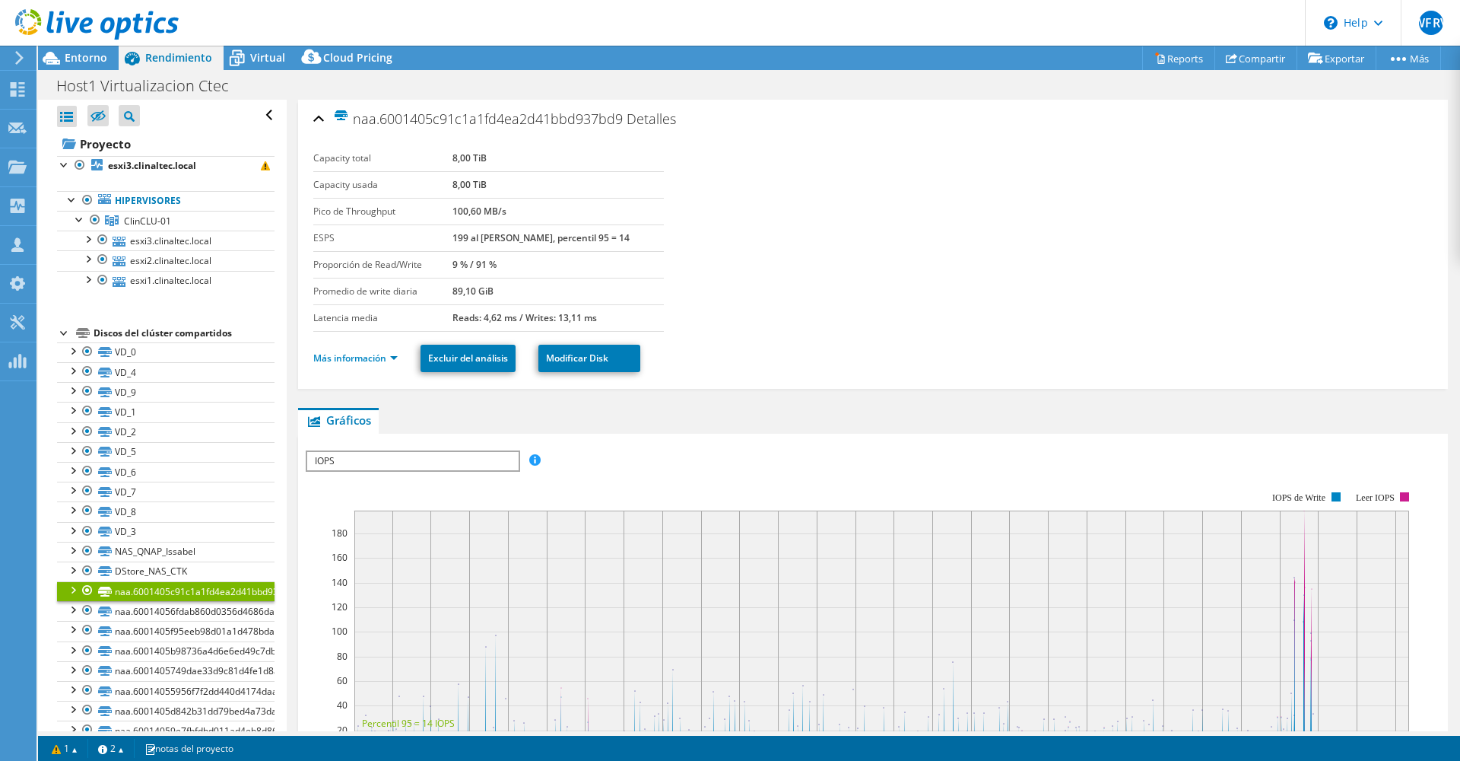
select select "USD"
